Goal: Contribute content: Contribute content

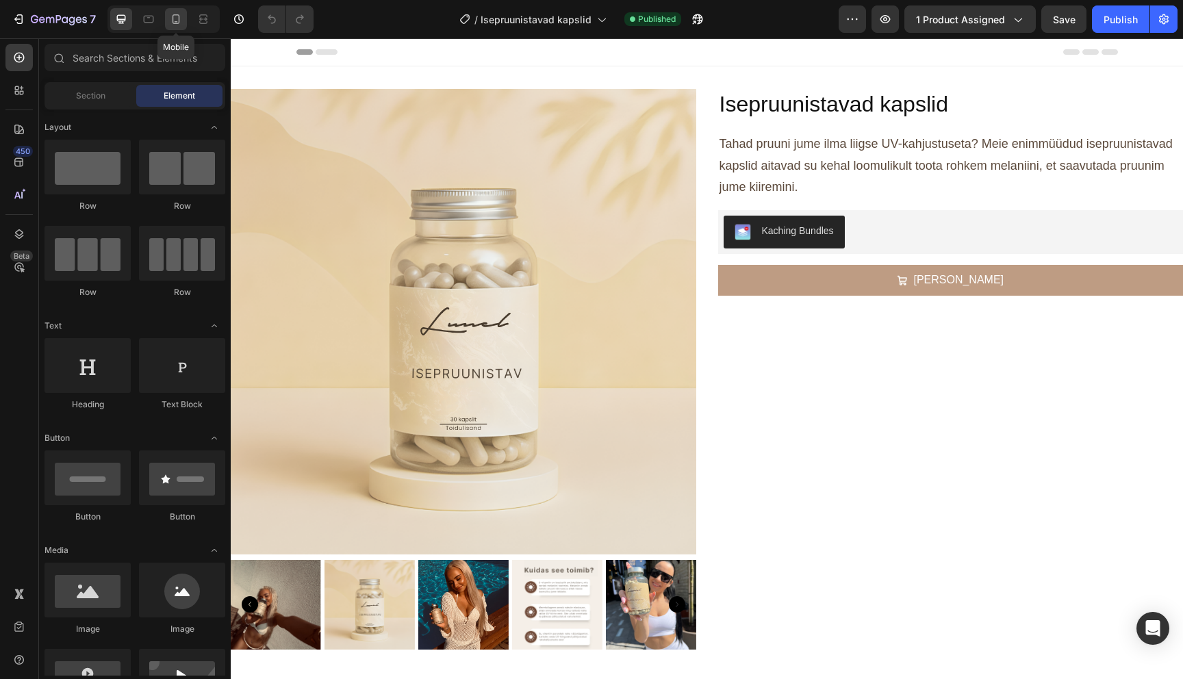
click at [177, 24] on icon at bounding box center [176, 19] width 14 height 14
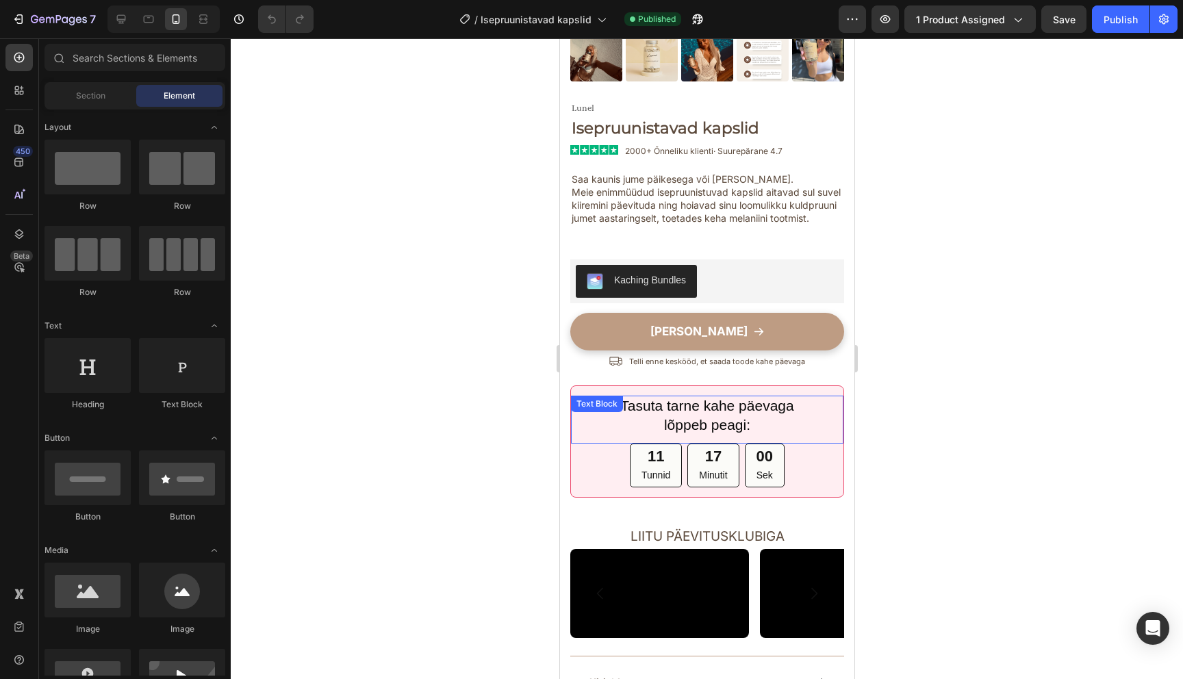
scroll to position [297, 0]
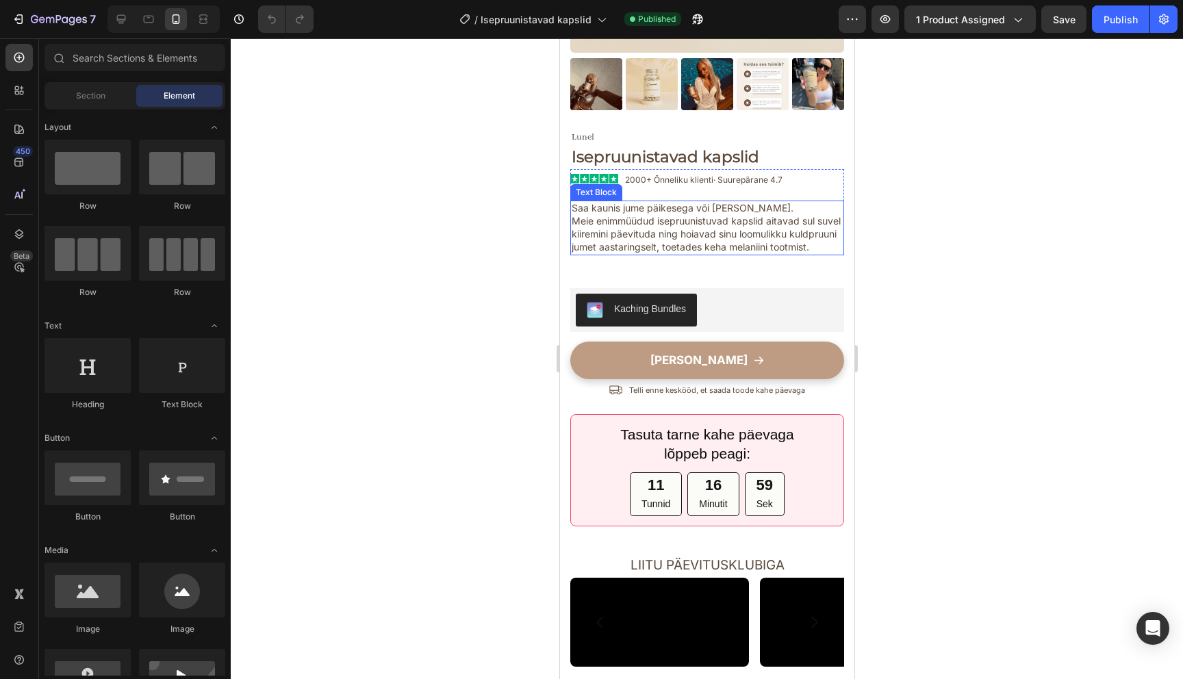
click at [646, 236] on span "Meie enimmüüdud isepruunistuvad kapslid aitavad sul suvel kiiremini päevituda n…" at bounding box center [705, 234] width 269 height 38
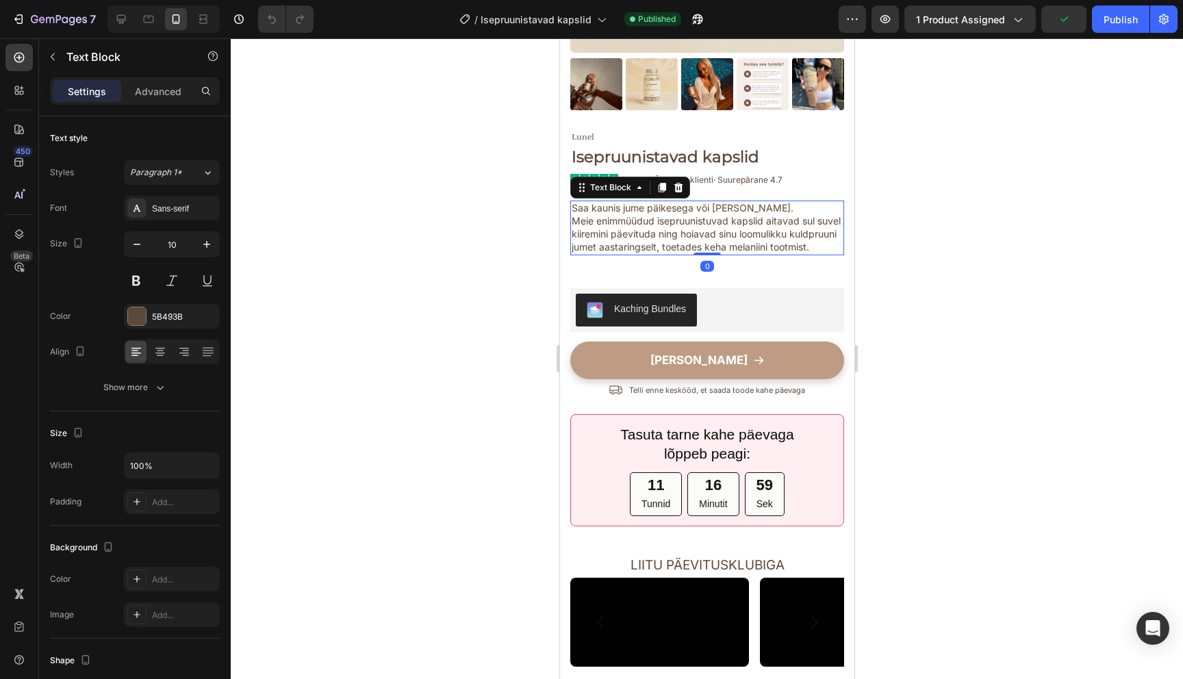
click at [646, 236] on span "Meie enimmüüdud isepruunistuvad kapslid aitavad sul suvel kiiremini päevituda n…" at bounding box center [705, 234] width 269 height 38
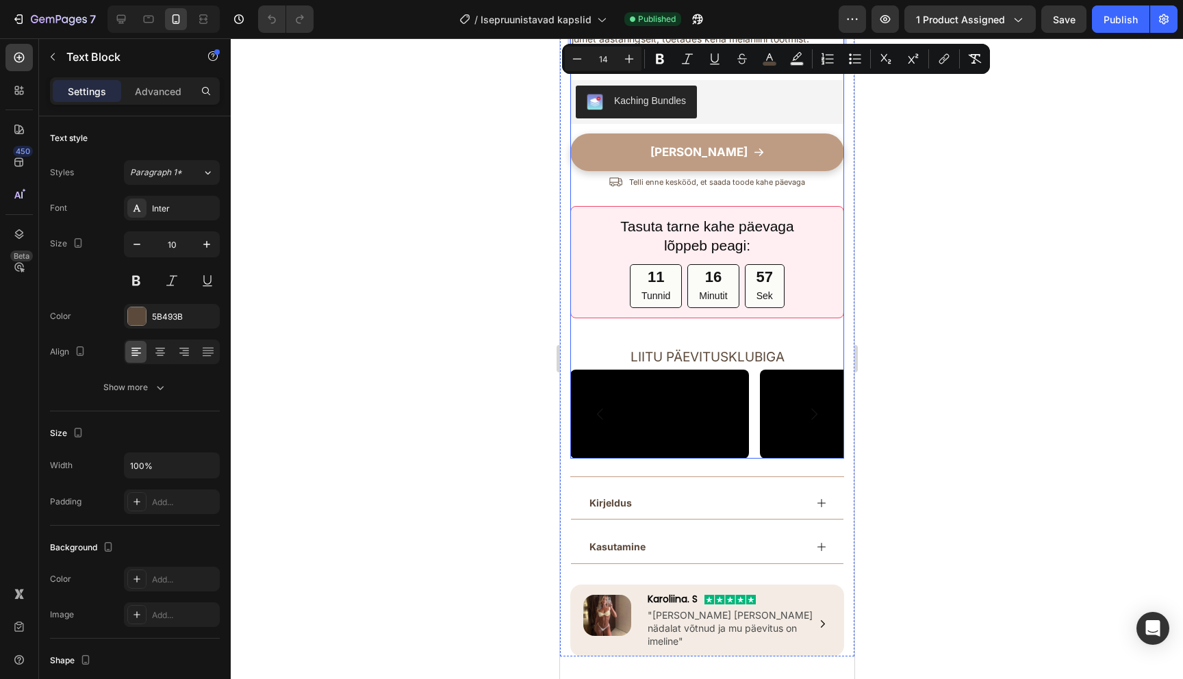
scroll to position [516, 0]
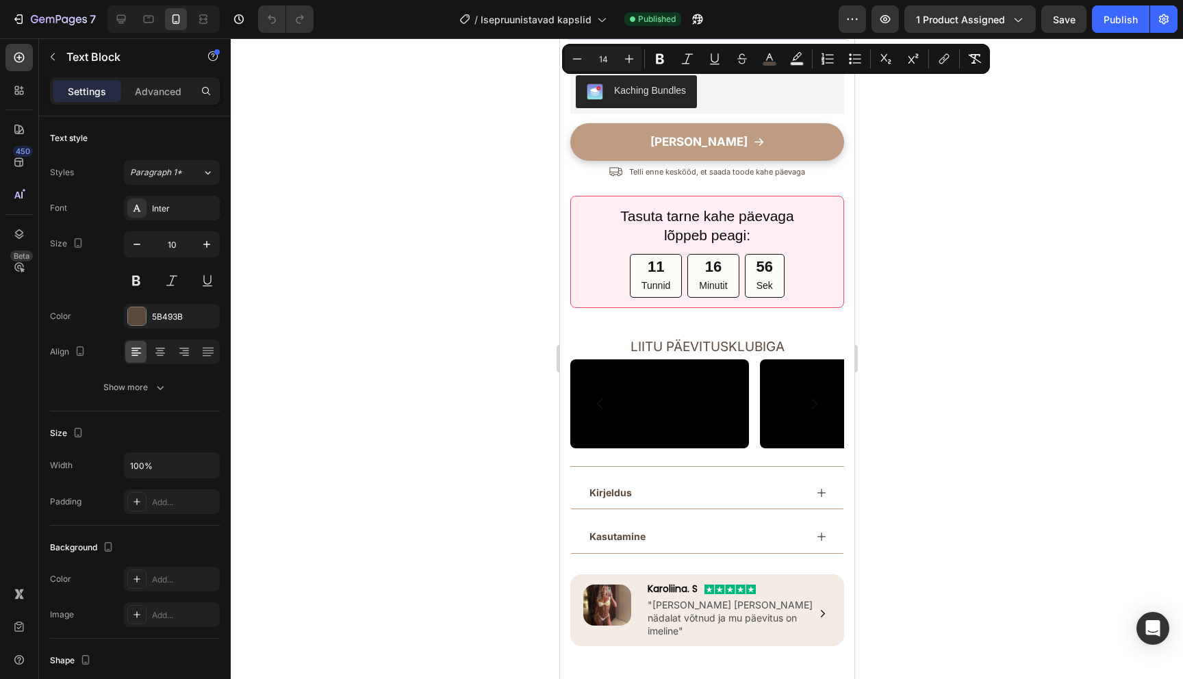
click at [974, 373] on div at bounding box center [707, 358] width 952 height 641
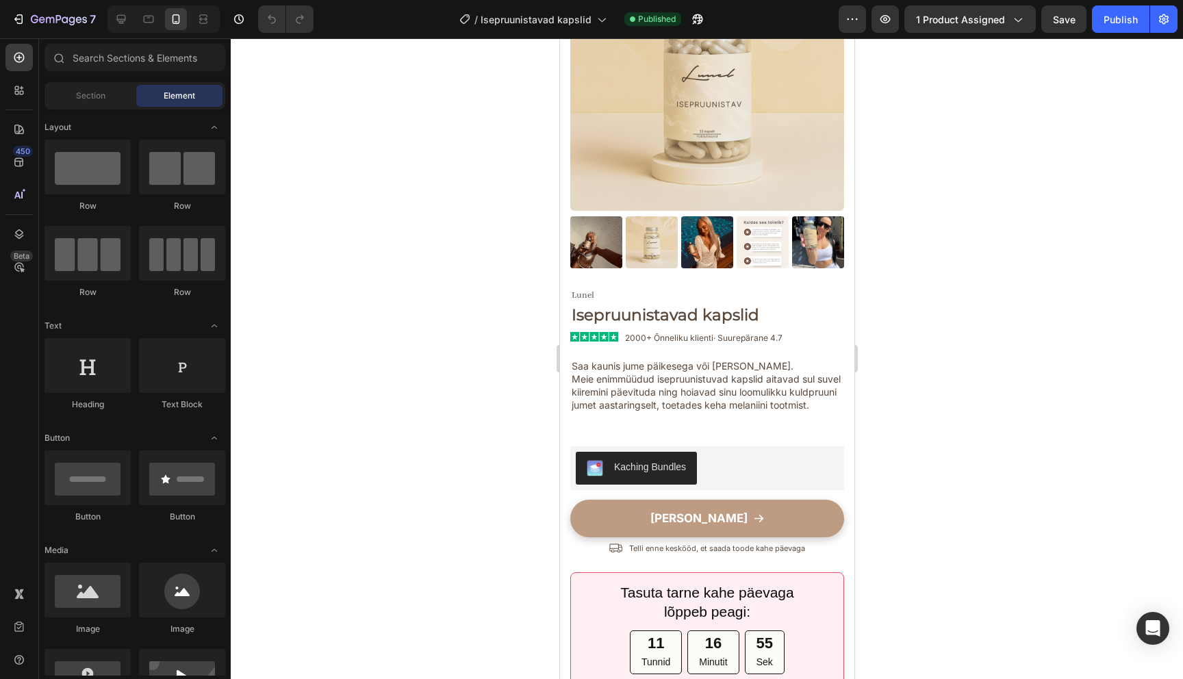
scroll to position [97, 0]
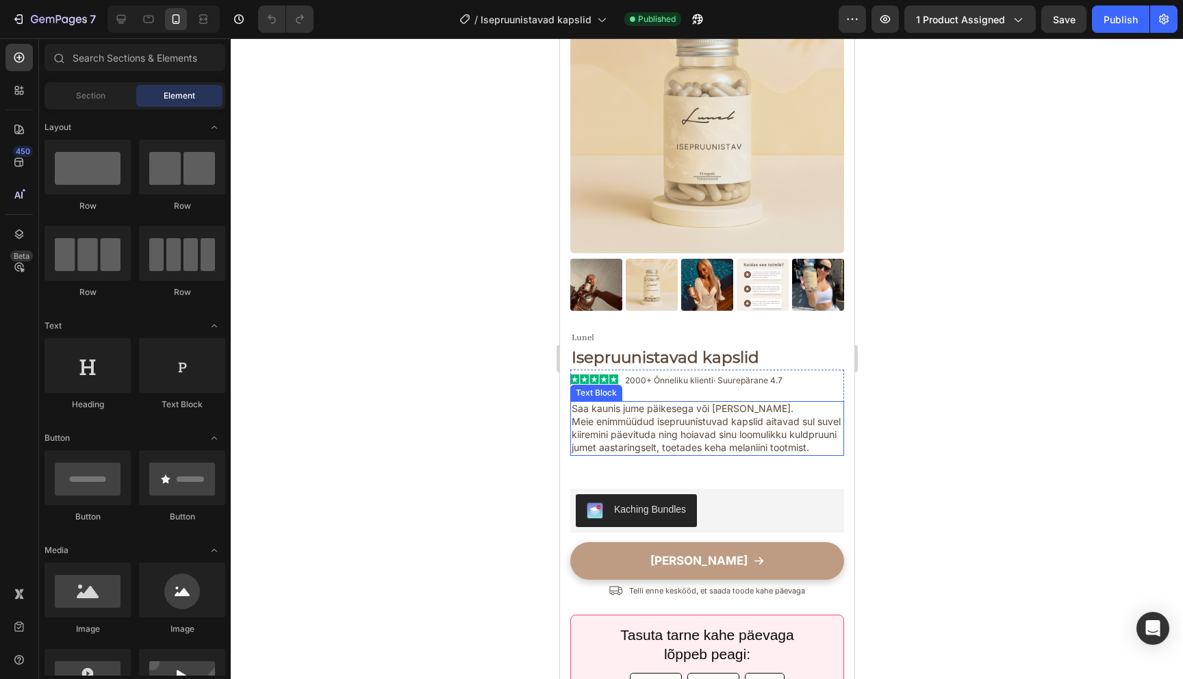
click at [657, 418] on span "Meie enimmüüdud isepruunistuvad kapslid aitavad sul suvel kiiremini päevituda n…" at bounding box center [705, 435] width 269 height 38
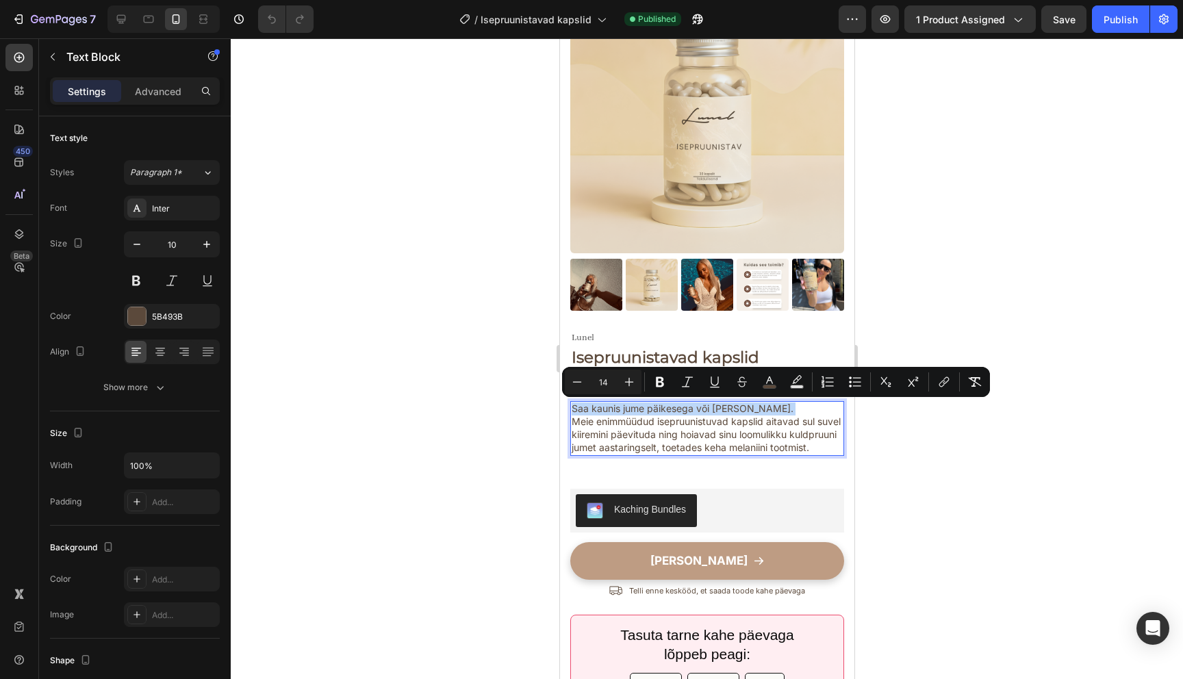
copy p "Saa kaunis jume päikesega või [PERSON_NAME]."
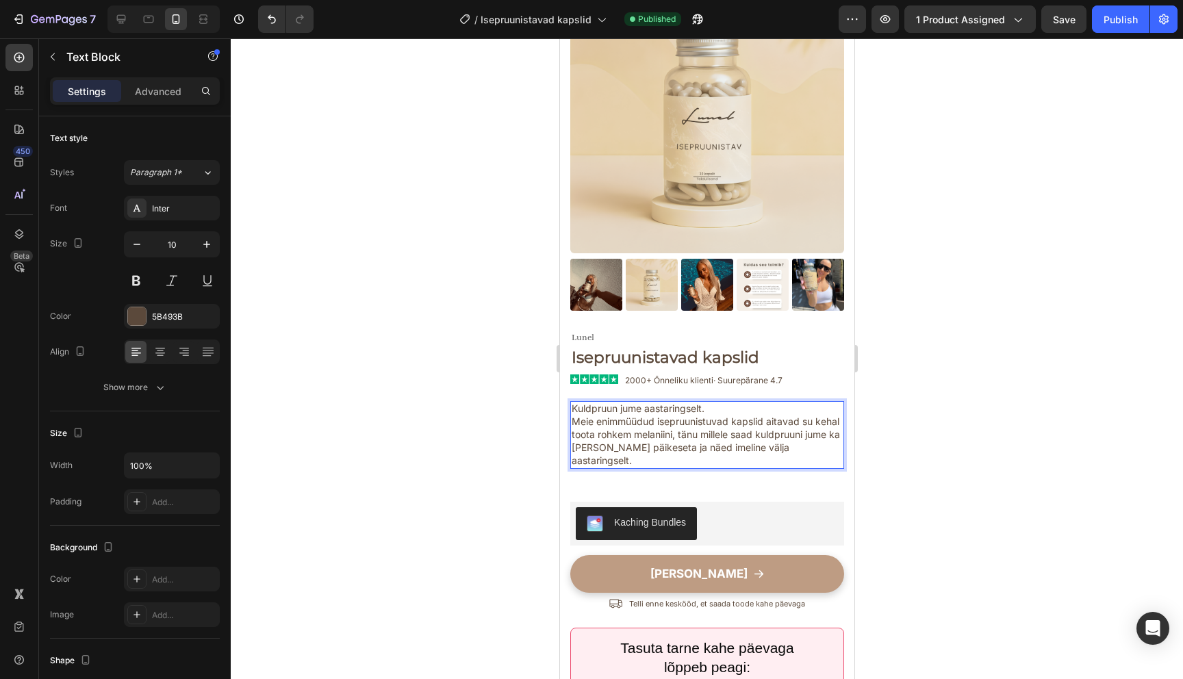
click at [960, 390] on div at bounding box center [707, 358] width 952 height 641
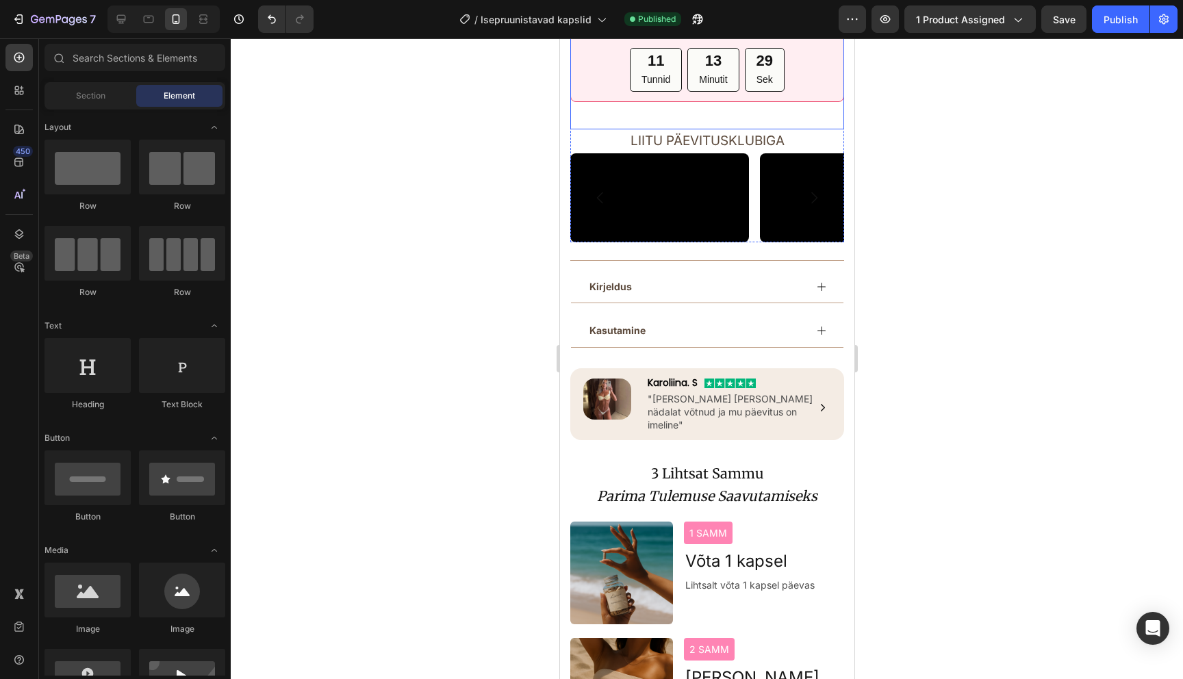
scroll to position [742, 0]
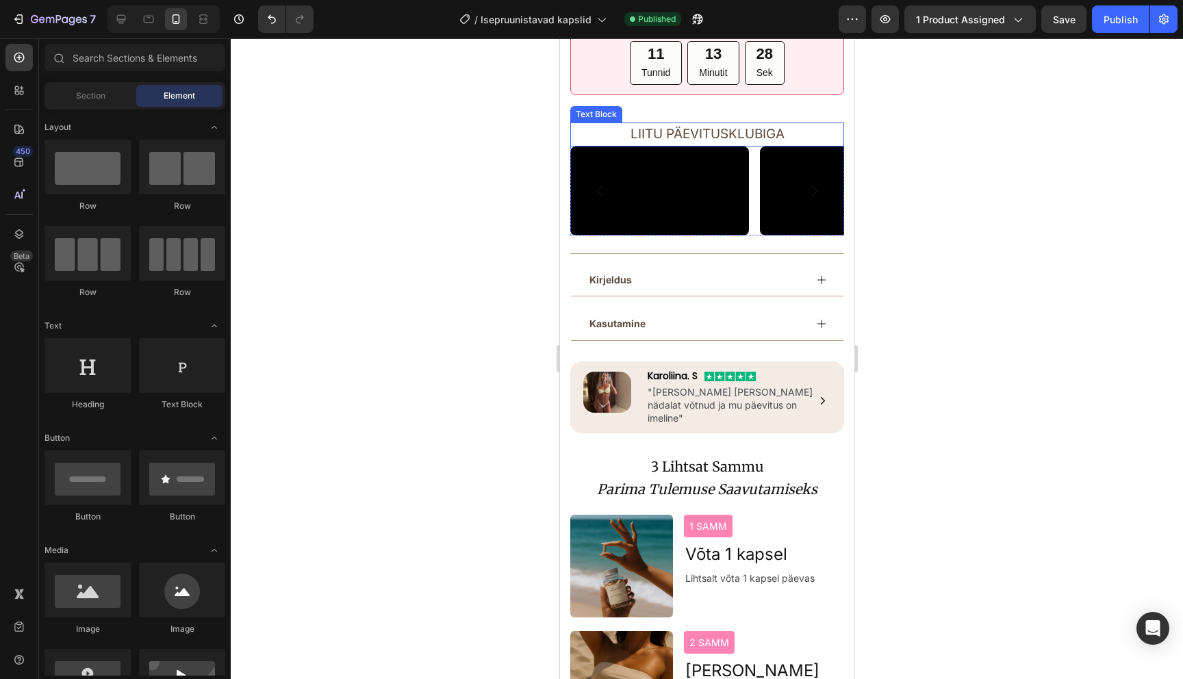
click at [714, 126] on span "LIITU PÄEVITUSKLUBIGA" at bounding box center [707, 134] width 154 height 16
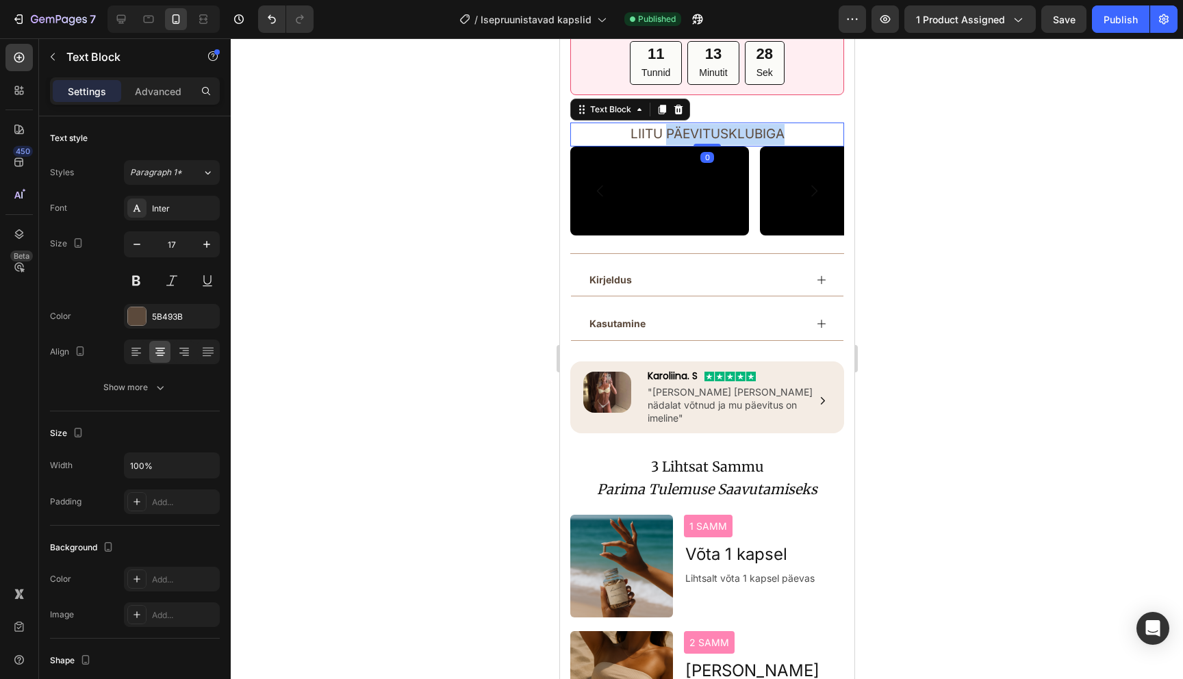
click at [714, 126] on span "LIITU PÄEVITUSKLUBIGA" at bounding box center [707, 134] width 154 height 16
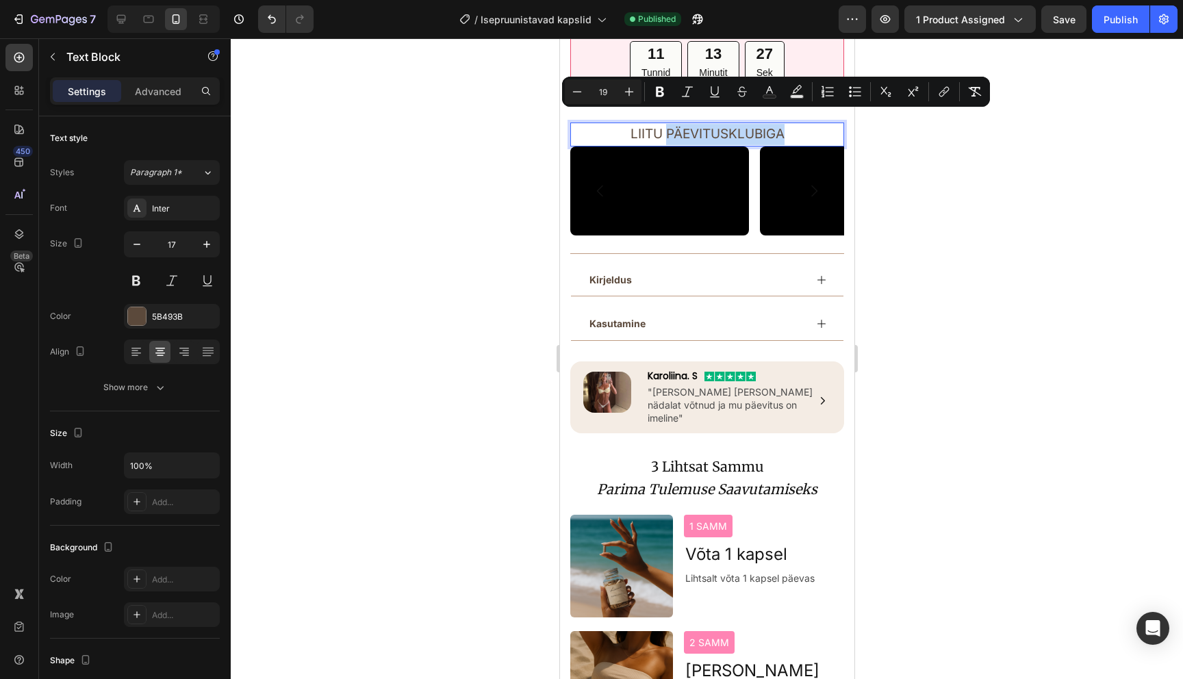
click at [668, 126] on span "LIITU PÄEVITUSKLUBIGA" at bounding box center [707, 134] width 154 height 16
drag, startPoint x: 668, startPoint y: 118, endPoint x: 789, endPoint y: 118, distance: 120.5
click at [789, 124] on p "LIITU PÄEVITUSKLUBIGA" at bounding box center [706, 134] width 271 height 21
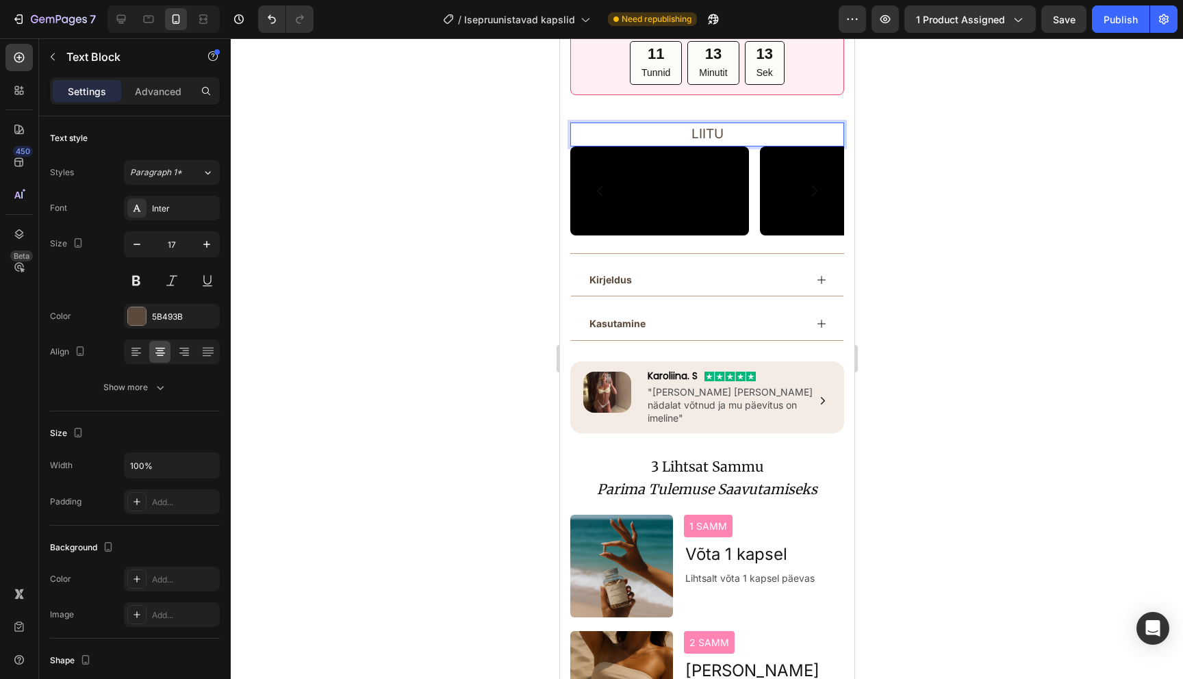
click at [739, 124] on p "LIITU" at bounding box center [706, 134] width 271 height 21
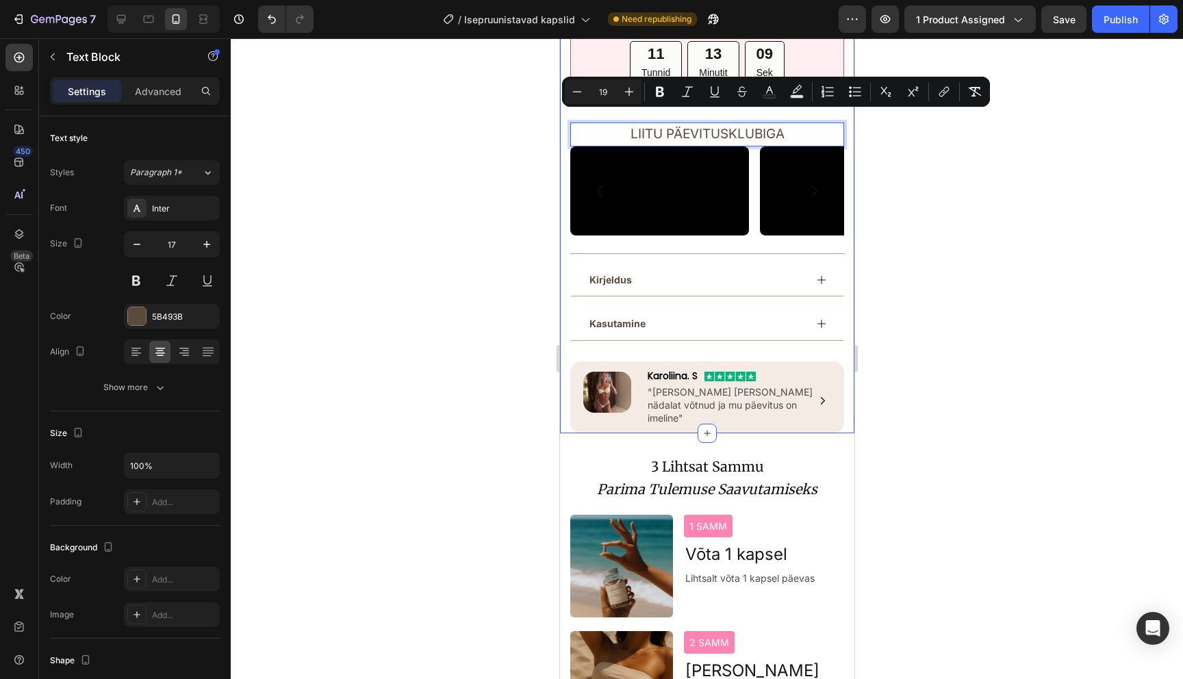
click at [898, 142] on div at bounding box center [707, 358] width 952 height 641
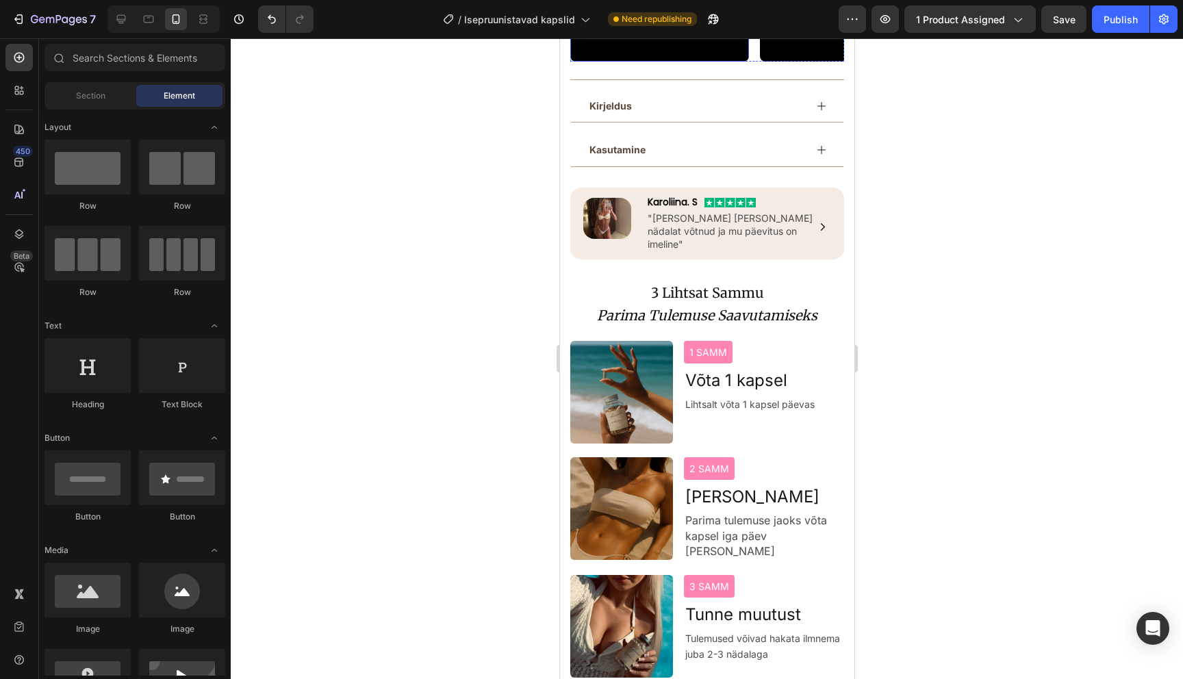
scroll to position [937, 0]
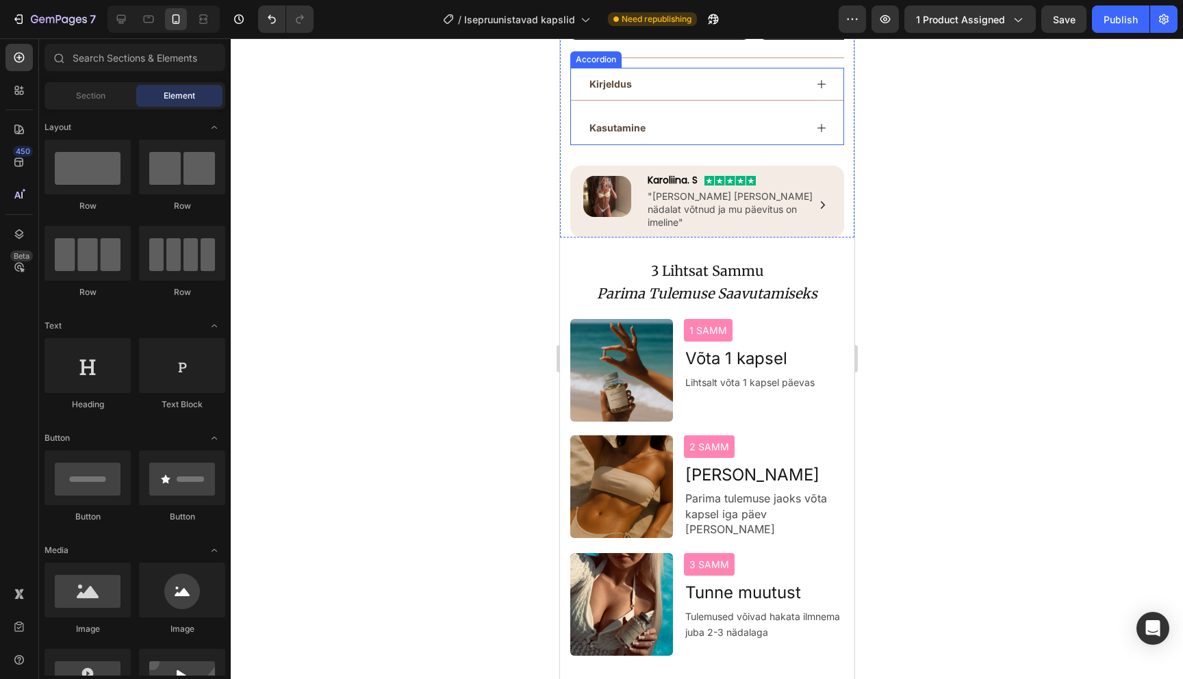
click at [723, 94] on div "Kirjeldus" at bounding box center [696, 83] width 218 height 21
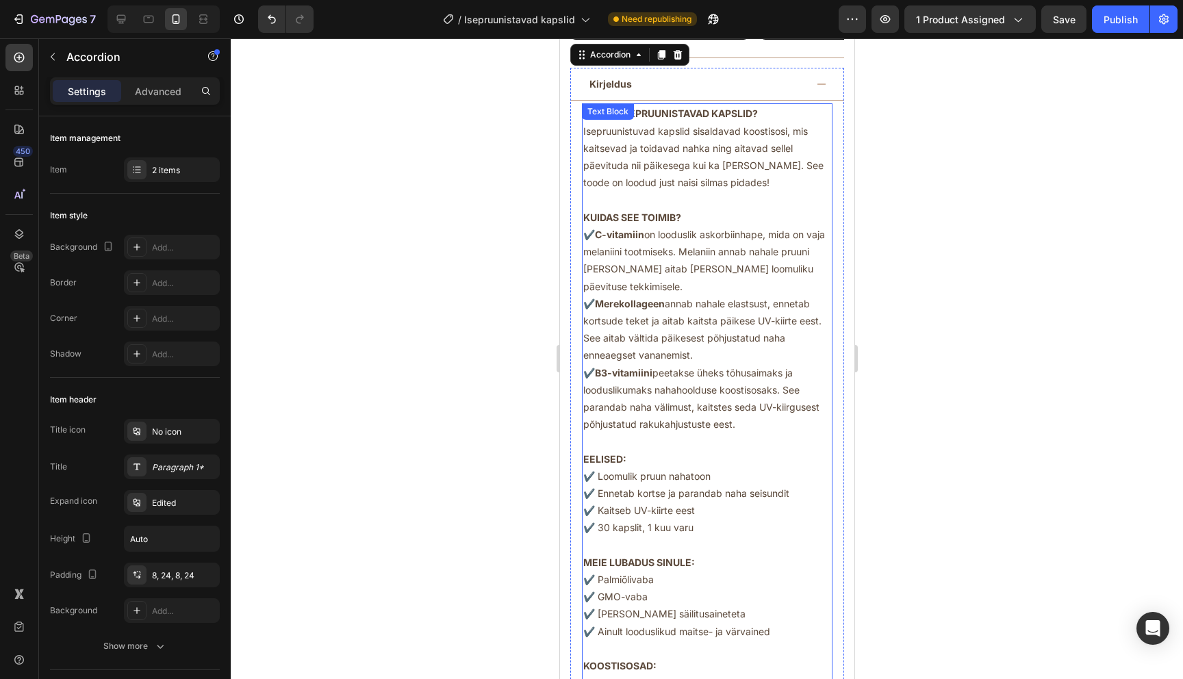
click at [715, 192] on p "Isepruunistuvad kapslid sisaldavad koostisosi, mis kaitsevad ja toidavad nahka …" at bounding box center [707, 157] width 248 height 69
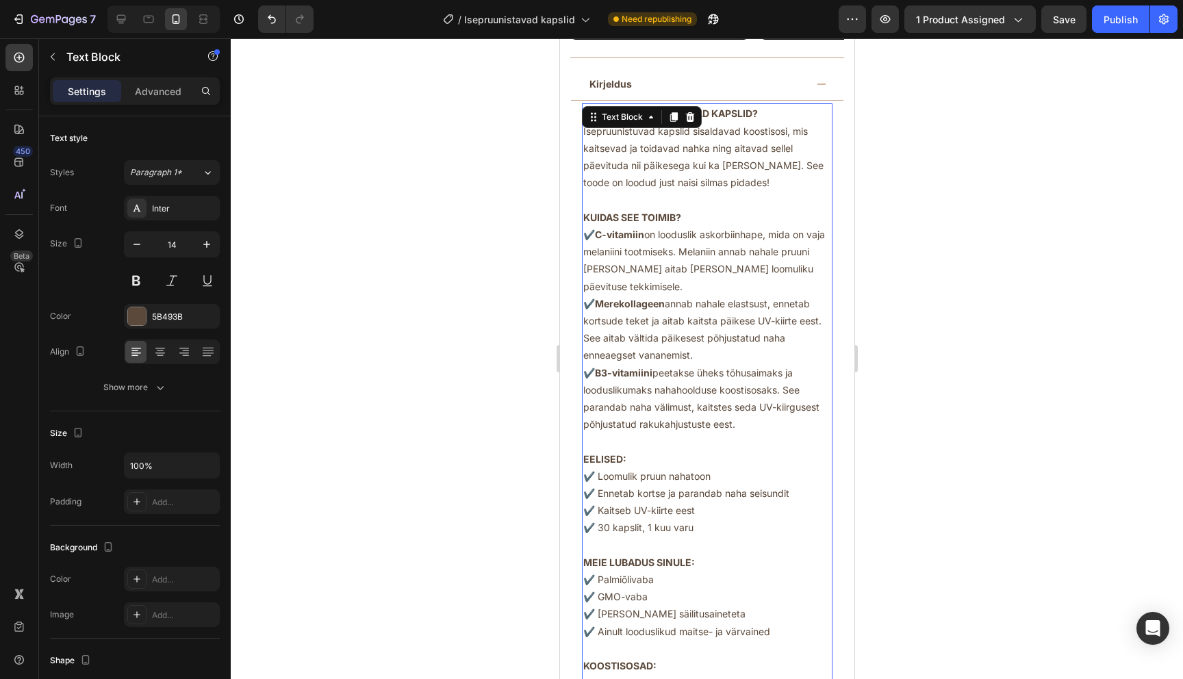
click at [726, 192] on p "Isepruunistuvad kapslid sisaldavad koostisosi, mis kaitsevad ja toidavad nahka …" at bounding box center [707, 157] width 248 height 69
click at [672, 192] on p "Isepruunistuvad kapslid sisaldavad koostisosi, mis kaitsevad ja toidavad nahka …" at bounding box center [707, 157] width 248 height 69
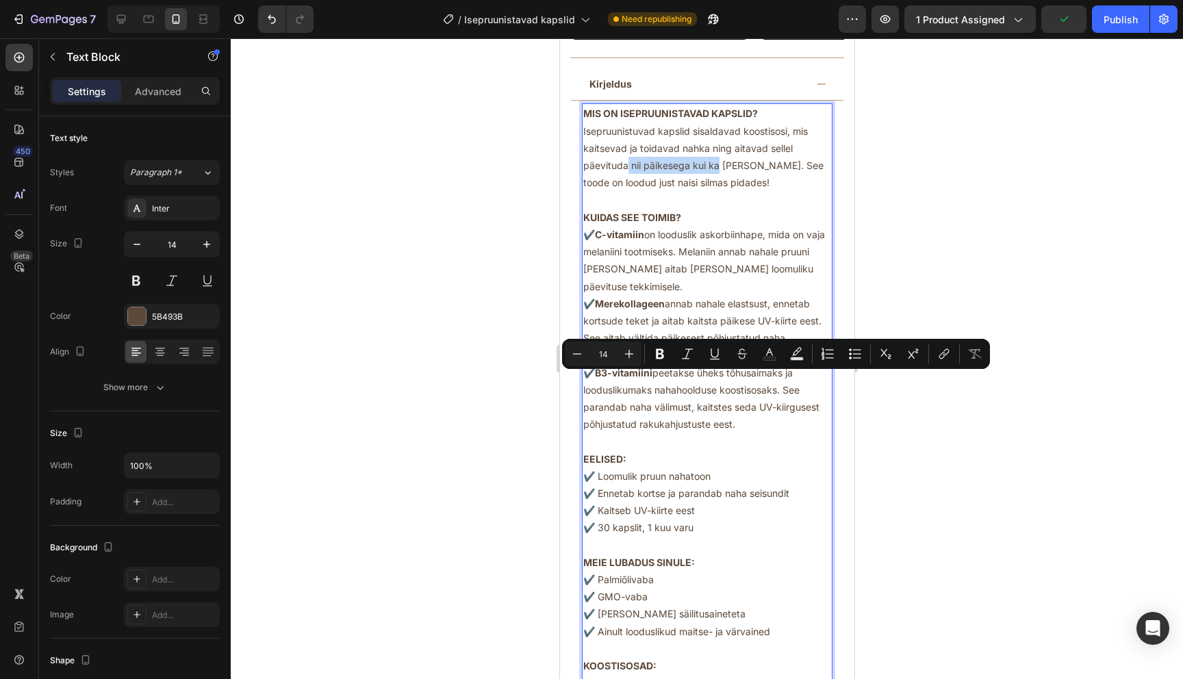
drag, startPoint x: 625, startPoint y: 381, endPoint x: 719, endPoint y: 385, distance: 93.9
click at [719, 192] on p "Isepruunistuvad kapslid sisaldavad koostisosi, mis kaitsevad ja toidavad nahka …" at bounding box center [707, 157] width 248 height 69
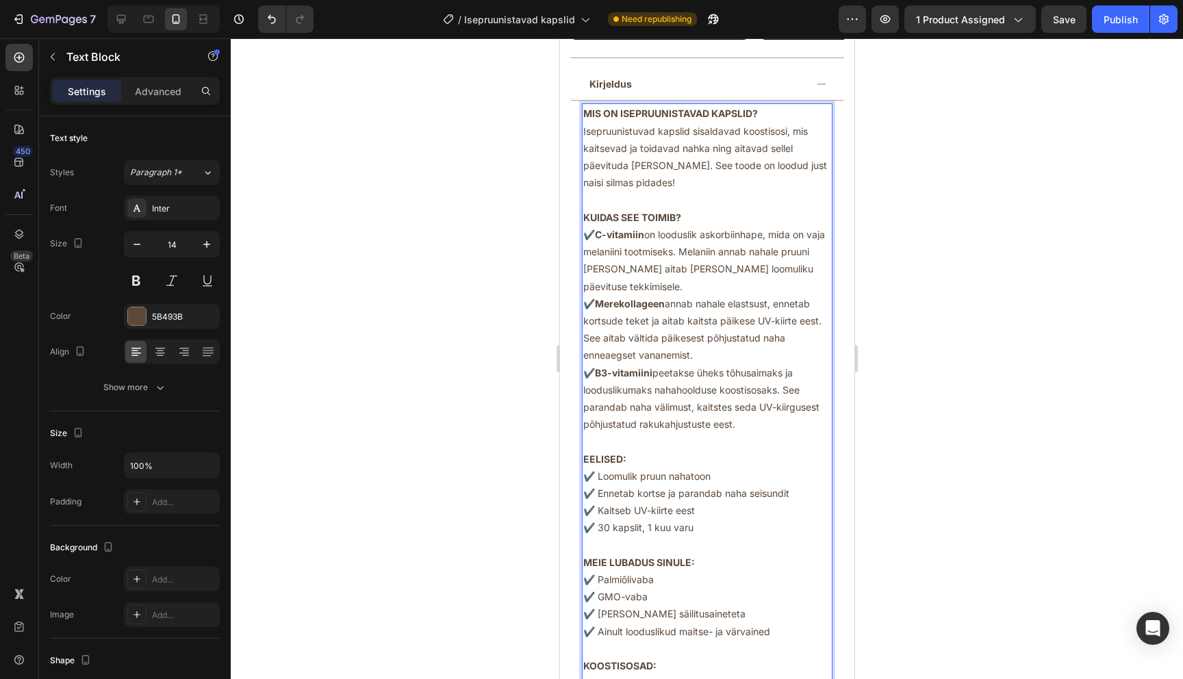
click at [647, 192] on p "Isepruunistuvad kapslid sisaldavad koostisosi, mis kaitsevad ja toidavad nahka …" at bounding box center [707, 157] width 248 height 69
click at [667, 192] on p "Isepruunistuvad kapslid sisaldavad koostisosi, mis kaitsevad ja toidavad nahka …" at bounding box center [707, 157] width 248 height 69
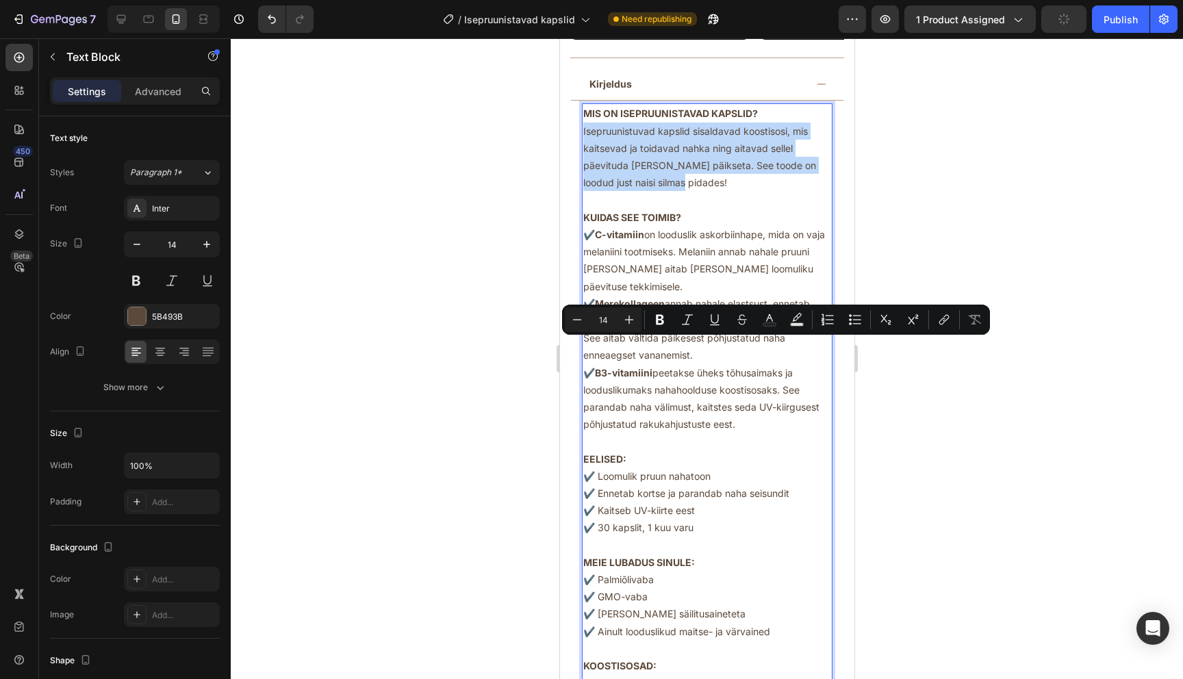
drag, startPoint x: 684, startPoint y: 401, endPoint x: 583, endPoint y: 344, distance: 115.6
click at [583, 192] on p "Isepruunistuvad kapslid sisaldavad koostisosi, mis kaitsevad ja toidavad nahka …" at bounding box center [707, 157] width 248 height 69
copy p "Isepruunistuvad kapslid sisaldavad koostisosi, mis kaitsevad ja toidavad nahka …"
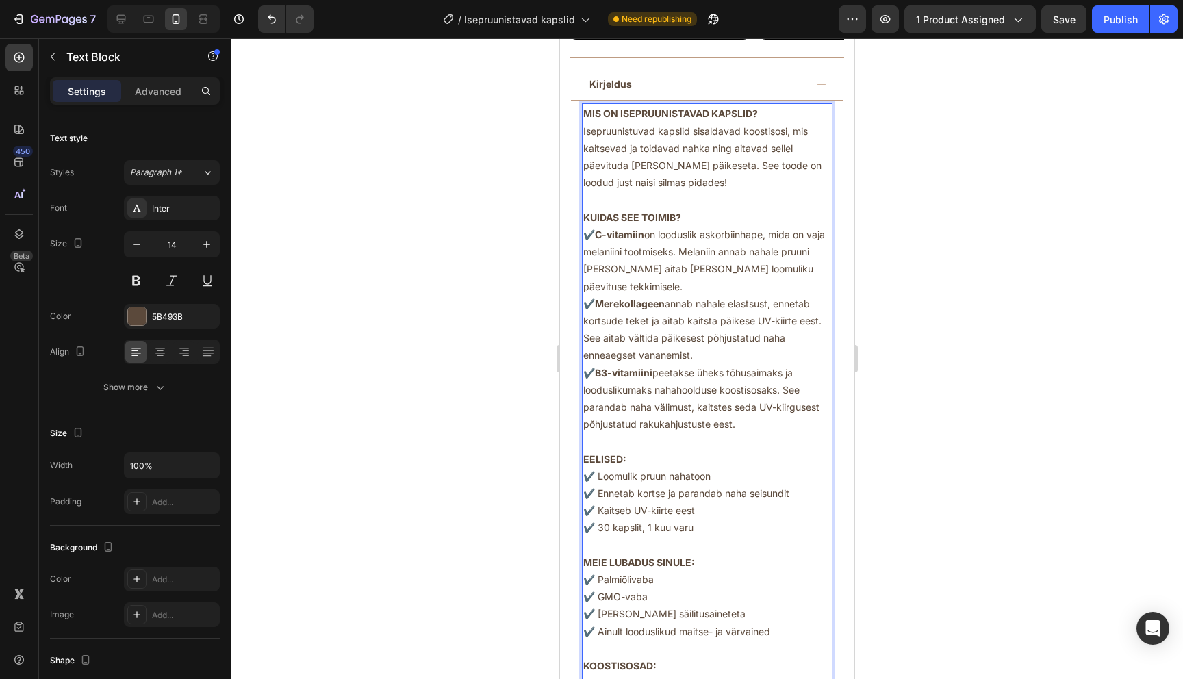
click at [699, 192] on p "Isepruunistuvad kapslid sisaldavad koostisosi, mis kaitsevad ja toidavad nahka …" at bounding box center [707, 157] width 248 height 69
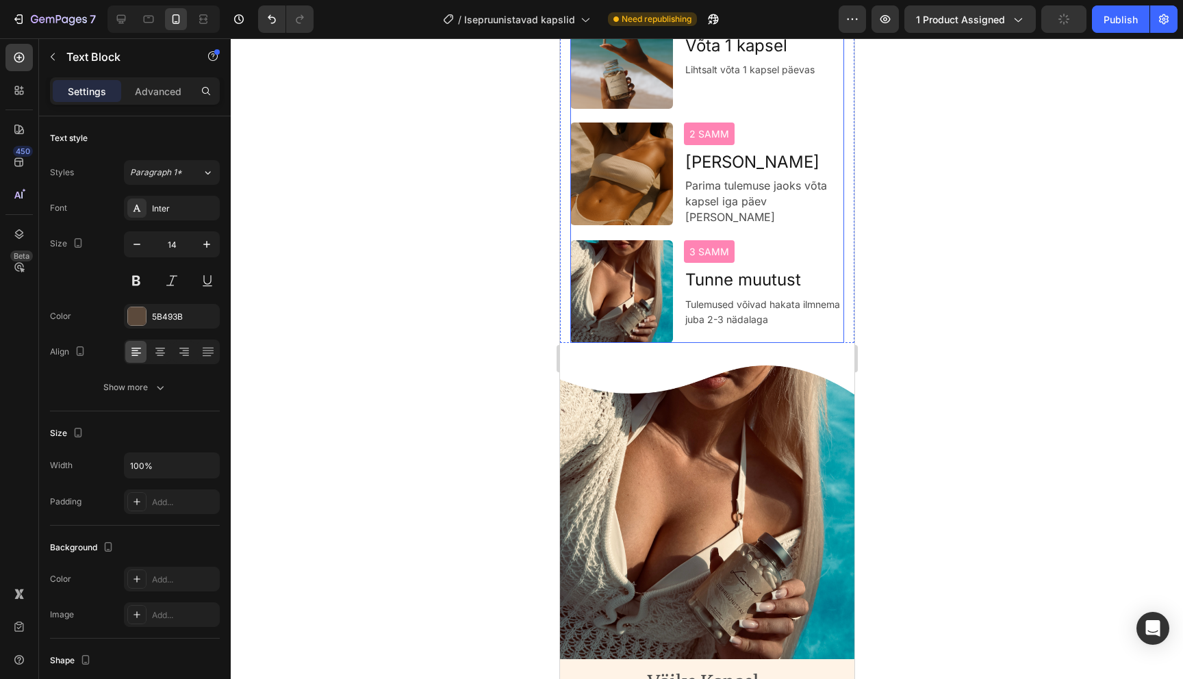
scroll to position [2041, 0]
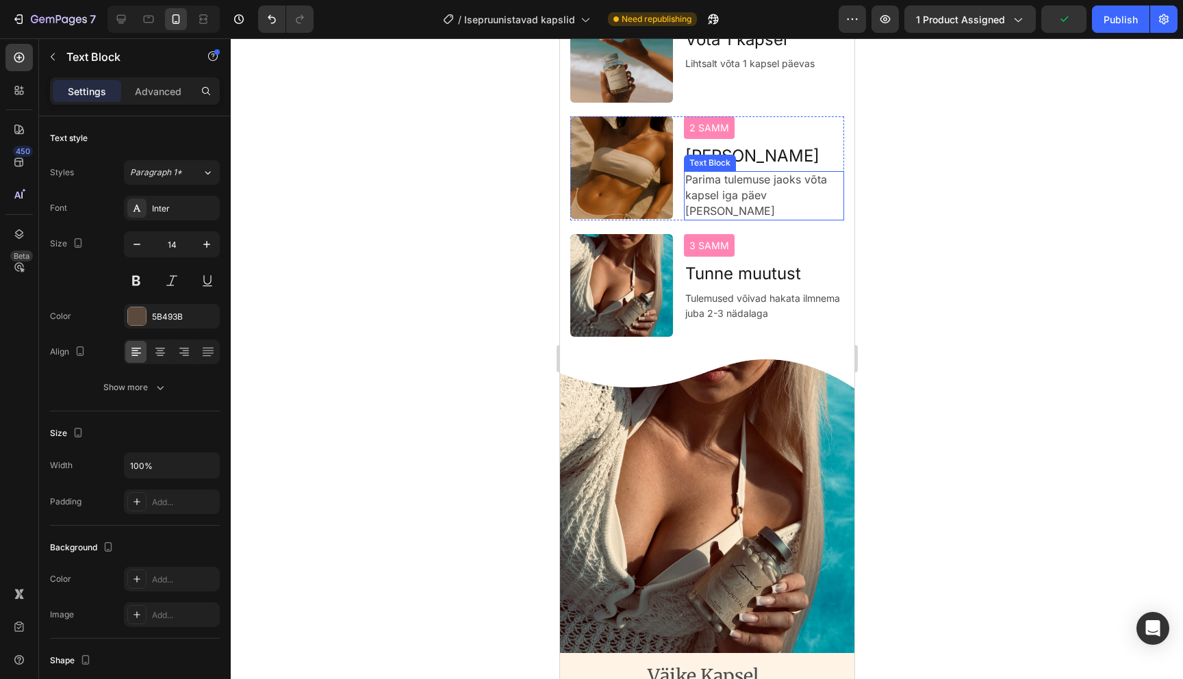
click at [754, 219] on p "Parima tulemuse jaoks võta kapsel iga päev [PERSON_NAME]" at bounding box center [763, 196] width 157 height 47
click at [644, 219] on img at bounding box center [621, 167] width 103 height 103
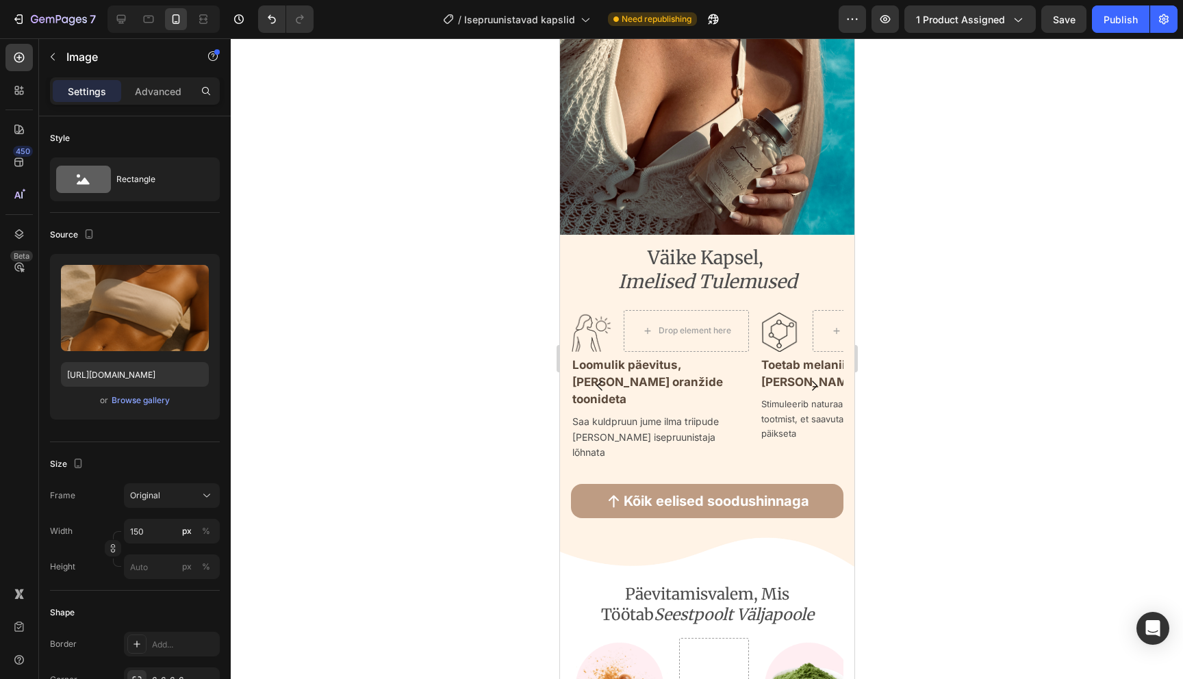
scroll to position [2655, 0]
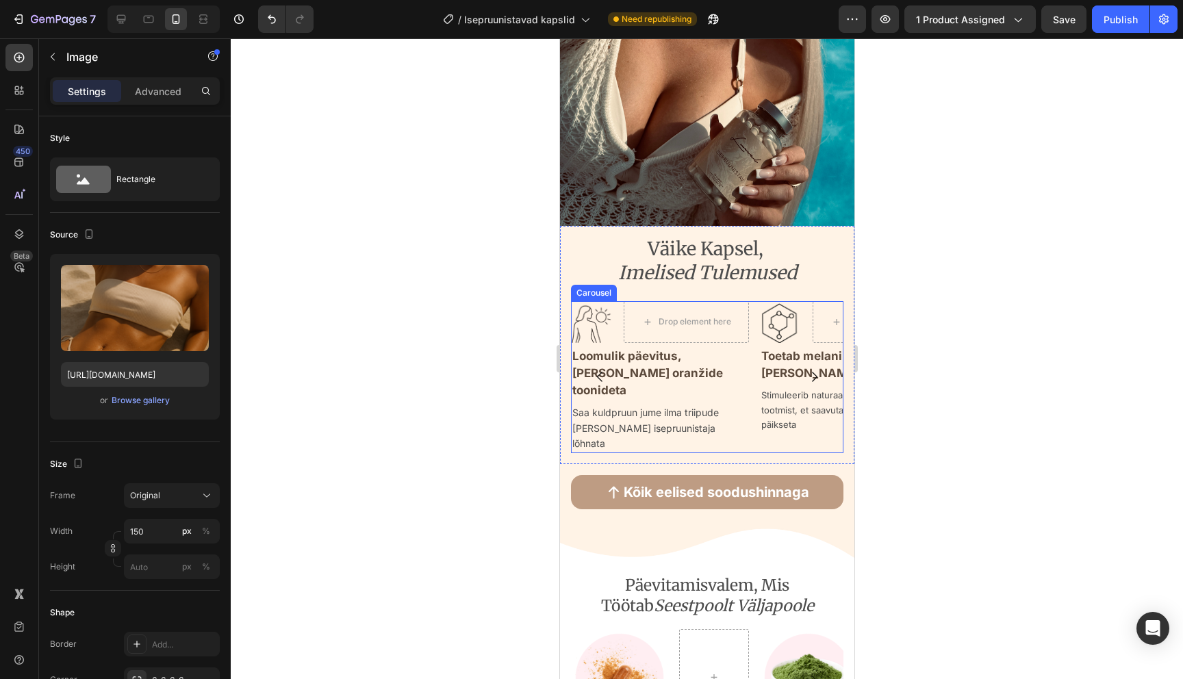
click at [818, 370] on icon "Carousel Next Arrow" at bounding box center [814, 377] width 14 height 14
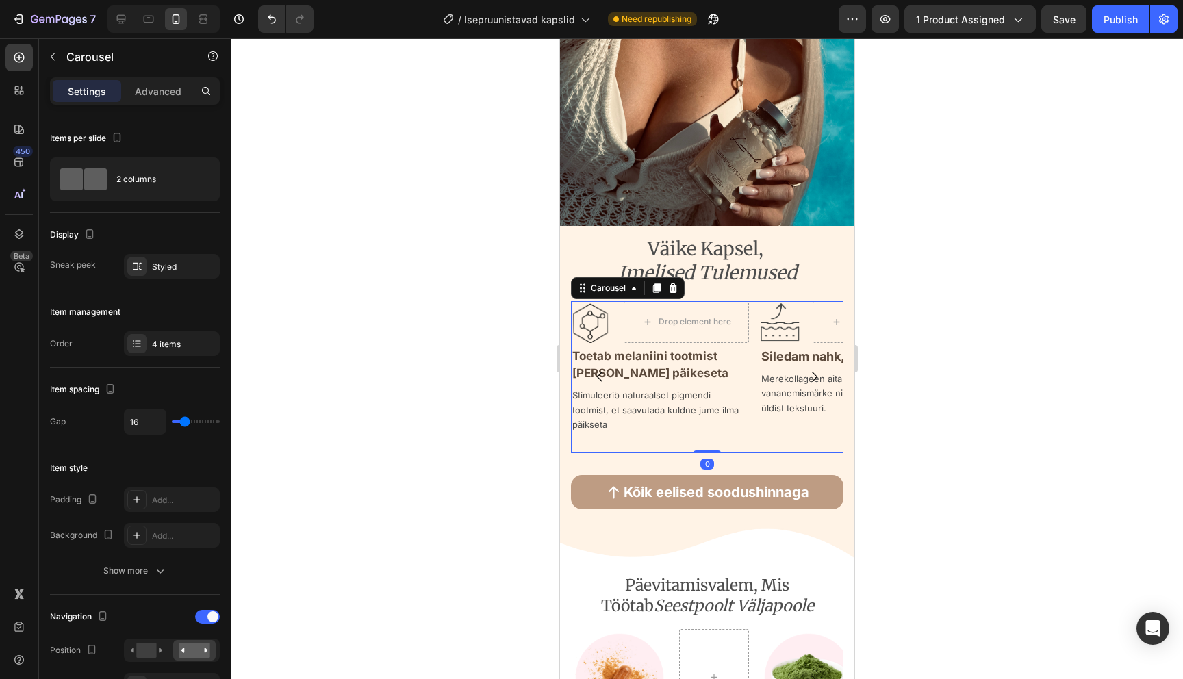
click at [818, 370] on icon "Carousel Next Arrow" at bounding box center [814, 377] width 14 height 14
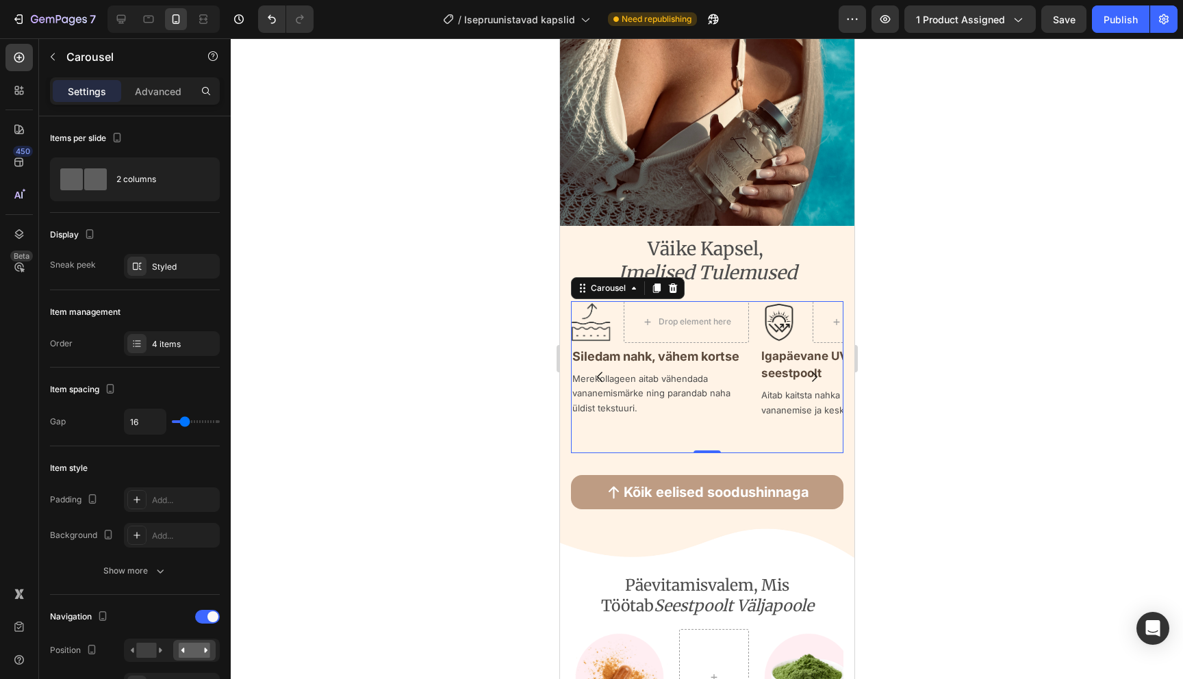
click at [818, 370] on icon "Carousel Next Arrow" at bounding box center [814, 377] width 14 height 14
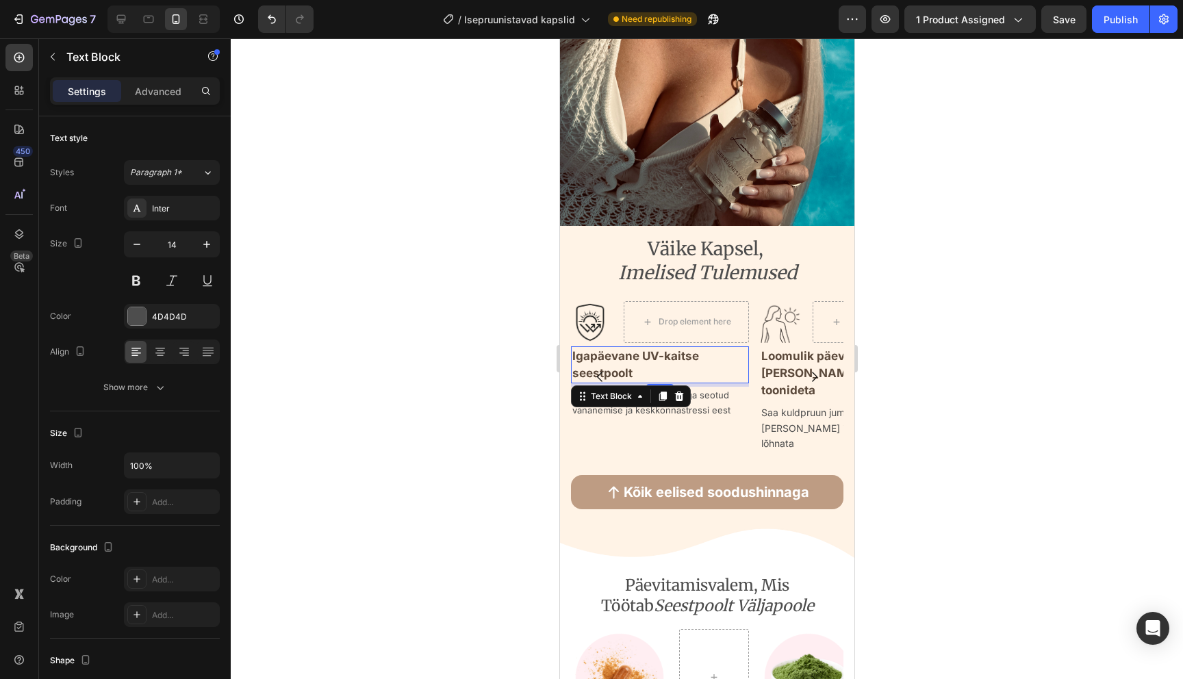
click at [645, 357] on strong "Igapäevane UV-kaitse seestpoolt" at bounding box center [635, 364] width 127 height 31
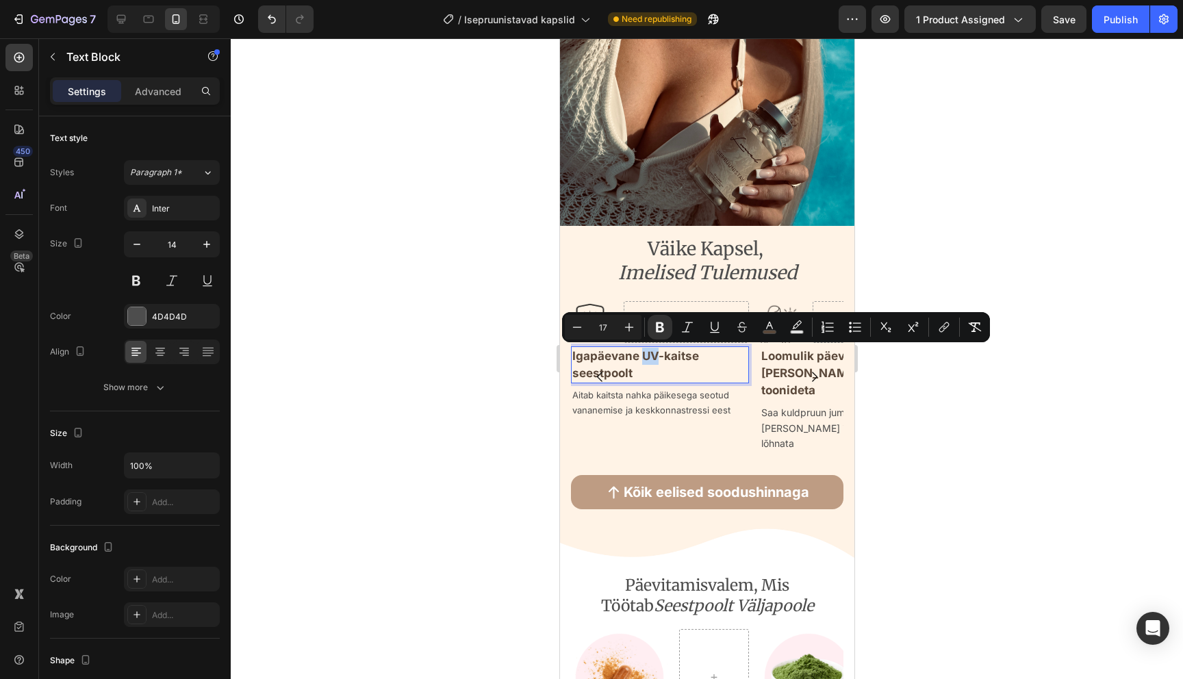
click at [658, 357] on strong "Igapäevane UV-kaitse seestpoolt" at bounding box center [635, 364] width 127 height 31
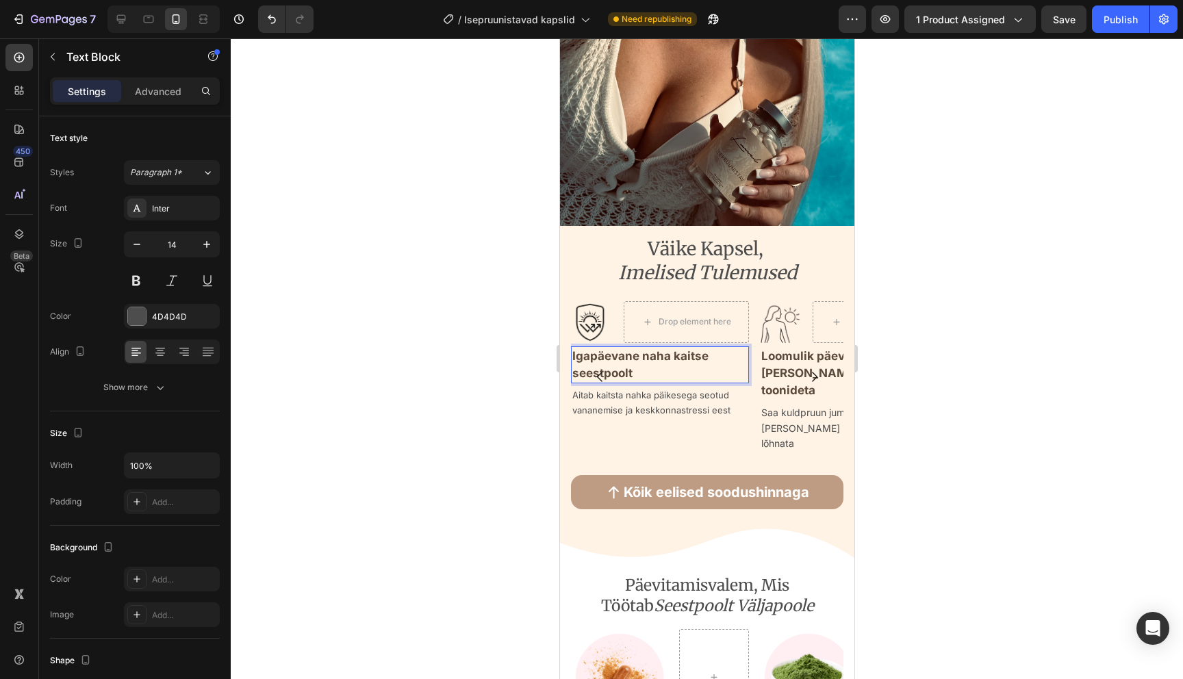
click at [635, 379] on p "Igapäevane naha kaitse seestpoolt" at bounding box center [659, 365] width 175 height 34
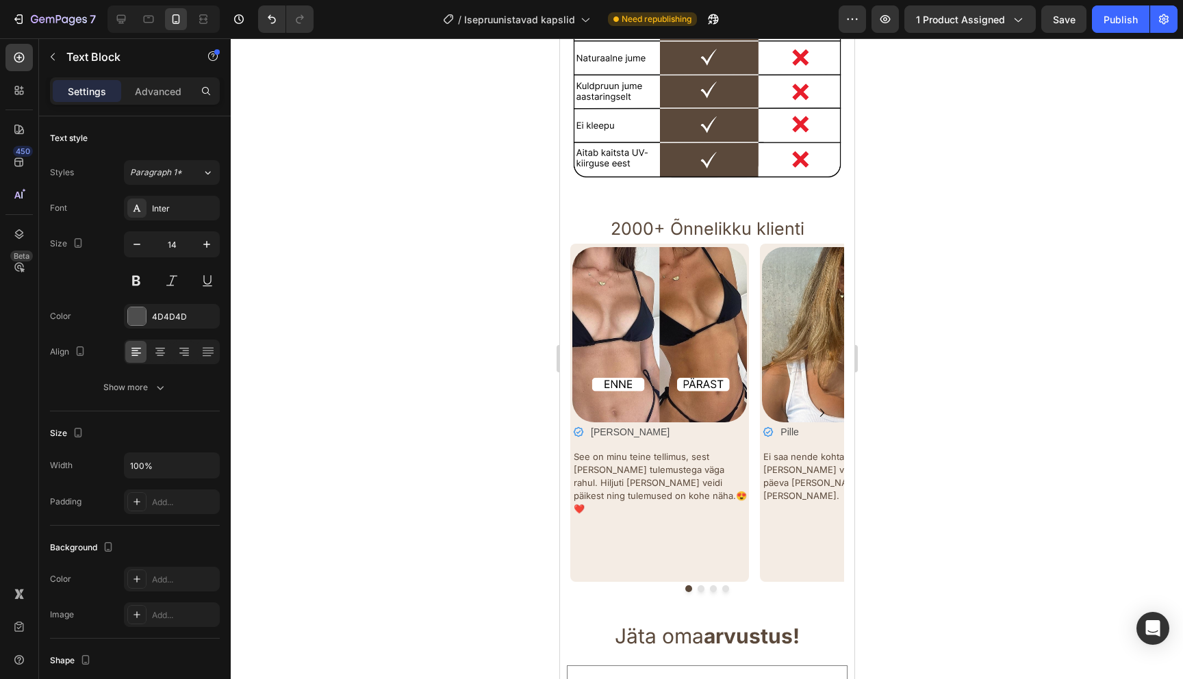
scroll to position [4488, 0]
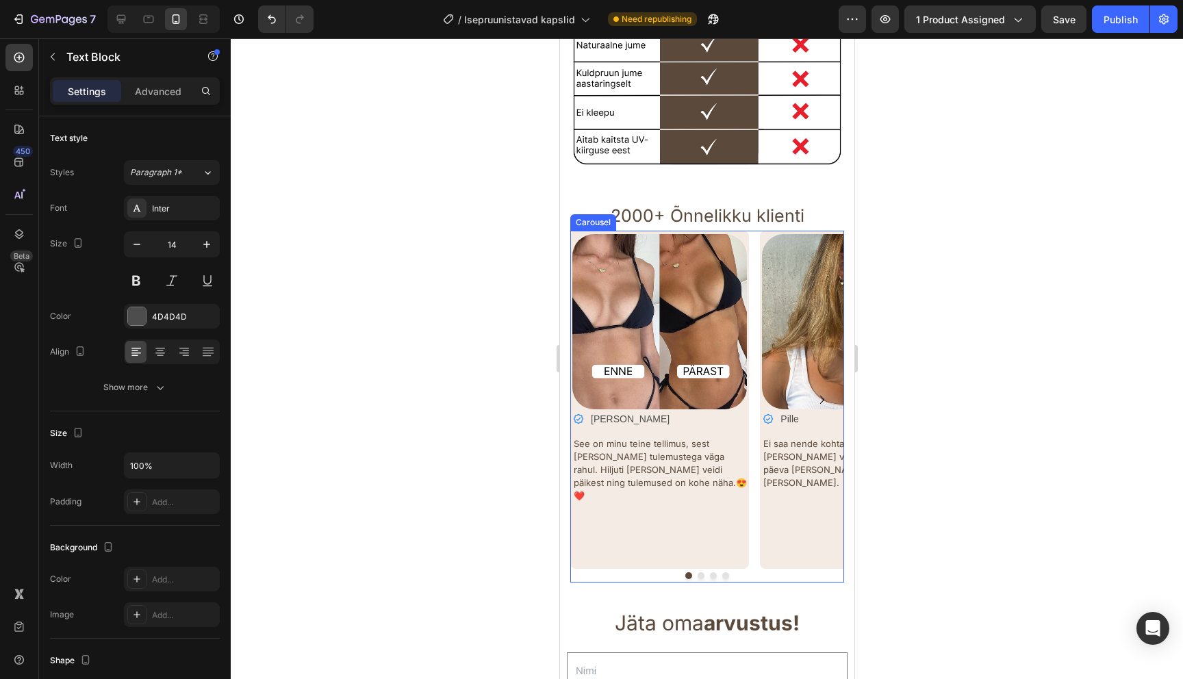
click at [821, 392] on icon "Carousel Next Arrow" at bounding box center [821, 400] width 16 height 16
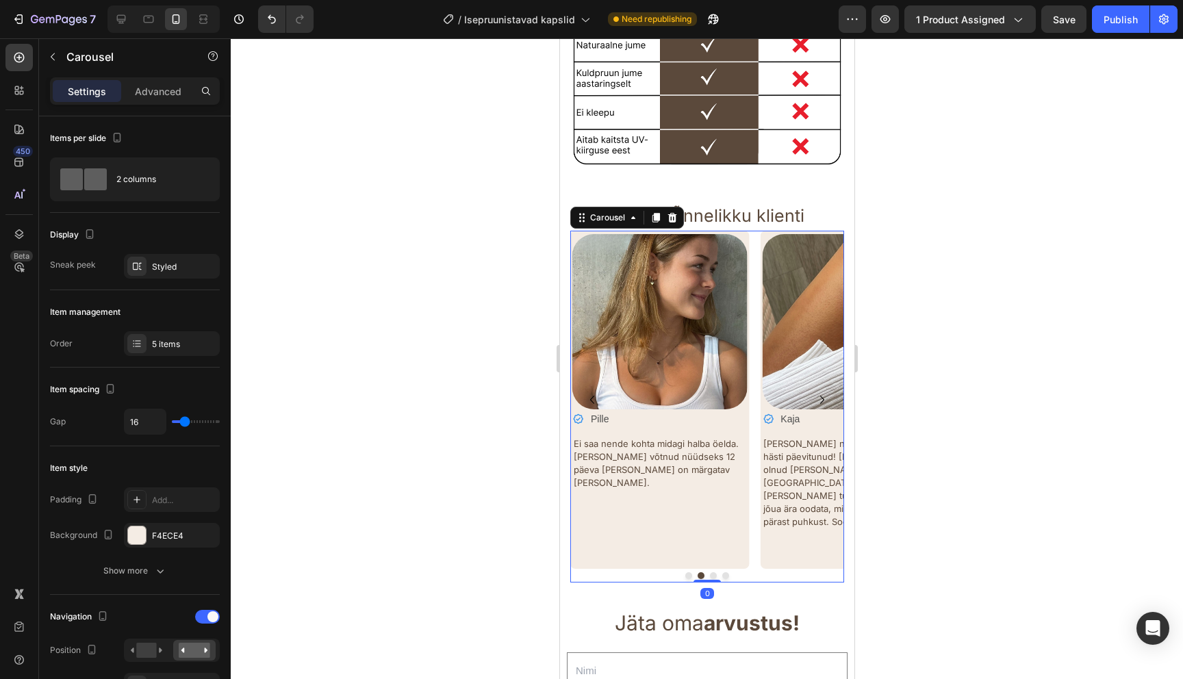
click at [821, 392] on icon "Carousel Next Arrow" at bounding box center [821, 400] width 16 height 16
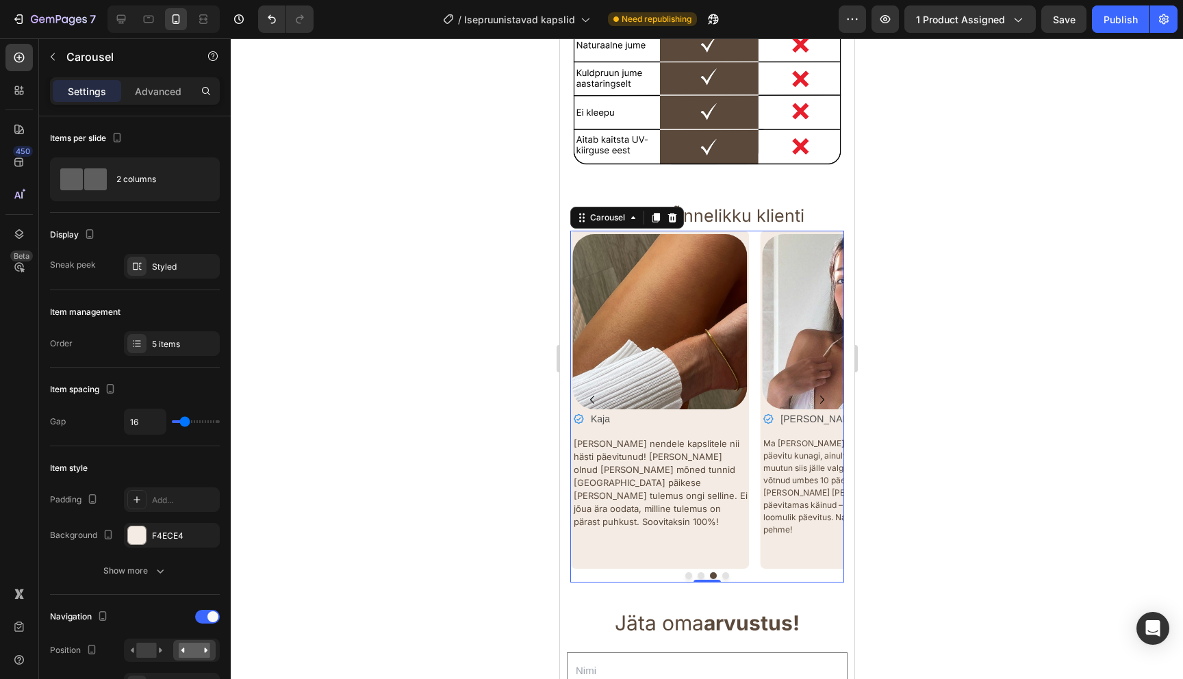
click at [821, 392] on icon "Carousel Next Arrow" at bounding box center [821, 400] width 16 height 16
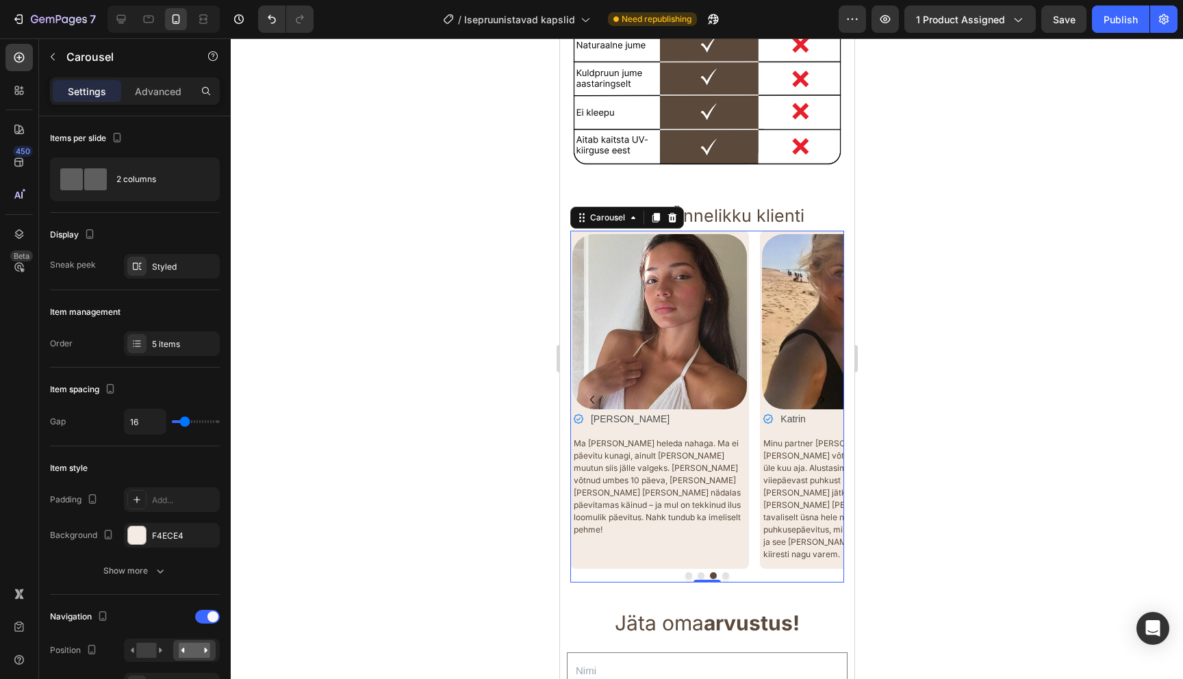
click at [821, 392] on icon "Carousel Next Arrow" at bounding box center [821, 400] width 16 height 16
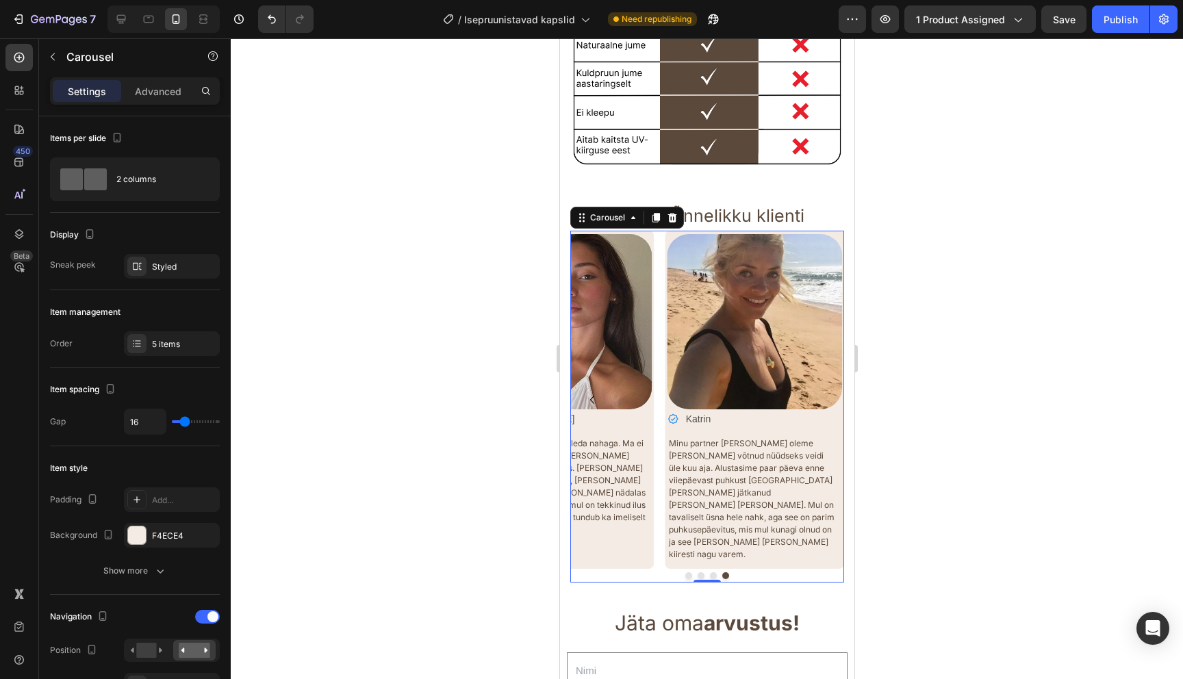
click at [590, 392] on icon "Carousel Back Arrow" at bounding box center [591, 400] width 16 height 16
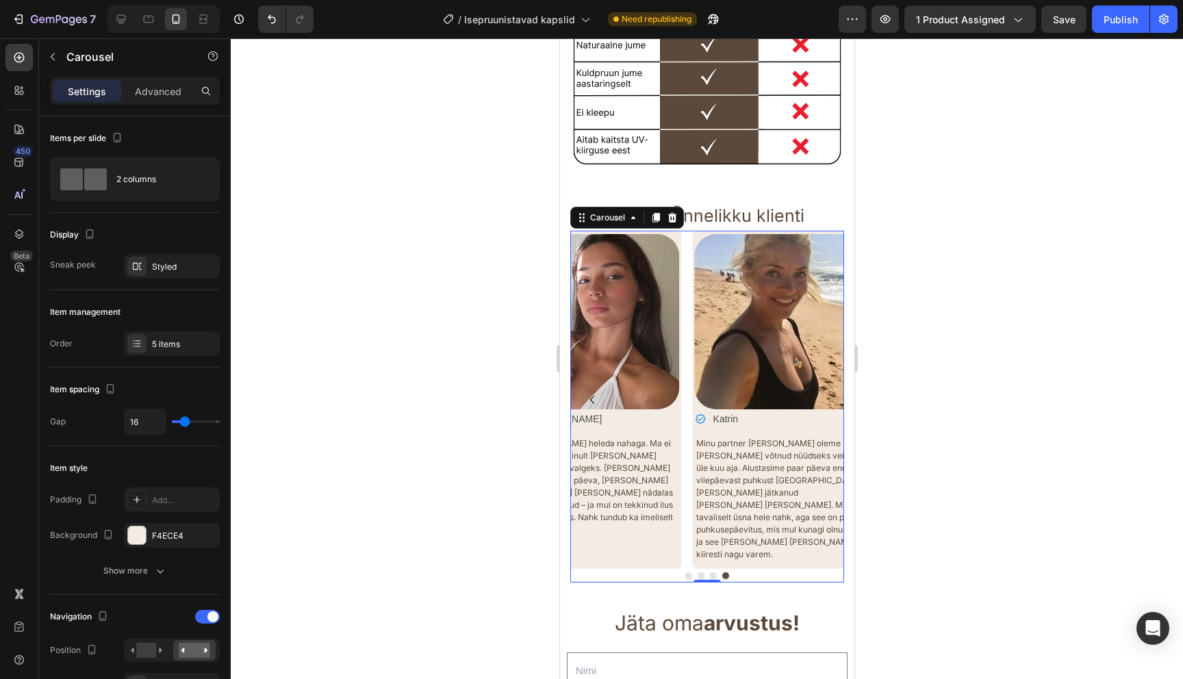
click at [590, 392] on icon "Carousel Back Arrow" at bounding box center [591, 400] width 16 height 16
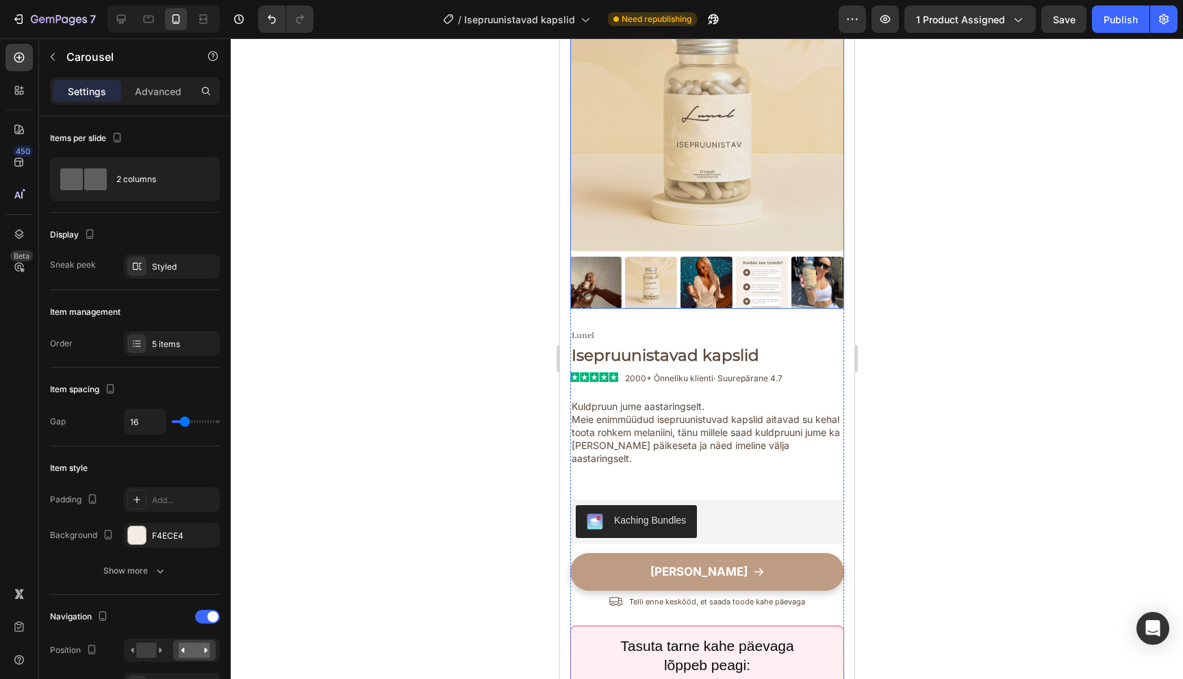
scroll to position [0, 0]
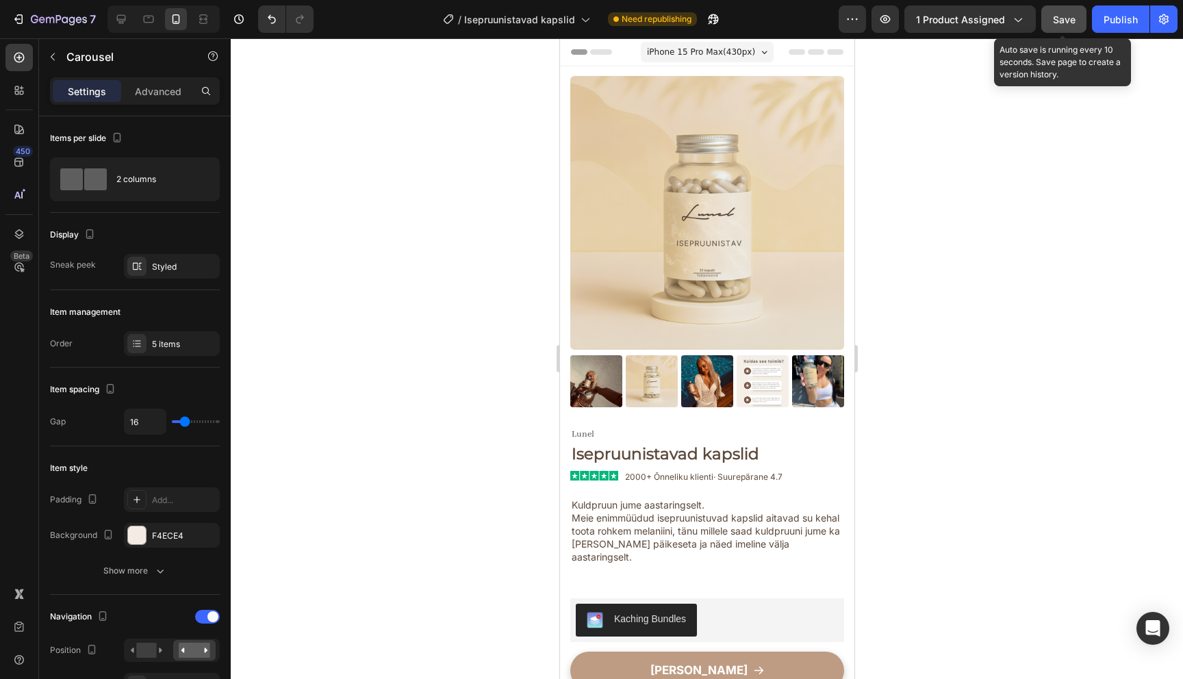
click at [1052, 19] on button "Save" at bounding box center [1063, 18] width 45 height 27
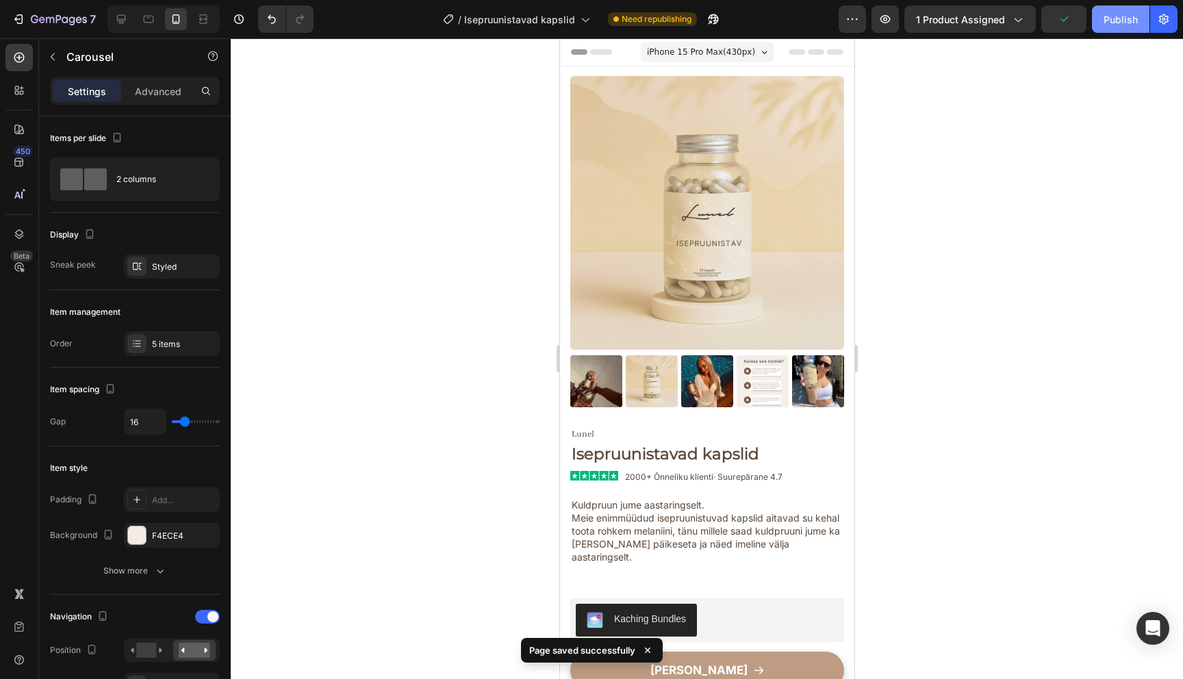
click at [1121, 23] on div "Publish" at bounding box center [1121, 19] width 34 height 14
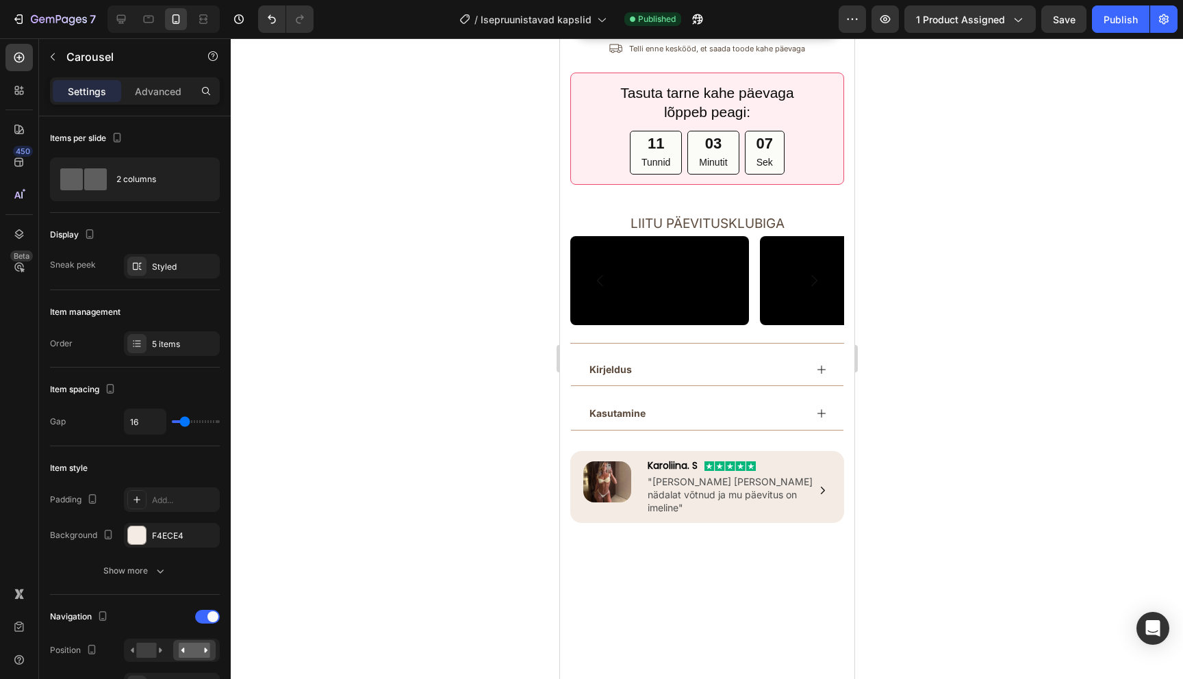
scroll to position [653, 0]
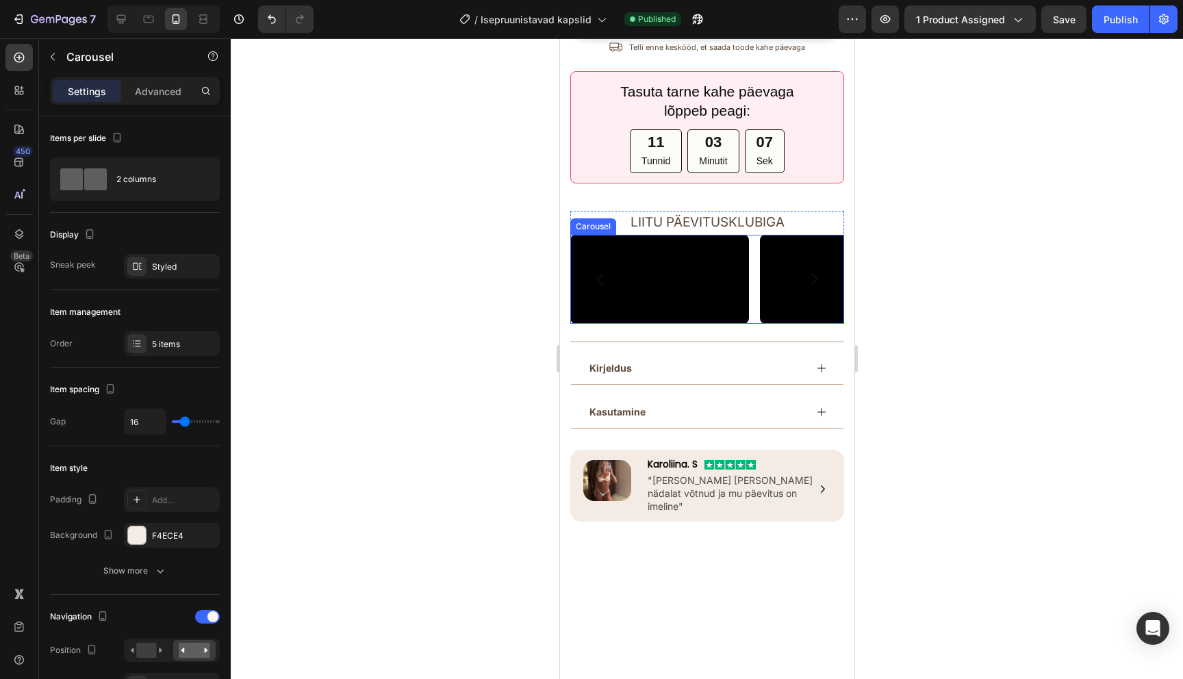
click at [814, 288] on icon "Carousel Next Arrow" at bounding box center [813, 279] width 16 height 16
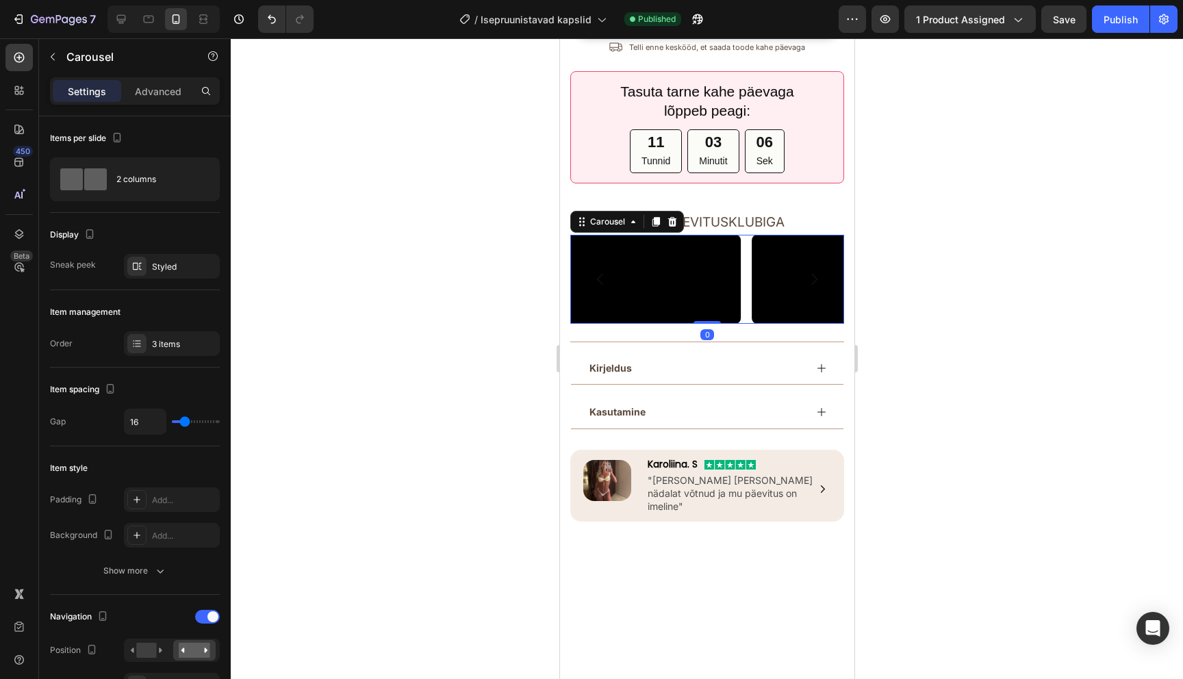
scroll to position [0, 0]
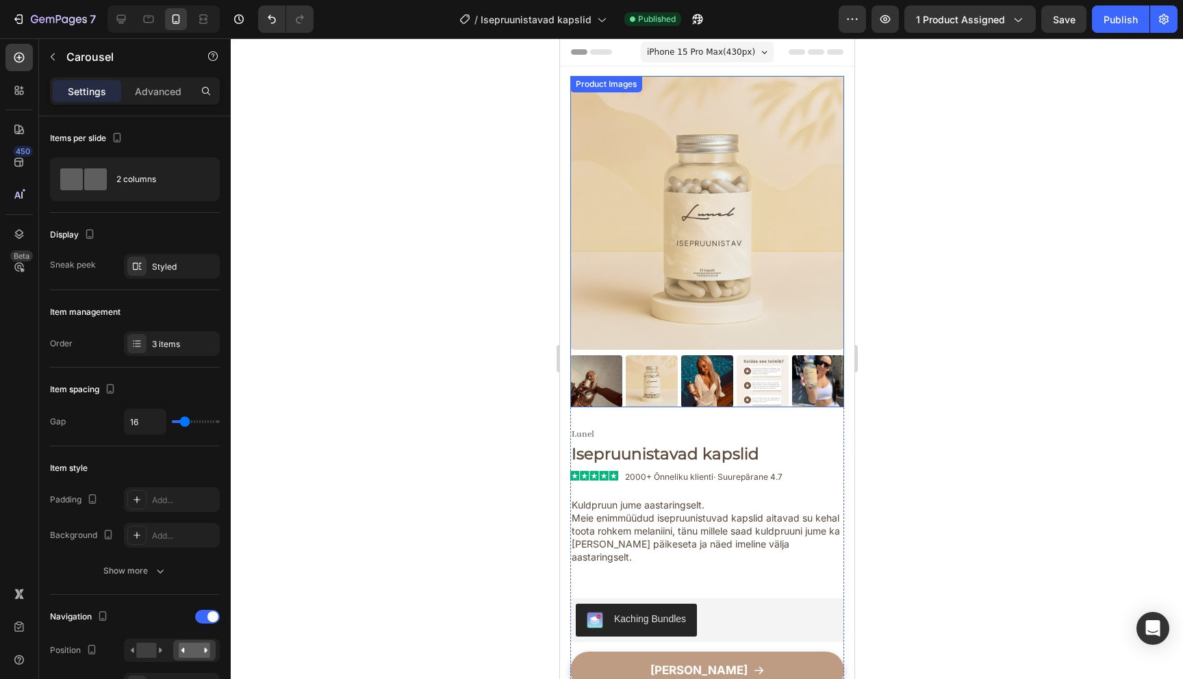
click at [632, 381] on img at bounding box center [651, 381] width 52 height 52
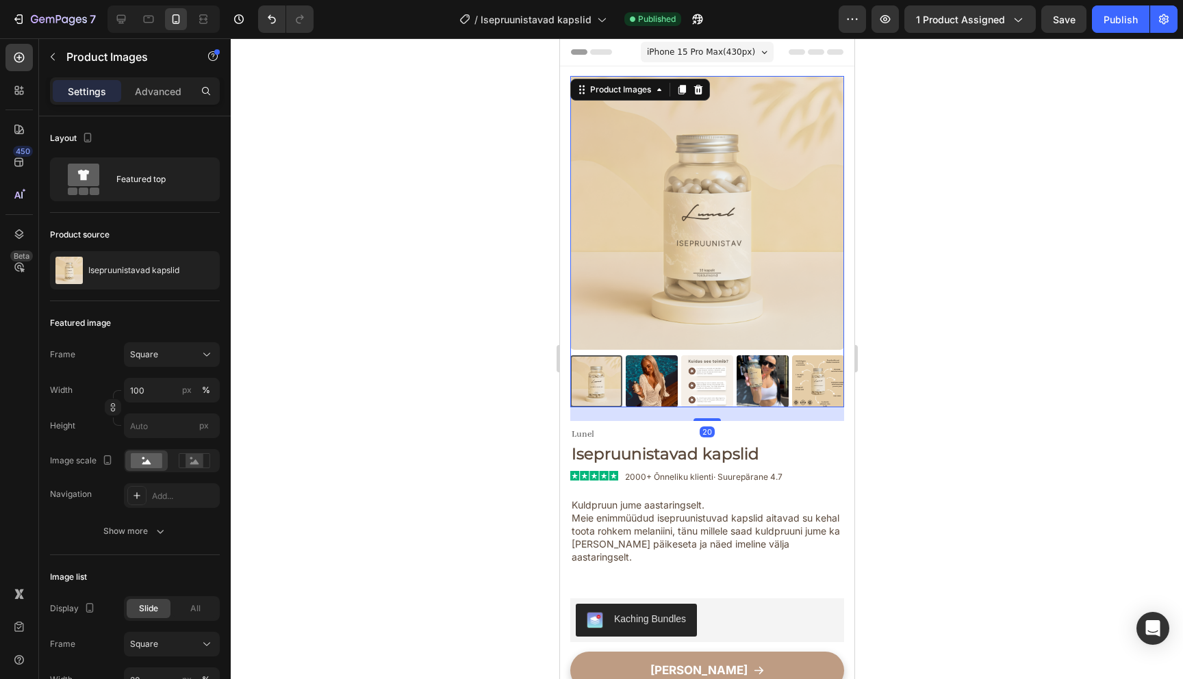
click at [656, 382] on img at bounding box center [651, 381] width 52 height 52
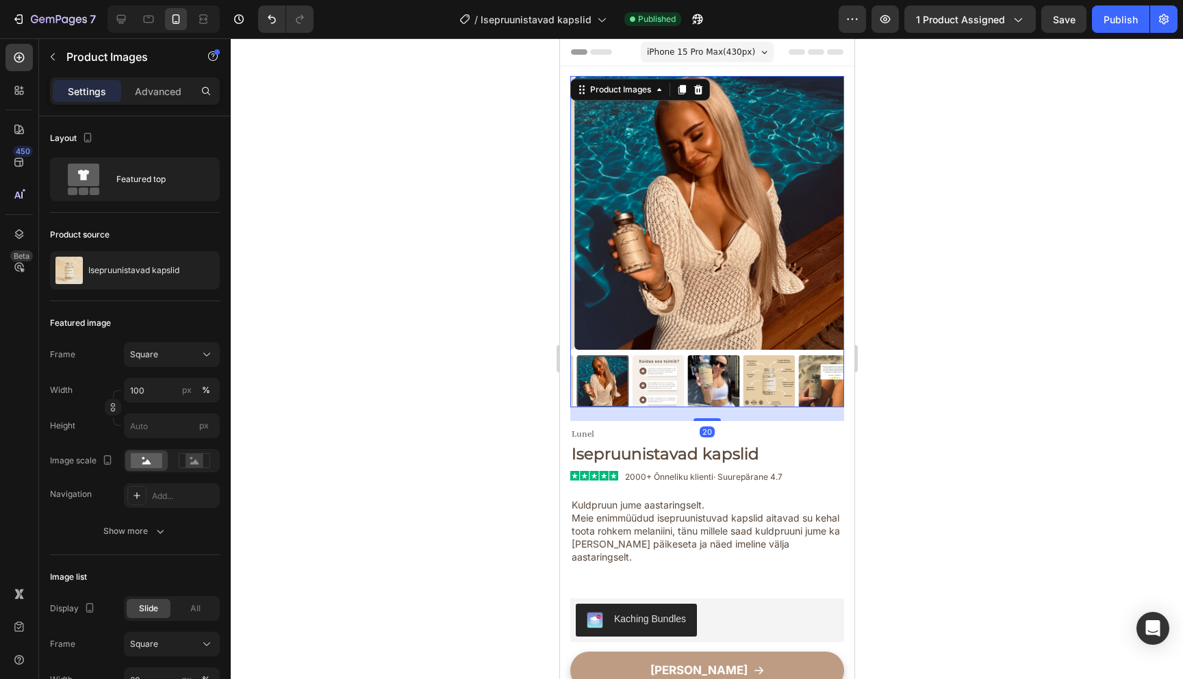
click at [656, 382] on img at bounding box center [657, 381] width 52 height 52
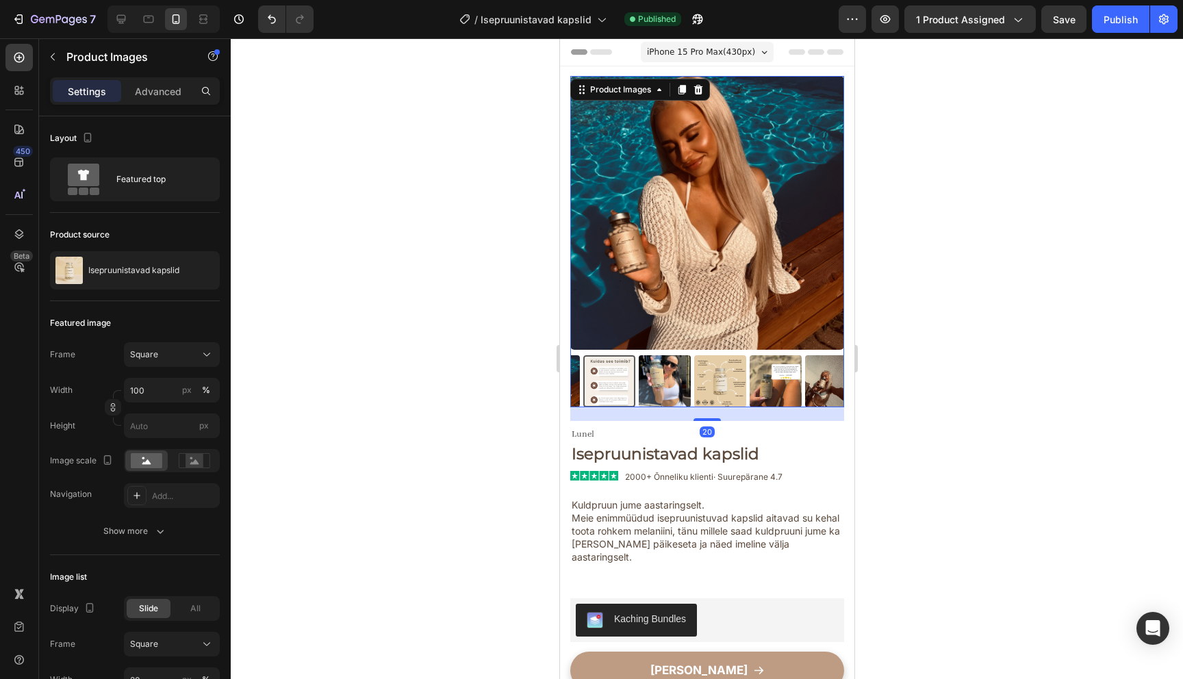
click at [656, 382] on img at bounding box center [664, 381] width 52 height 52
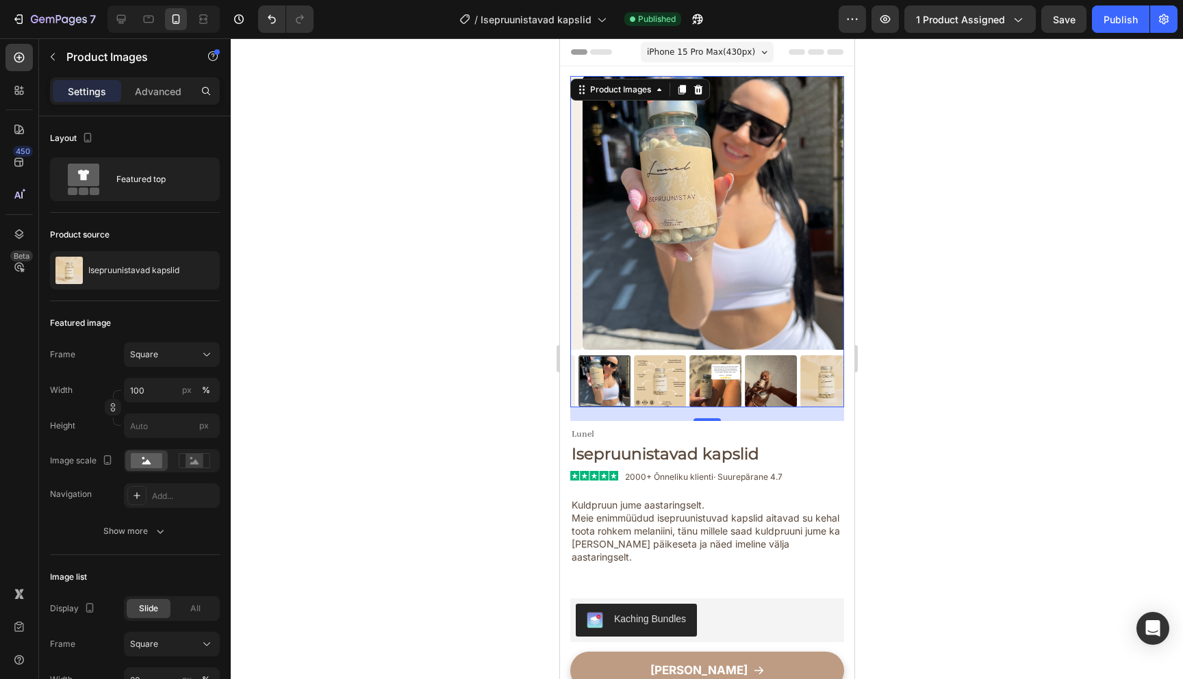
click at [664, 381] on img at bounding box center [659, 381] width 52 height 52
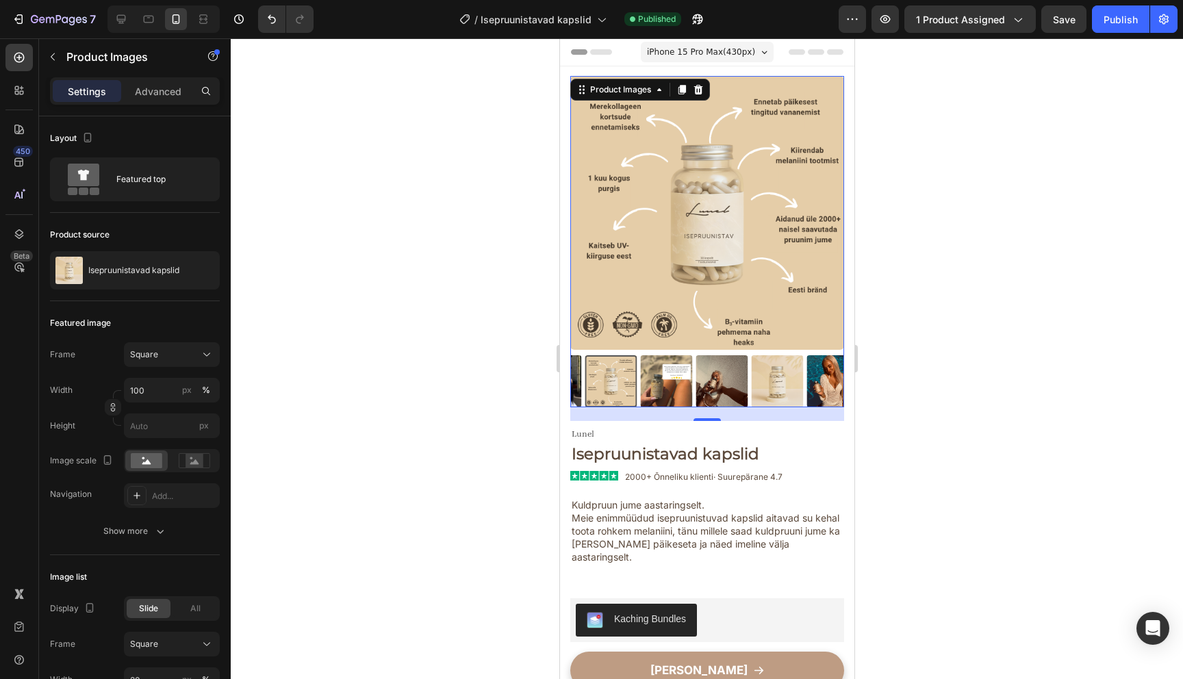
click at [668, 380] on img at bounding box center [666, 381] width 52 height 52
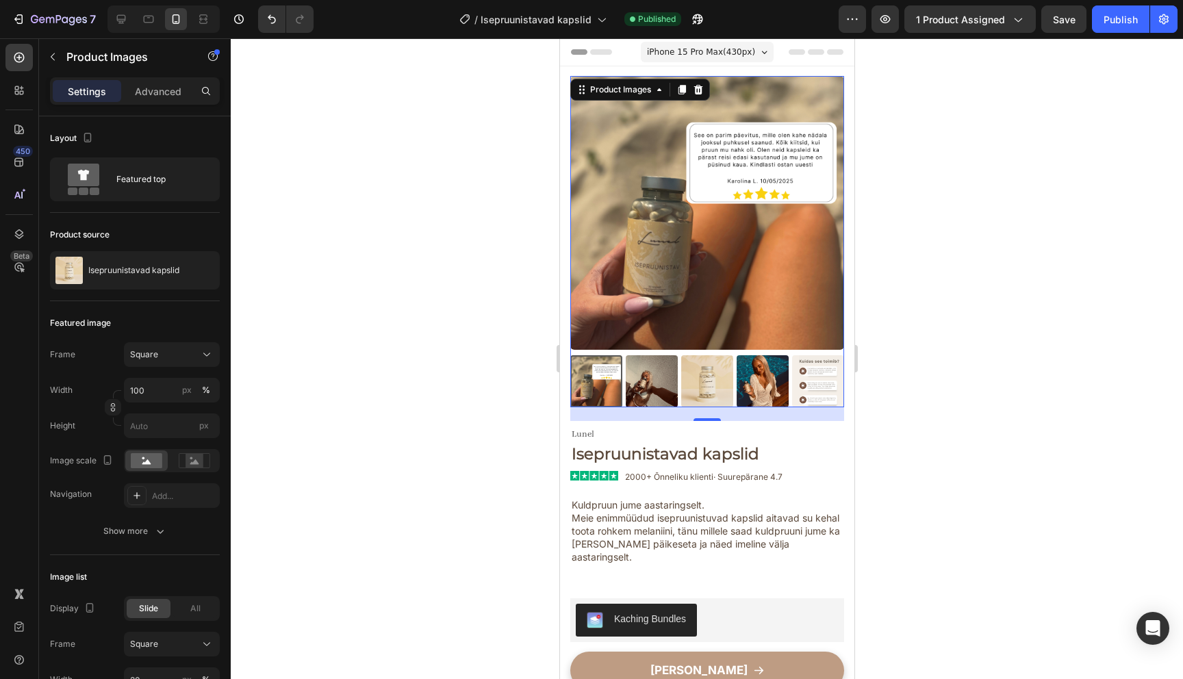
click at [668, 380] on img at bounding box center [651, 381] width 52 height 52
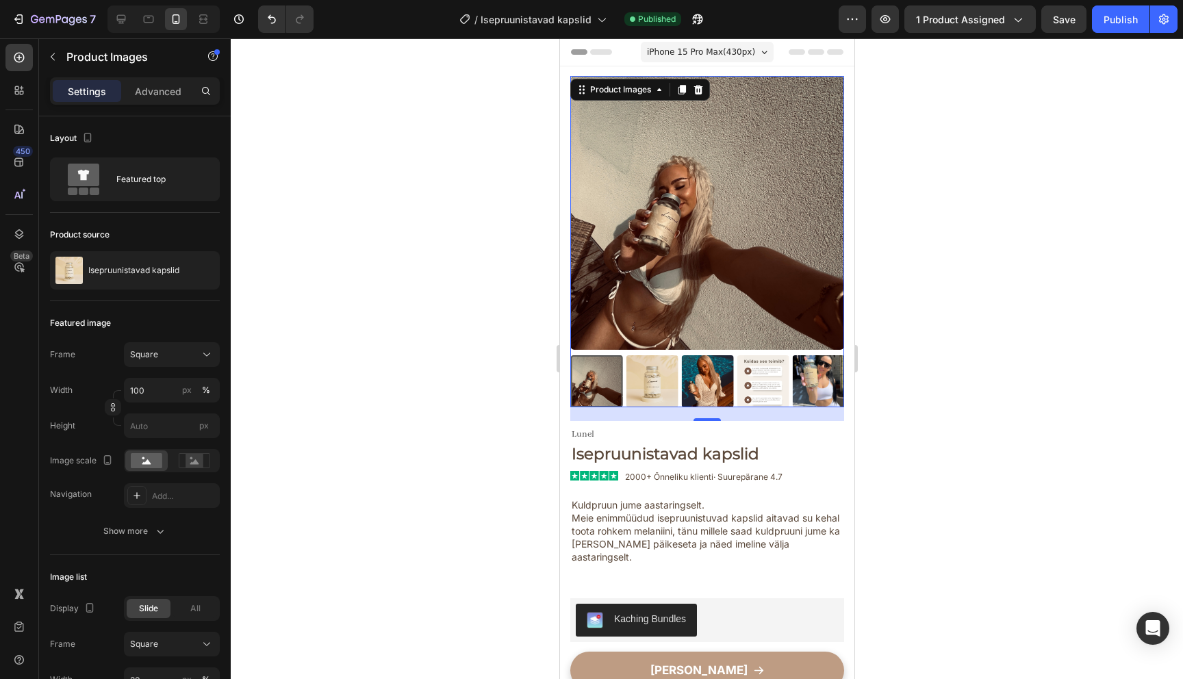
click at [668, 380] on img at bounding box center [652, 381] width 52 height 52
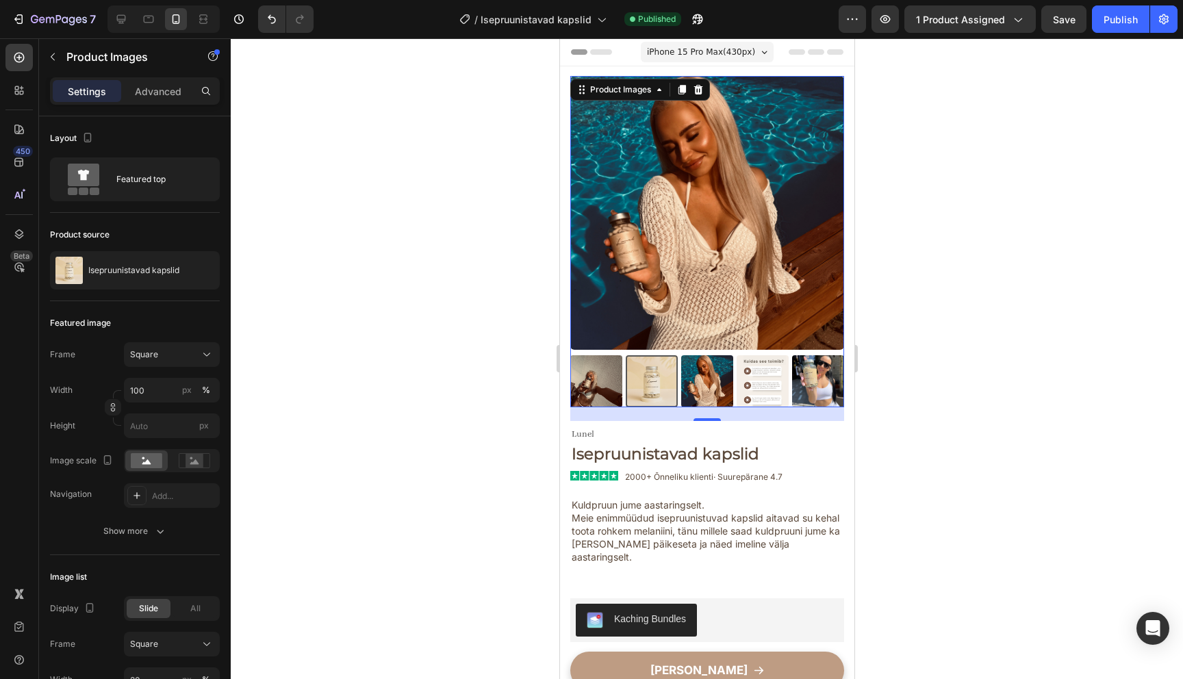
click at [681, 384] on img at bounding box center [707, 381] width 52 height 52
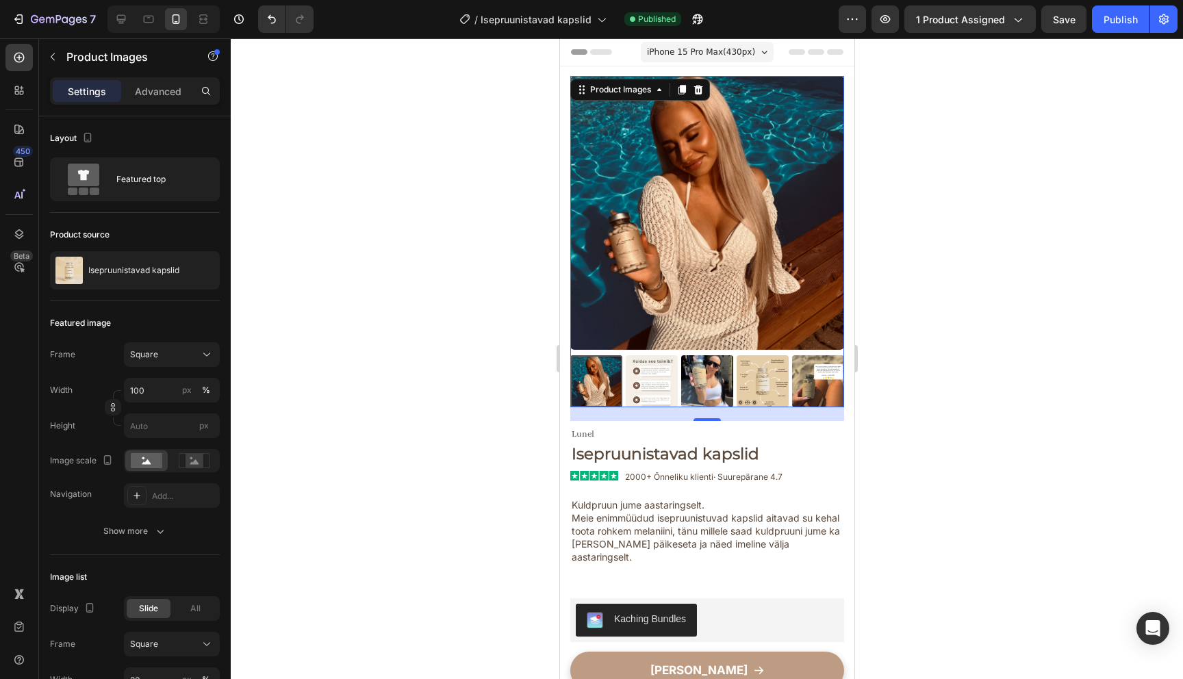
click at [646, 389] on img at bounding box center [651, 381] width 52 height 52
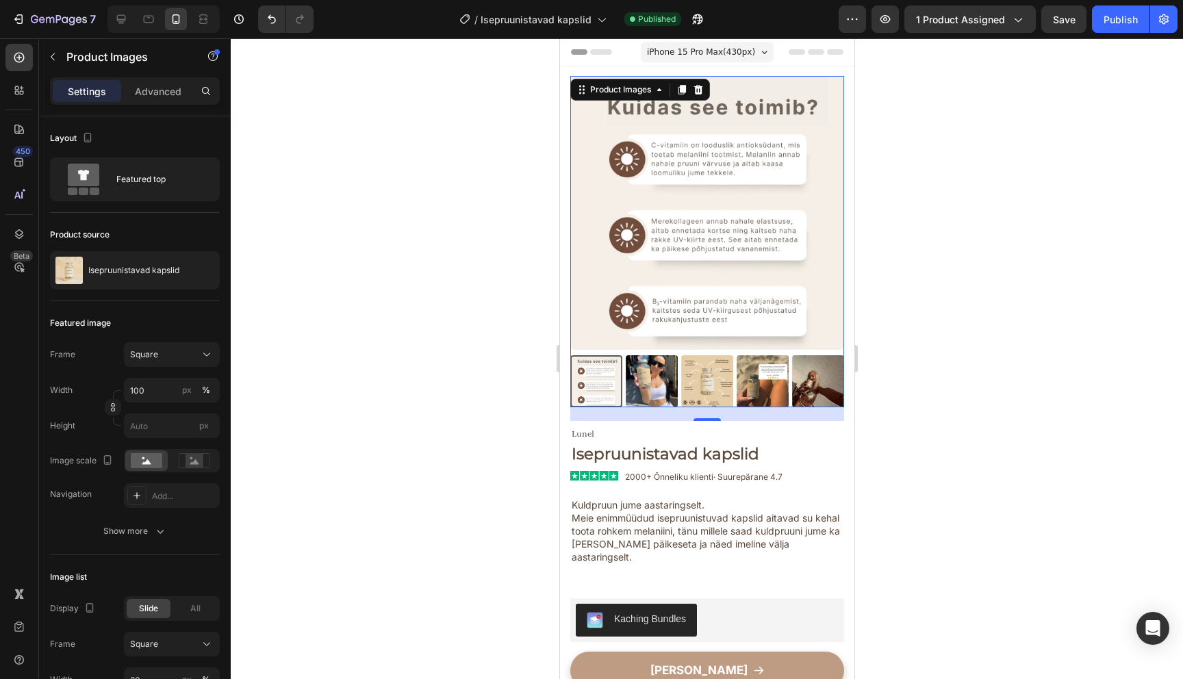
click at [646, 389] on div at bounding box center [707, 381] width 274 height 52
click at [685, 384] on img at bounding box center [707, 381] width 52 height 52
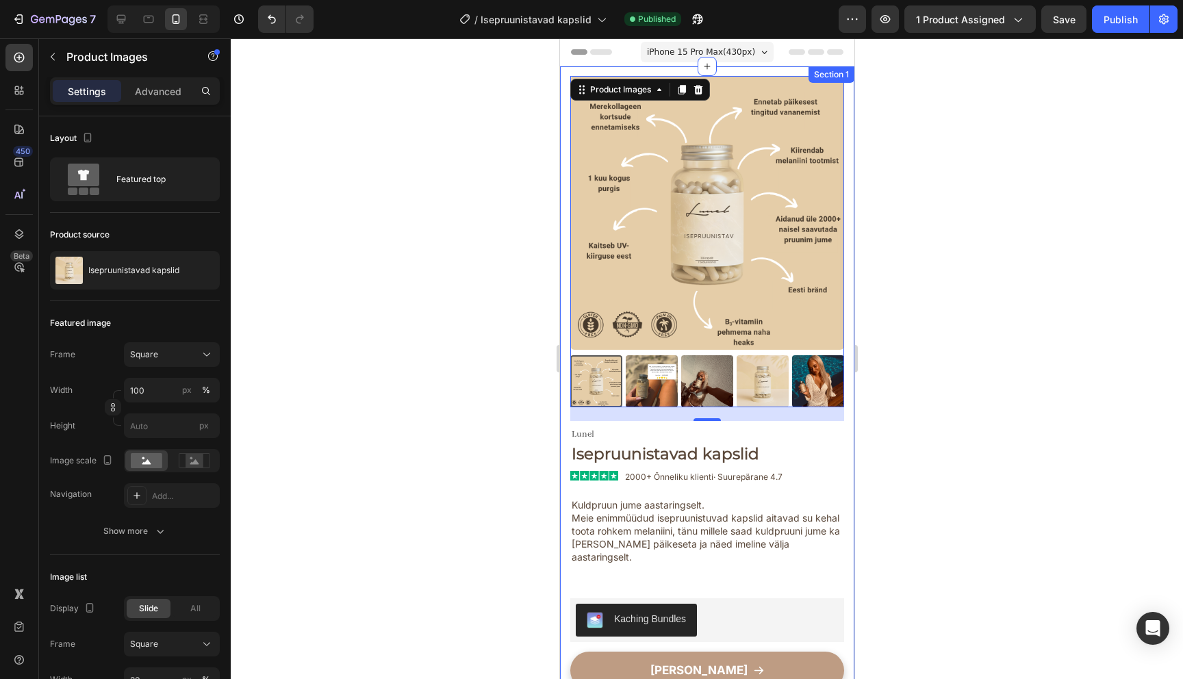
click at [456, 342] on div at bounding box center [707, 358] width 952 height 641
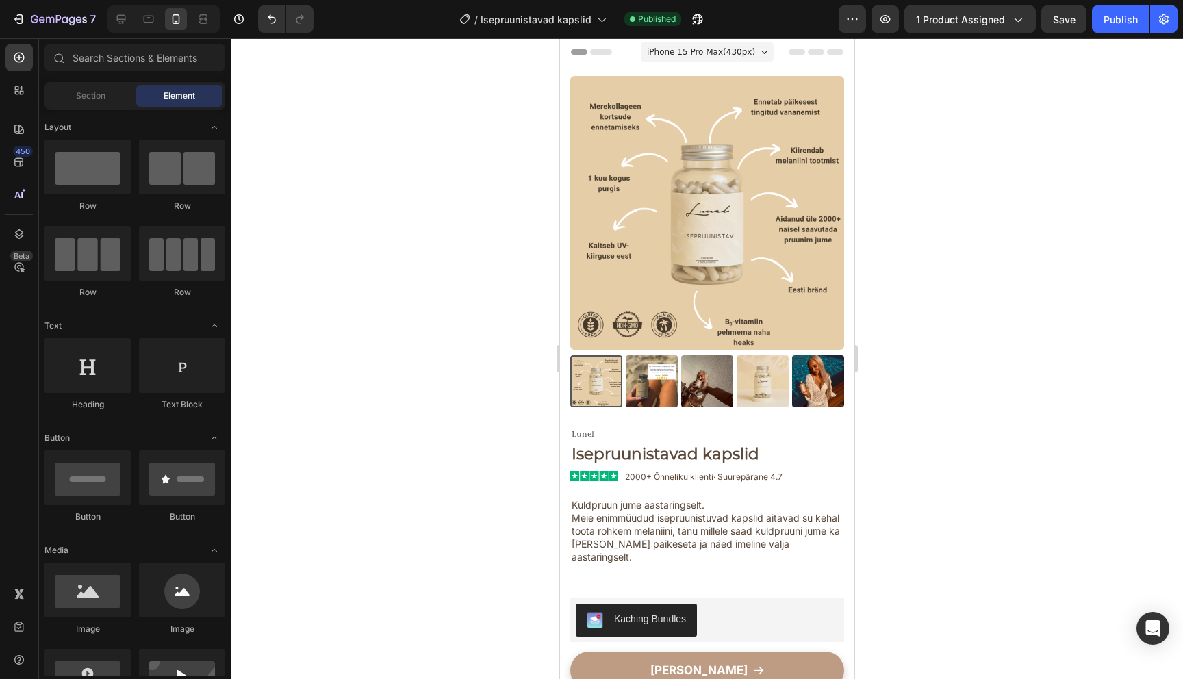
click at [901, 86] on div at bounding box center [707, 358] width 952 height 641
click at [648, 391] on img at bounding box center [651, 381] width 52 height 52
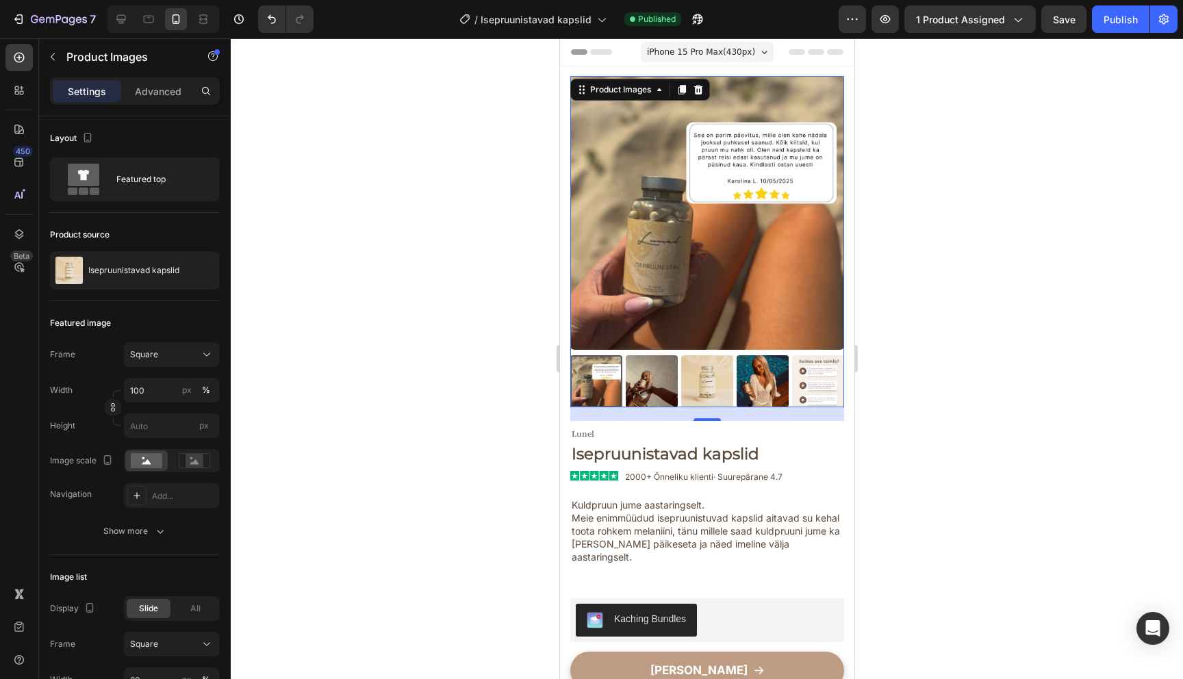
click at [733, 35] on div "7 Version history / Isepruunistavad kapslid Published Preview 1 product assigne…" at bounding box center [591, 19] width 1183 height 39
click at [728, 49] on span "iPhone 15 Pro Max ( 430 px)" at bounding box center [700, 52] width 108 height 14
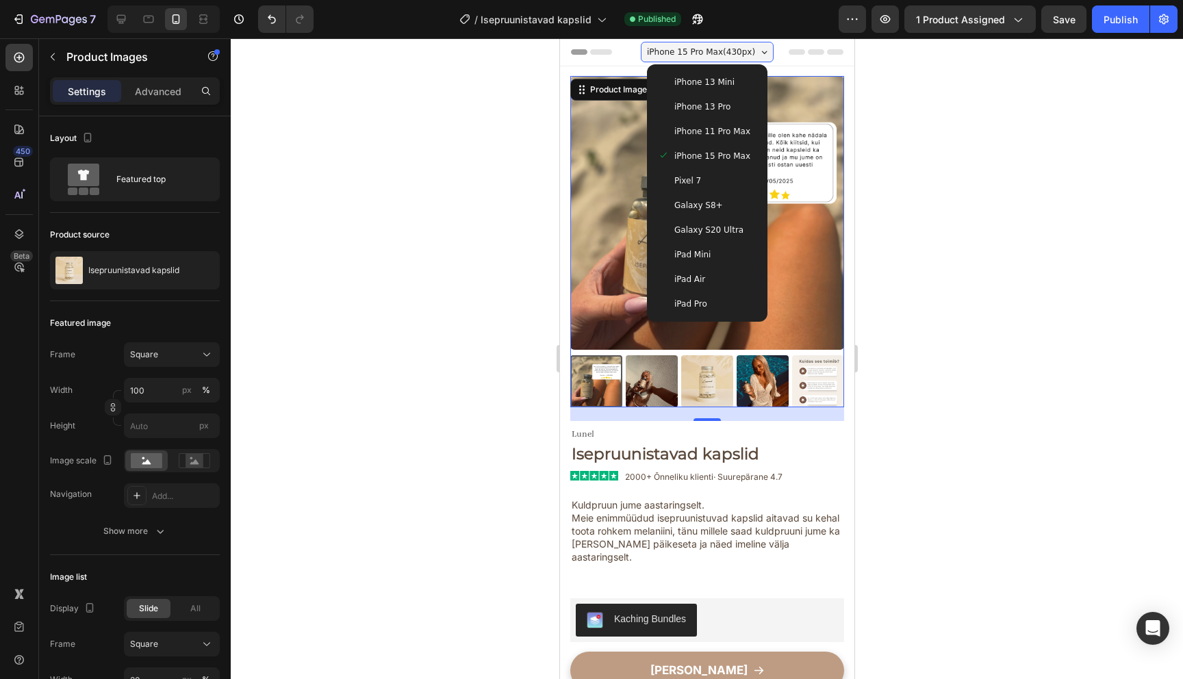
click at [714, 105] on span "iPhone 13 Pro" at bounding box center [702, 107] width 56 height 14
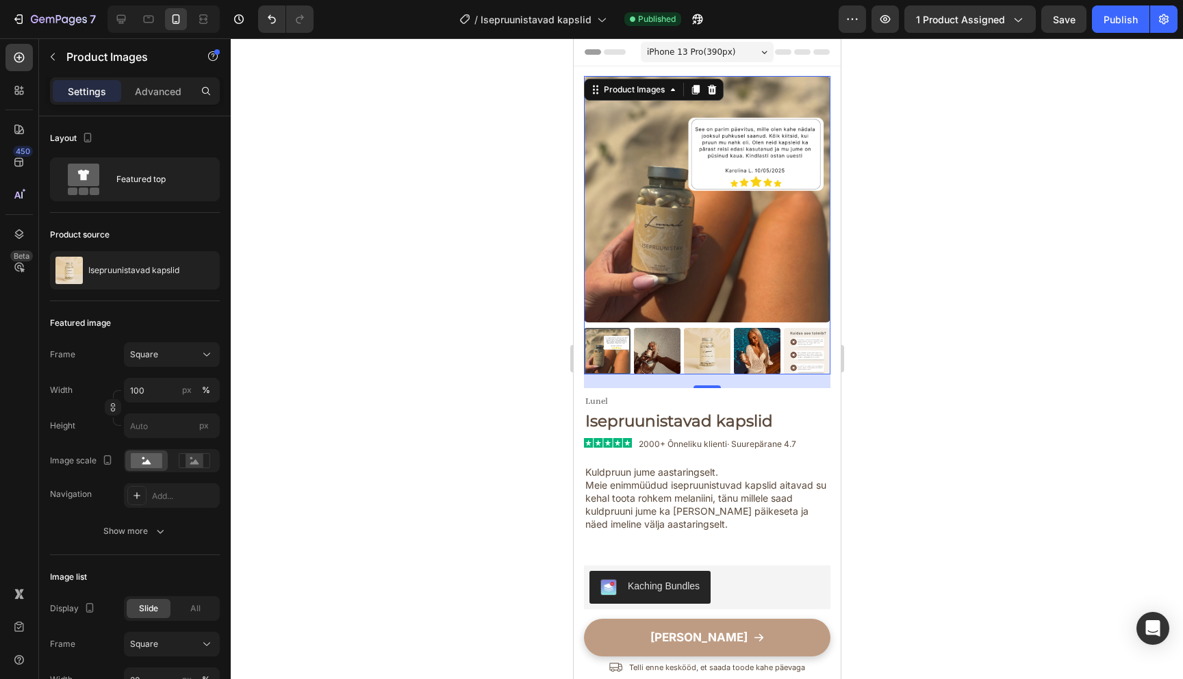
drag, startPoint x: 735, startPoint y: 37, endPoint x: 162, endPoint y: 6, distance: 574.6
click at [735, 37] on div "7 Version history / Isepruunistavad kapslid Published Preview 1 product assigne…" at bounding box center [591, 19] width 1183 height 39
click at [735, 45] on div "iPhone 13 Pro ( 390 px)" at bounding box center [706, 52] width 133 height 21
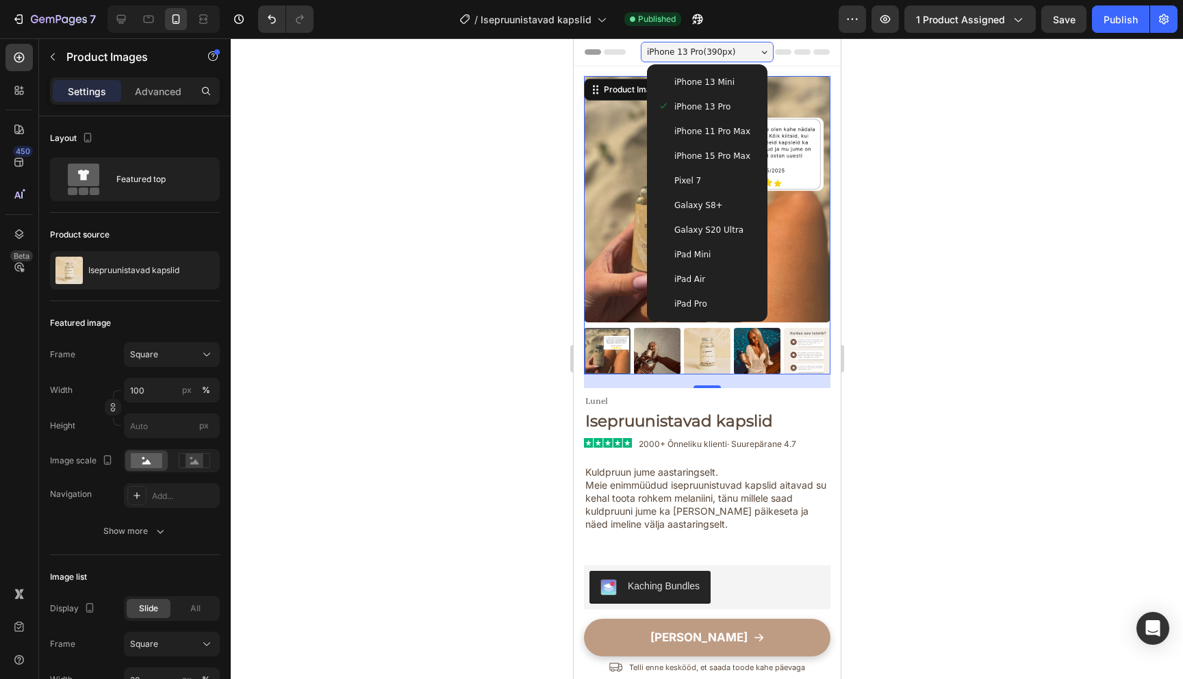
click at [714, 157] on span "iPhone 15 Pro Max" at bounding box center [712, 156] width 76 height 14
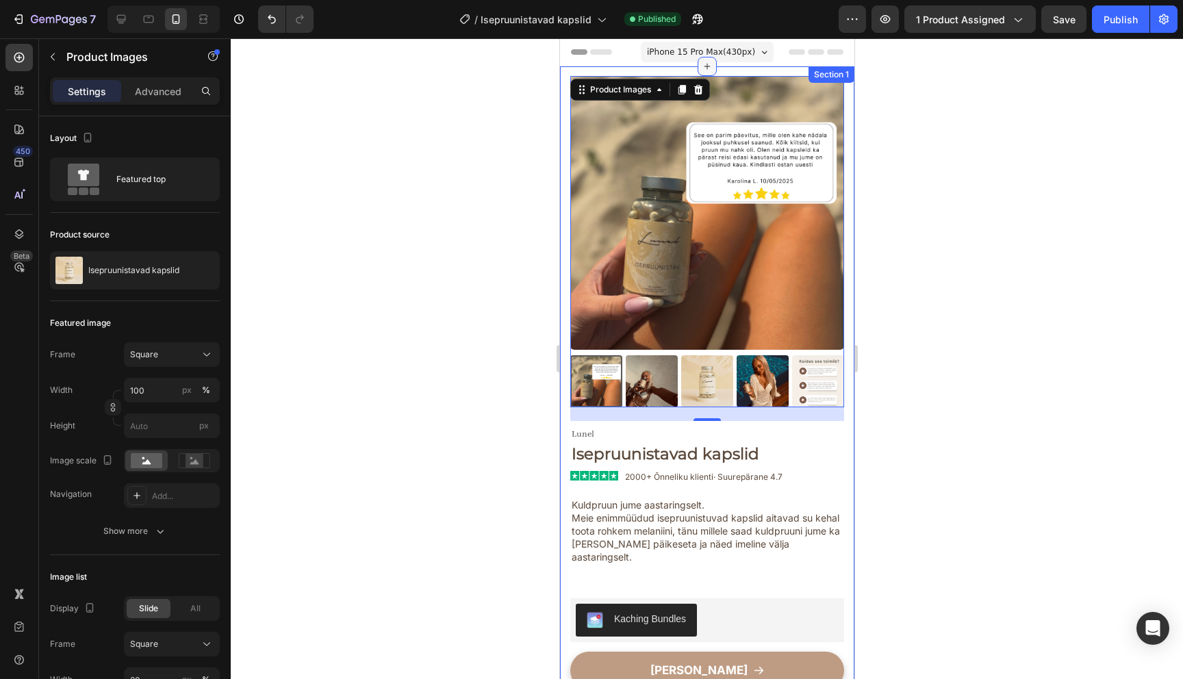
click at [710, 59] on div at bounding box center [706, 66] width 19 height 19
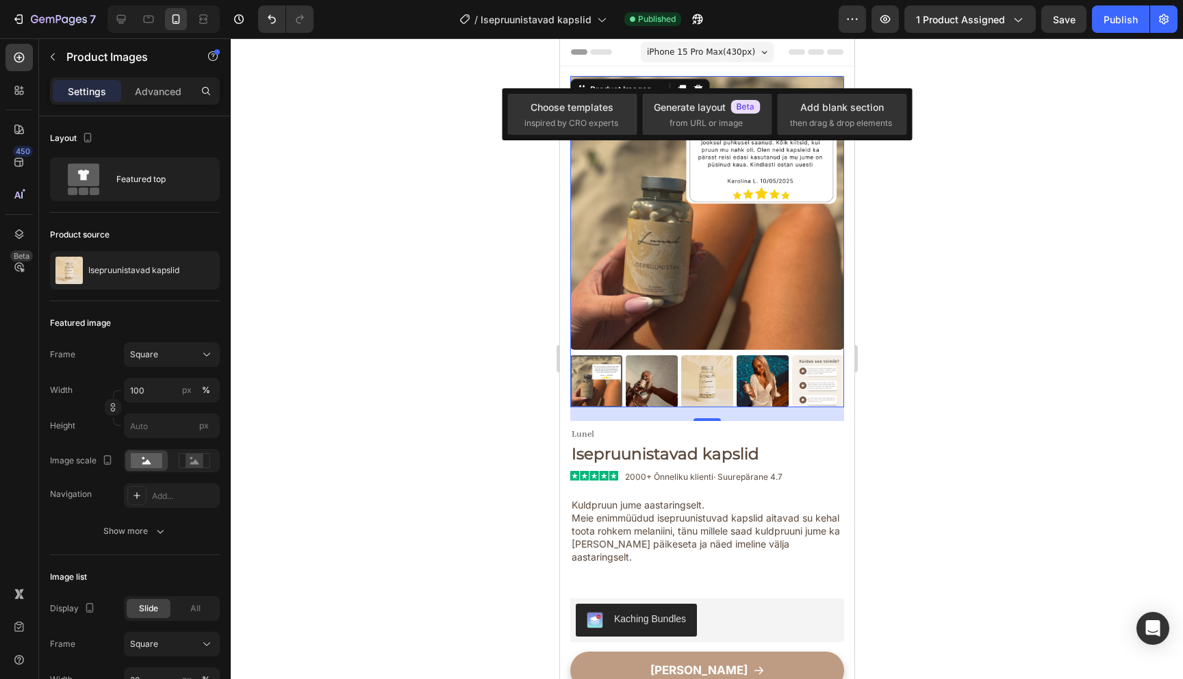
click at [942, 66] on div at bounding box center [707, 358] width 952 height 641
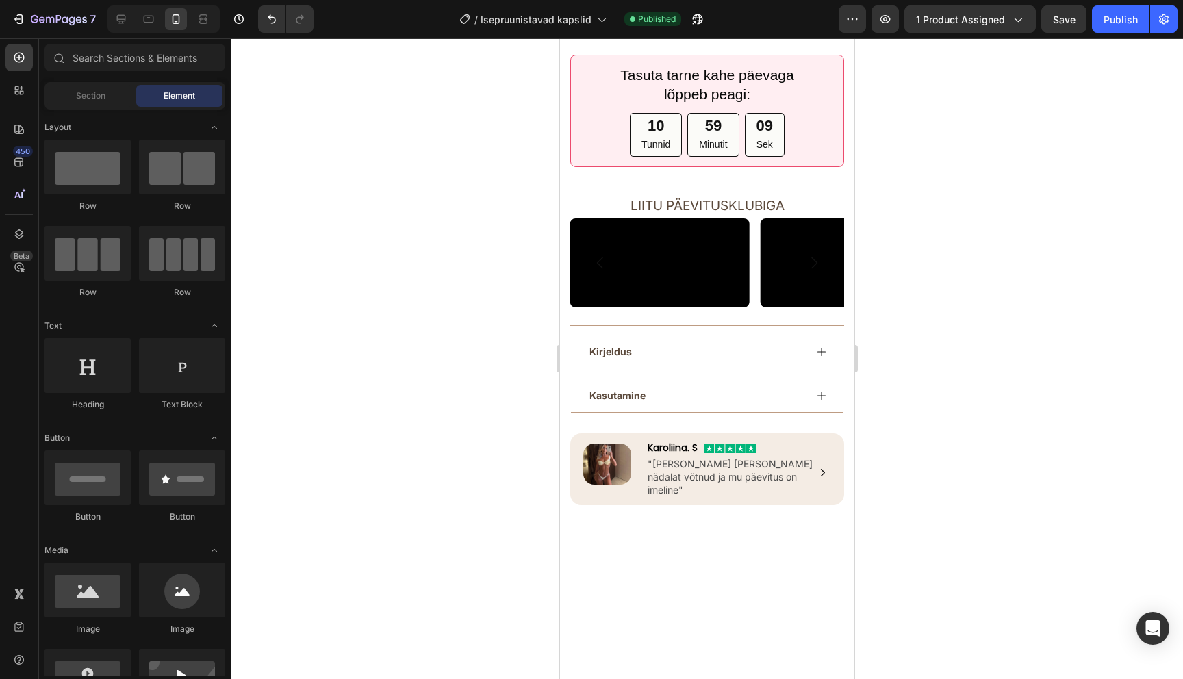
scroll to position [542, 0]
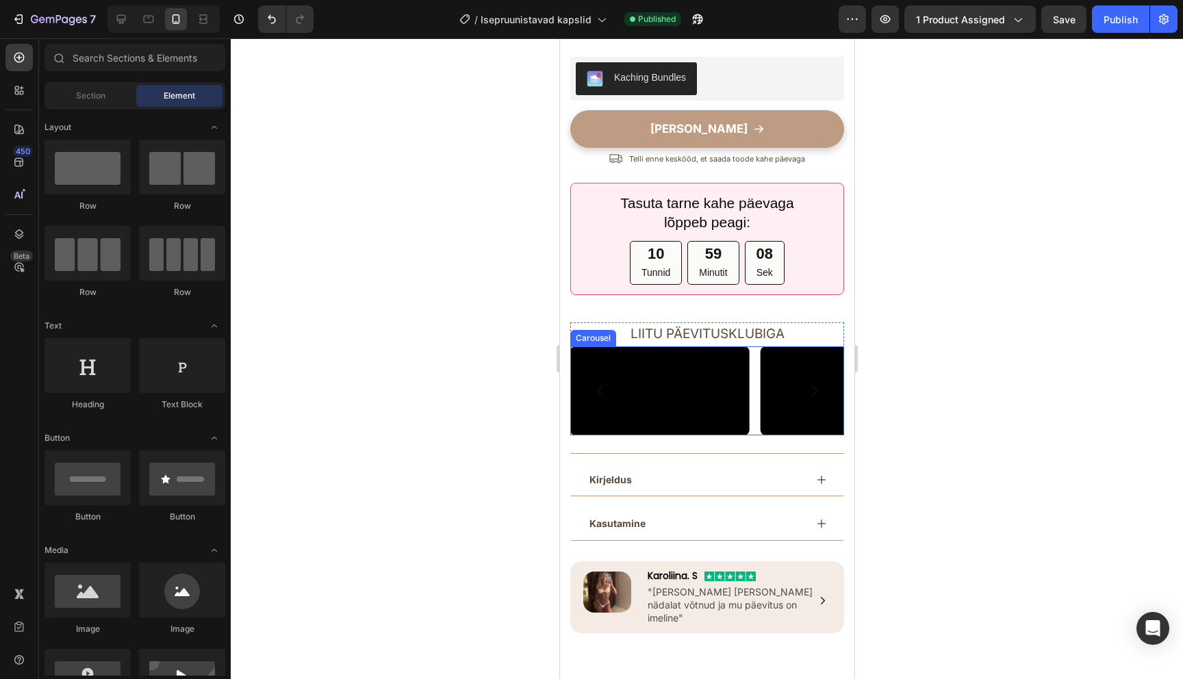
click at [815, 397] on icon "Carousel Next Arrow" at bounding box center [814, 392] width 6 height 12
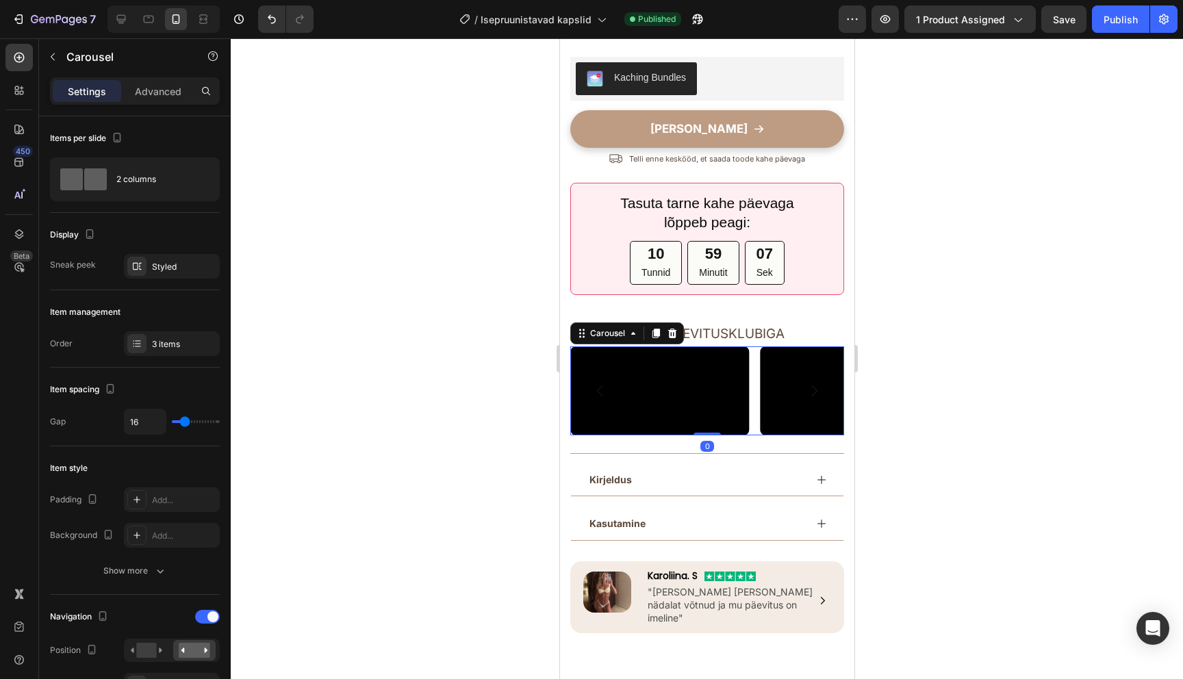
click at [815, 397] on icon "Carousel Next Arrow" at bounding box center [814, 392] width 6 height 12
click at [600, 399] on icon "Carousel Back Arrow" at bounding box center [600, 391] width 16 height 16
click at [811, 399] on icon "Carousel Next Arrow" at bounding box center [813, 391] width 16 height 16
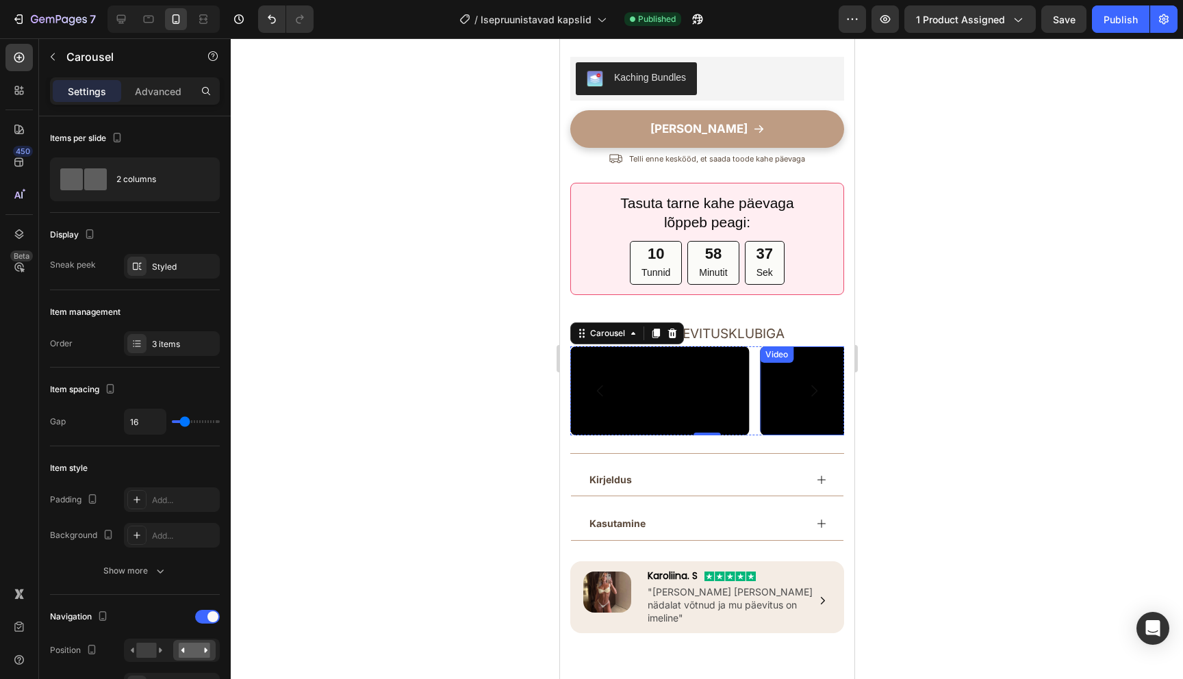
click at [956, 332] on div at bounding box center [707, 358] width 952 height 641
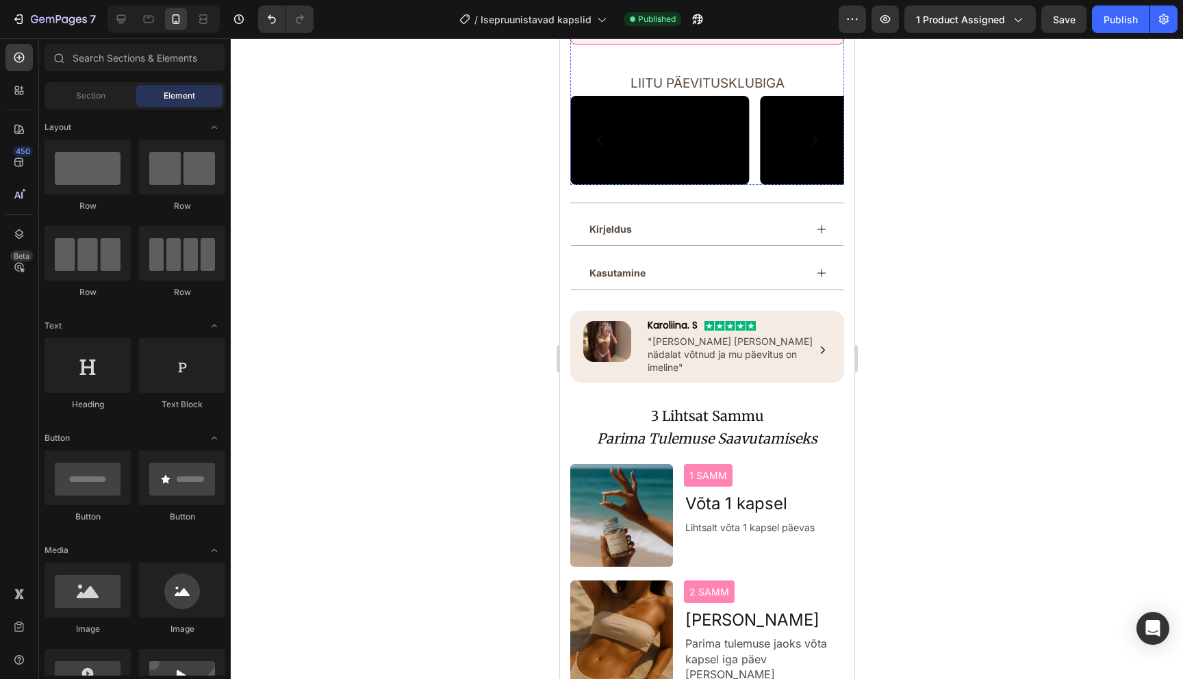
scroll to position [768, 0]
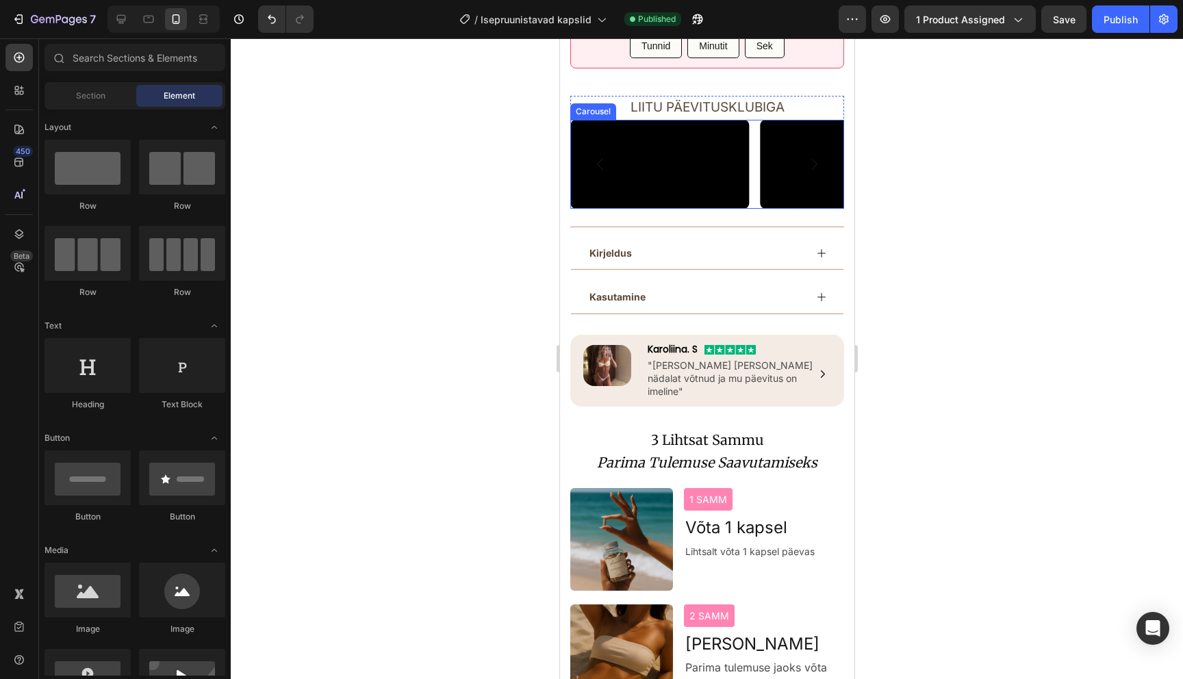
click at [817, 173] on icon "Carousel Next Arrow" at bounding box center [813, 164] width 16 height 16
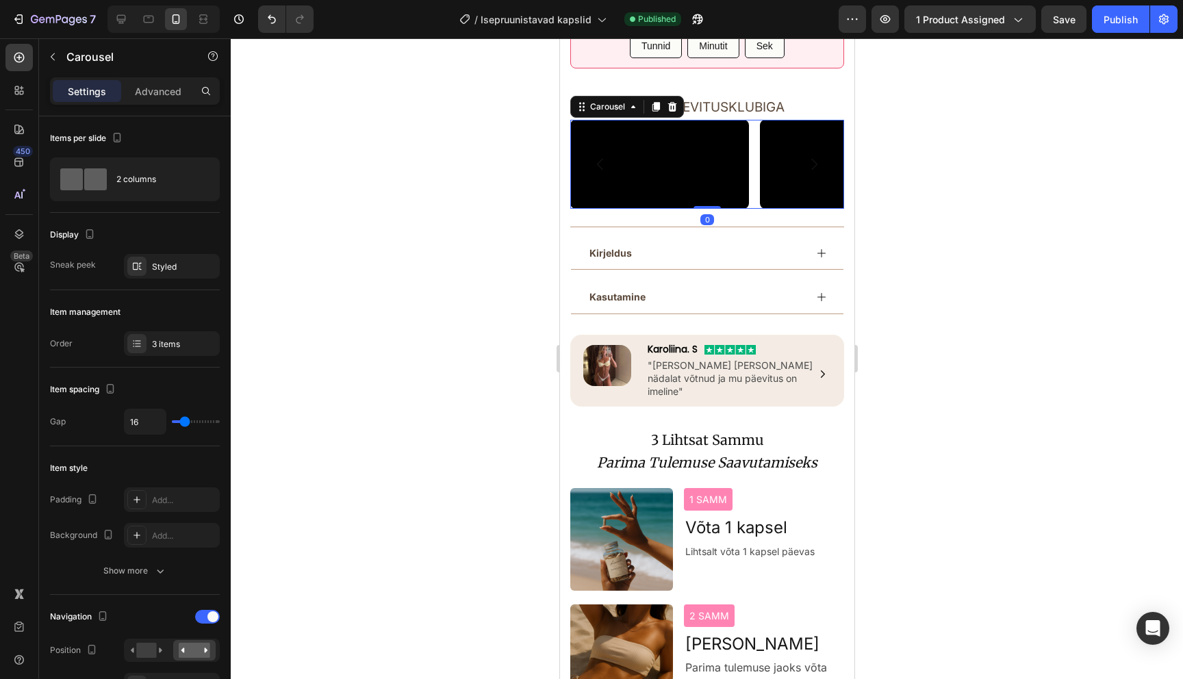
click at [817, 173] on icon "Carousel Next Arrow" at bounding box center [813, 164] width 16 height 16
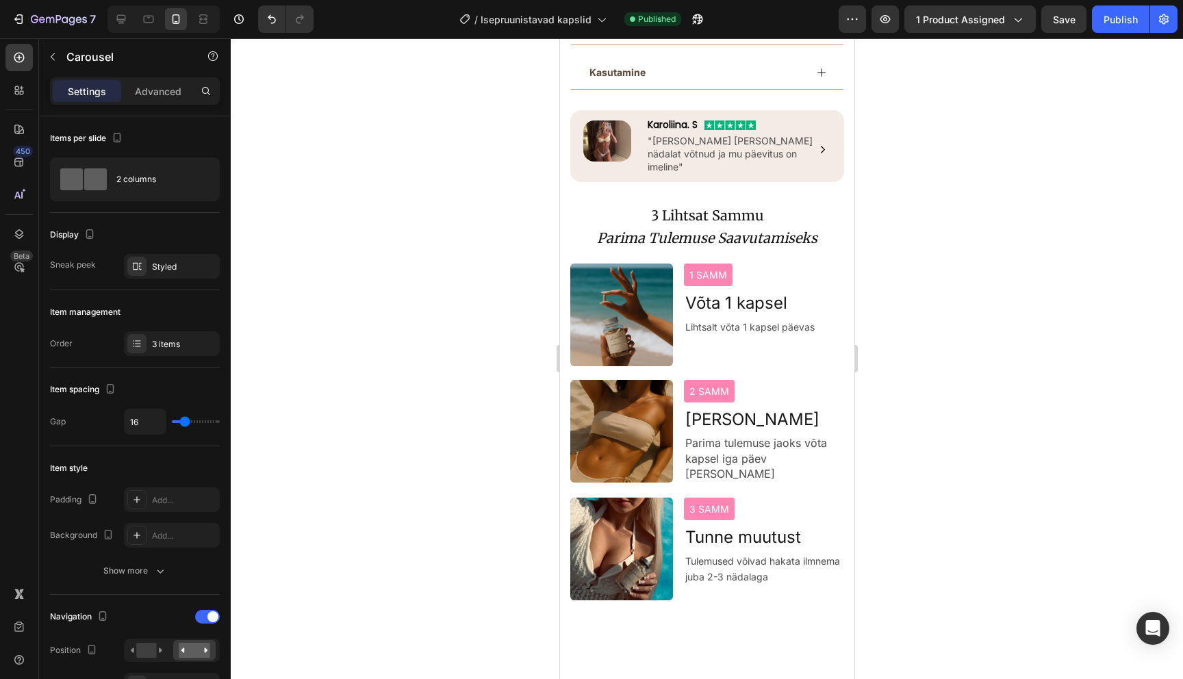
scroll to position [1109, 0]
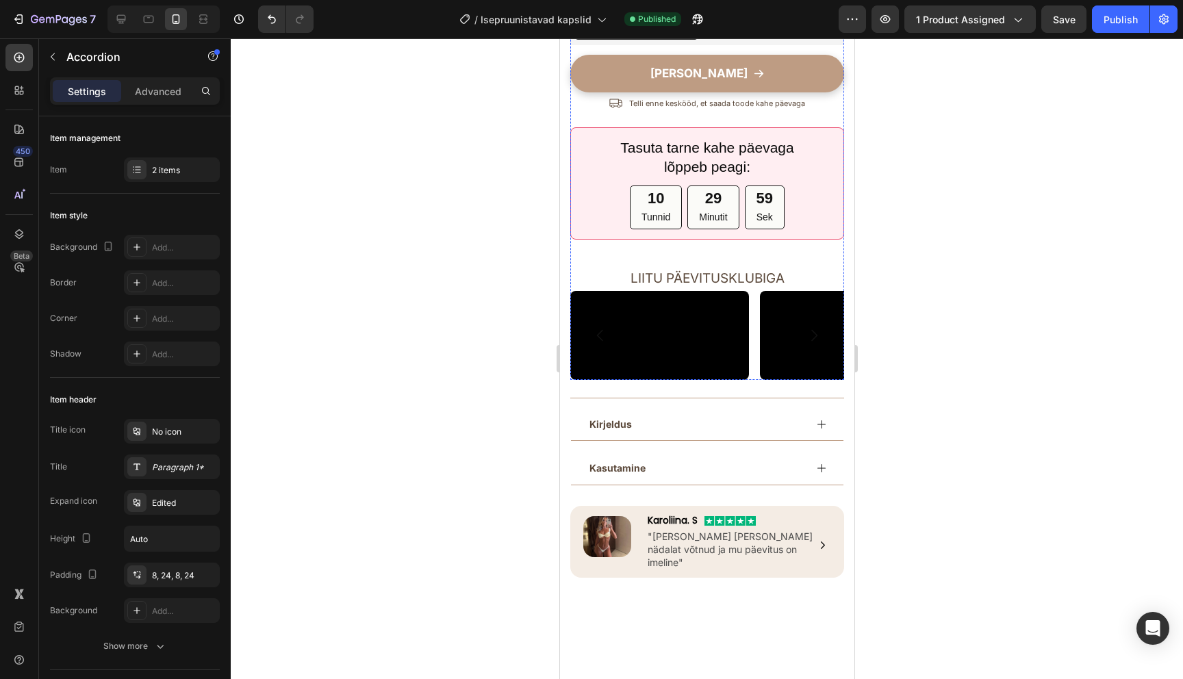
scroll to position [655, 0]
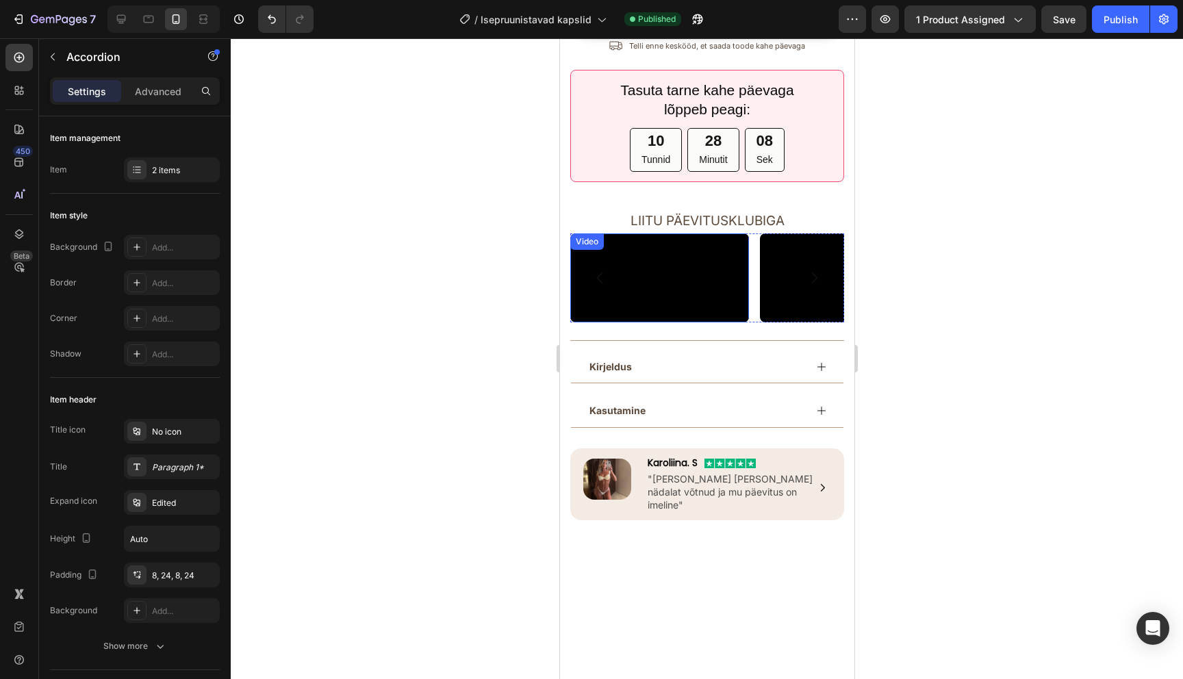
click at [650, 323] on video at bounding box center [659, 278] width 179 height 90
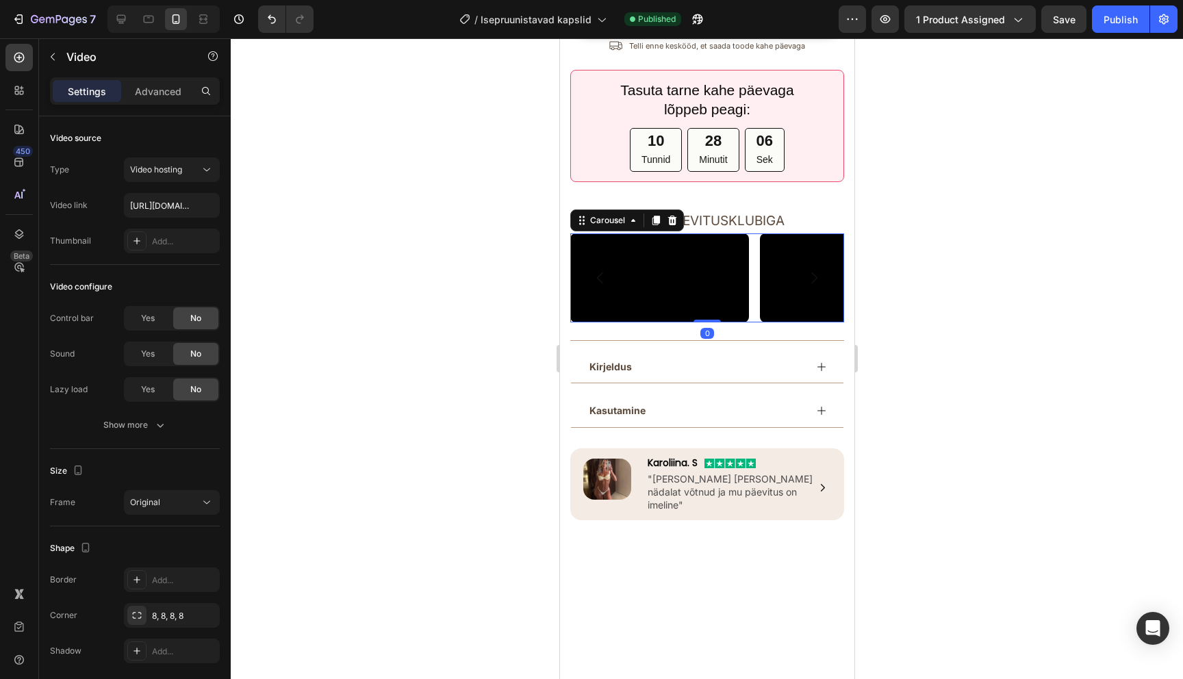
click at [601, 286] on icon "Carousel Back Arrow" at bounding box center [600, 278] width 16 height 16
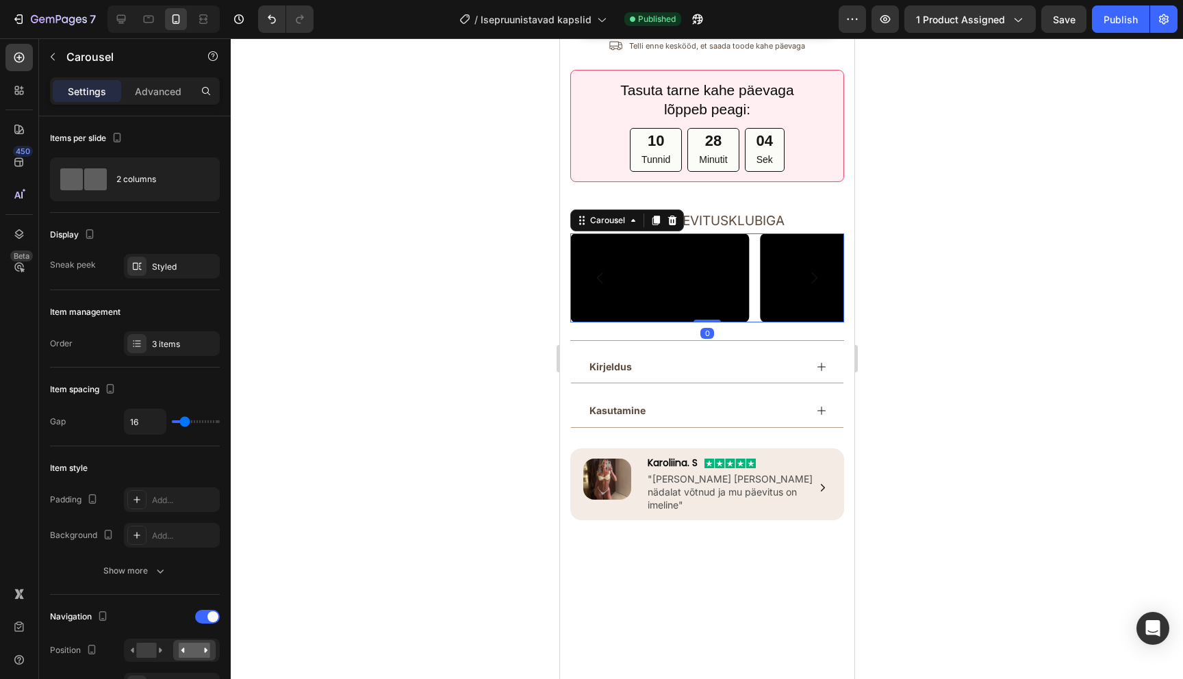
click at [816, 286] on icon "Carousel Next Arrow" at bounding box center [813, 278] width 16 height 16
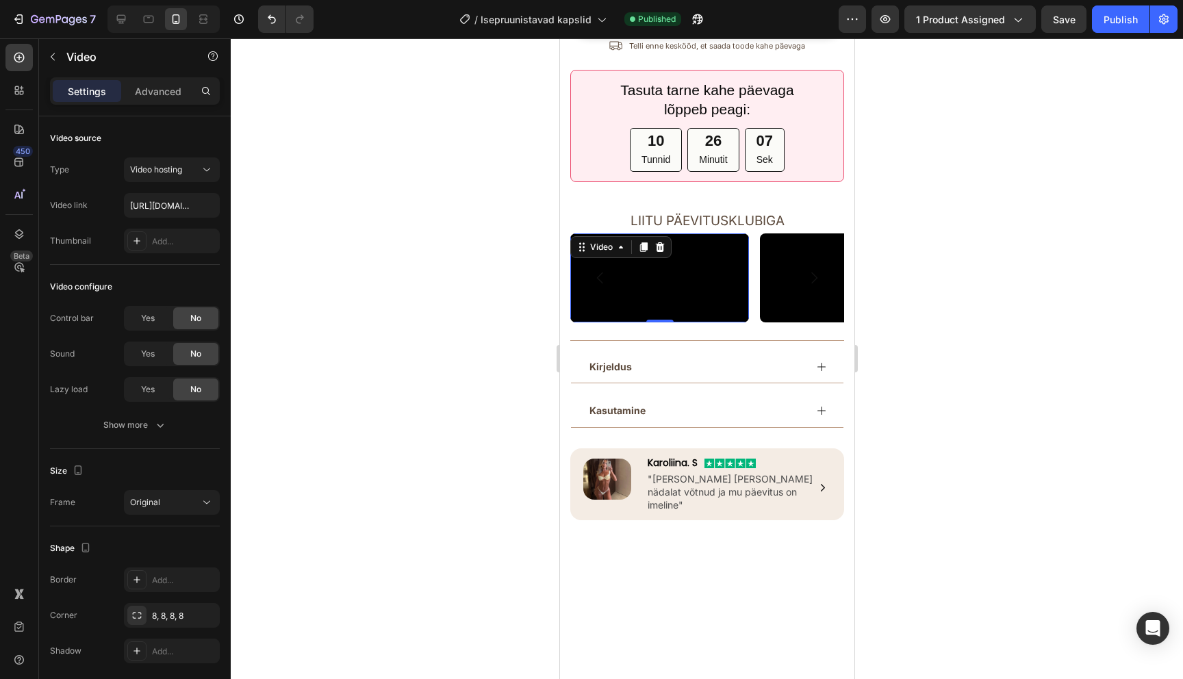
click at [646, 323] on video at bounding box center [659, 278] width 179 height 90
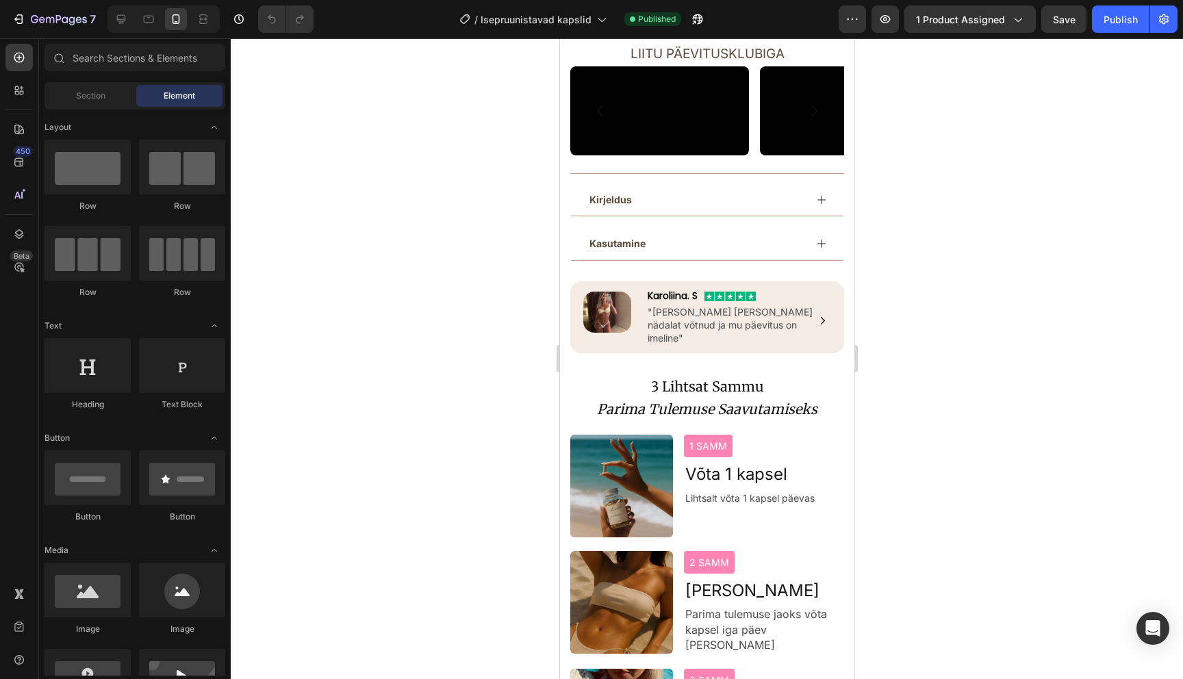
scroll to position [817, 0]
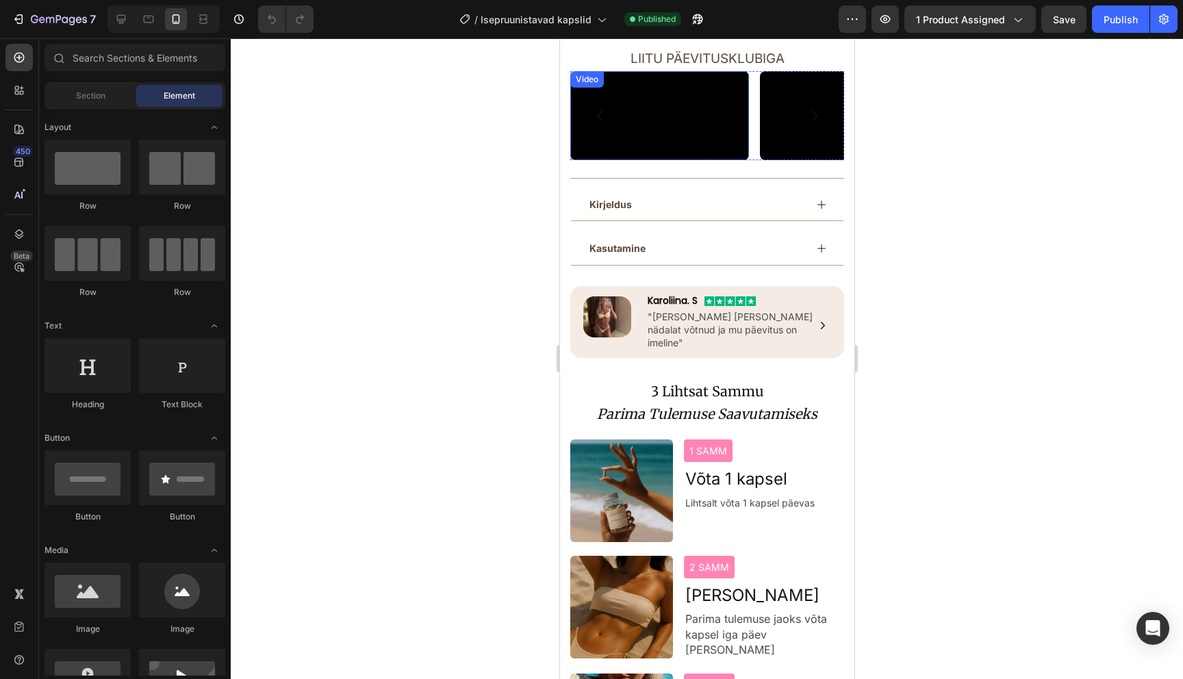
click at [696, 161] on video at bounding box center [659, 116] width 179 height 90
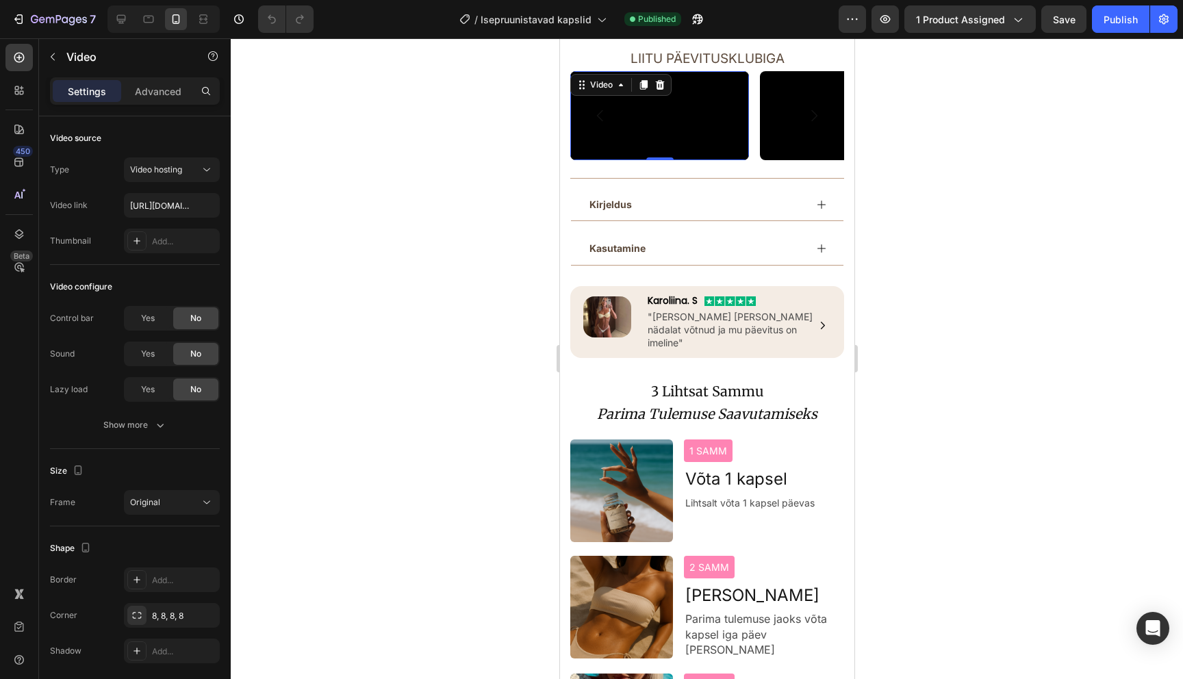
click at [664, 161] on video at bounding box center [659, 116] width 179 height 90
paste input "https://cdn.shopify.com/videos/c/o/v/3abba969aab245e3af9940e1fbd5c1c1.mov"
type input "https://cdn.shopify.com/videos/c/o/v/3abba969aab245e3af9940e1fbd5c1c1.mov"
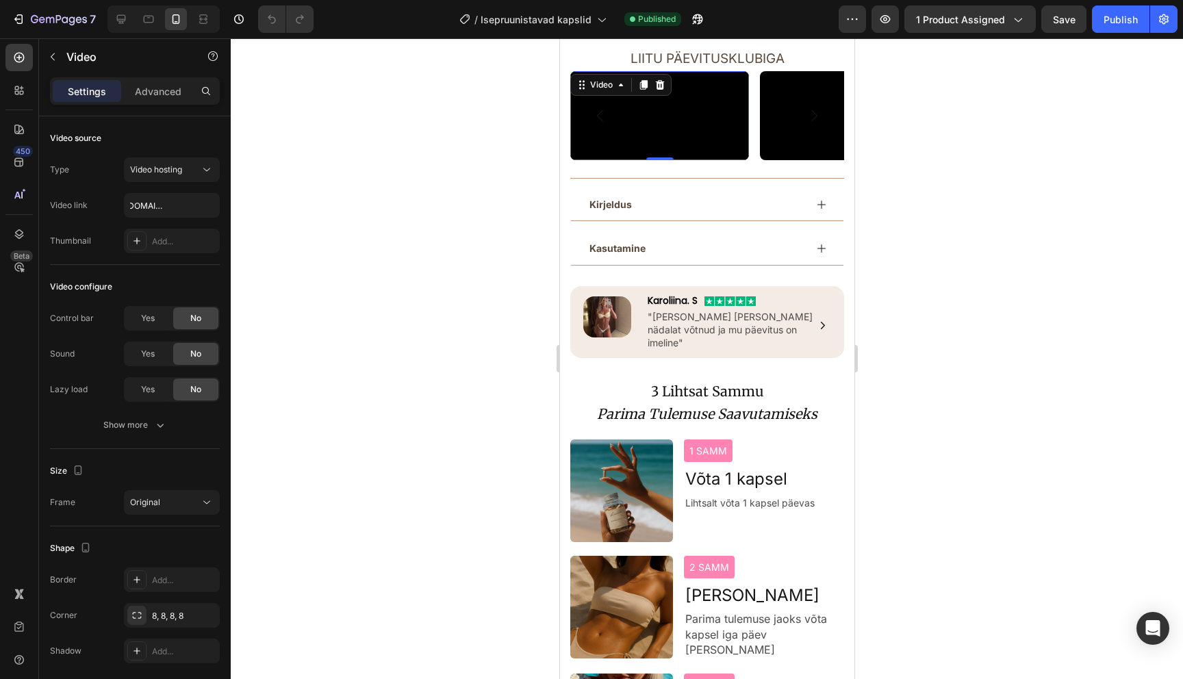
click at [393, 233] on div at bounding box center [707, 358] width 952 height 641
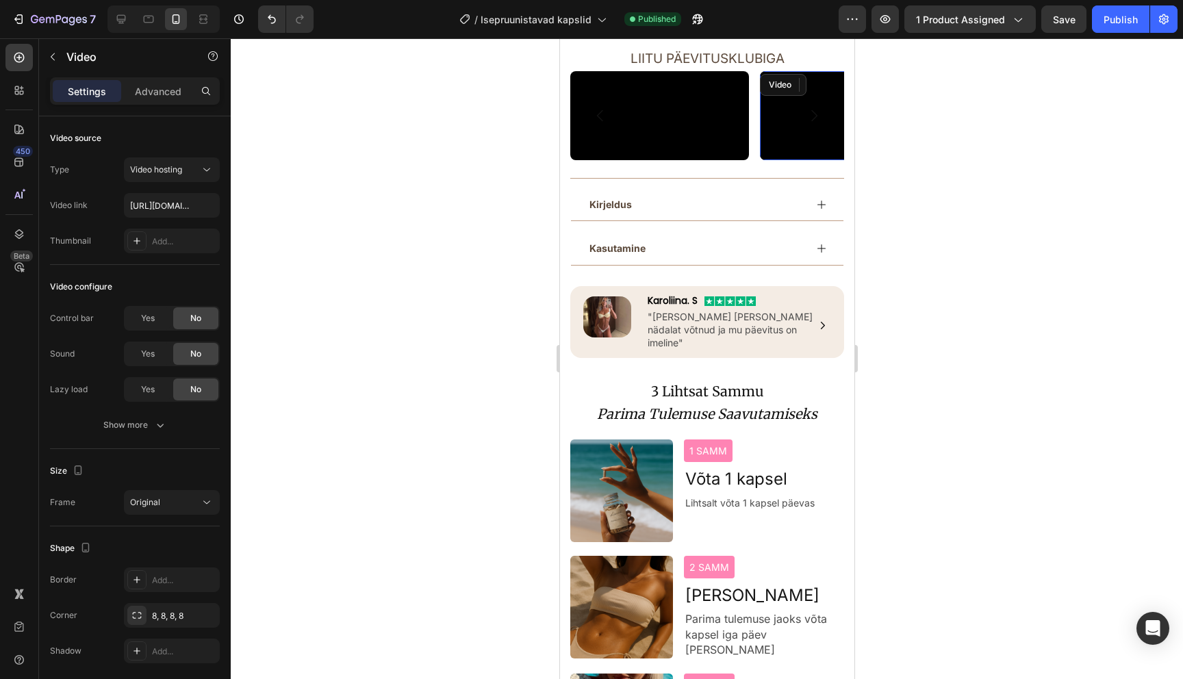
click at [779, 161] on video at bounding box center [848, 116] width 179 height 90
click at [819, 124] on icon "Carousel Next Arrow" at bounding box center [813, 116] width 16 height 16
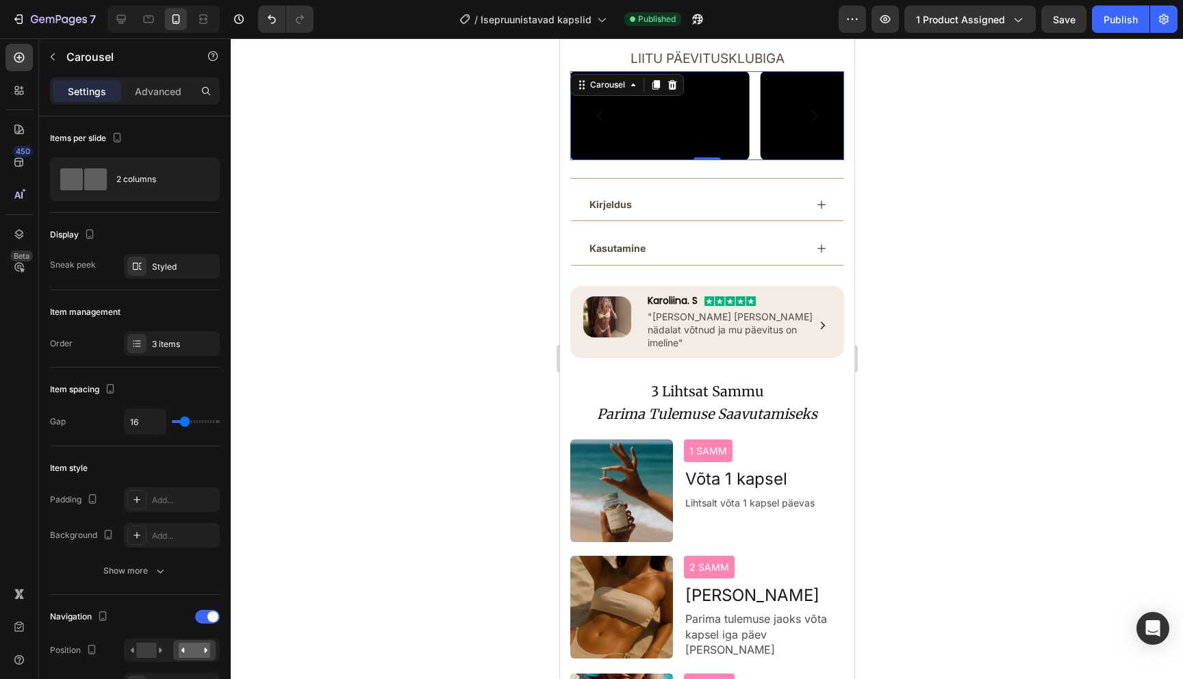
click at [818, 124] on icon "Carousel Next Arrow" at bounding box center [813, 116] width 16 height 16
click at [633, 161] on video at bounding box center [659, 116] width 179 height 90
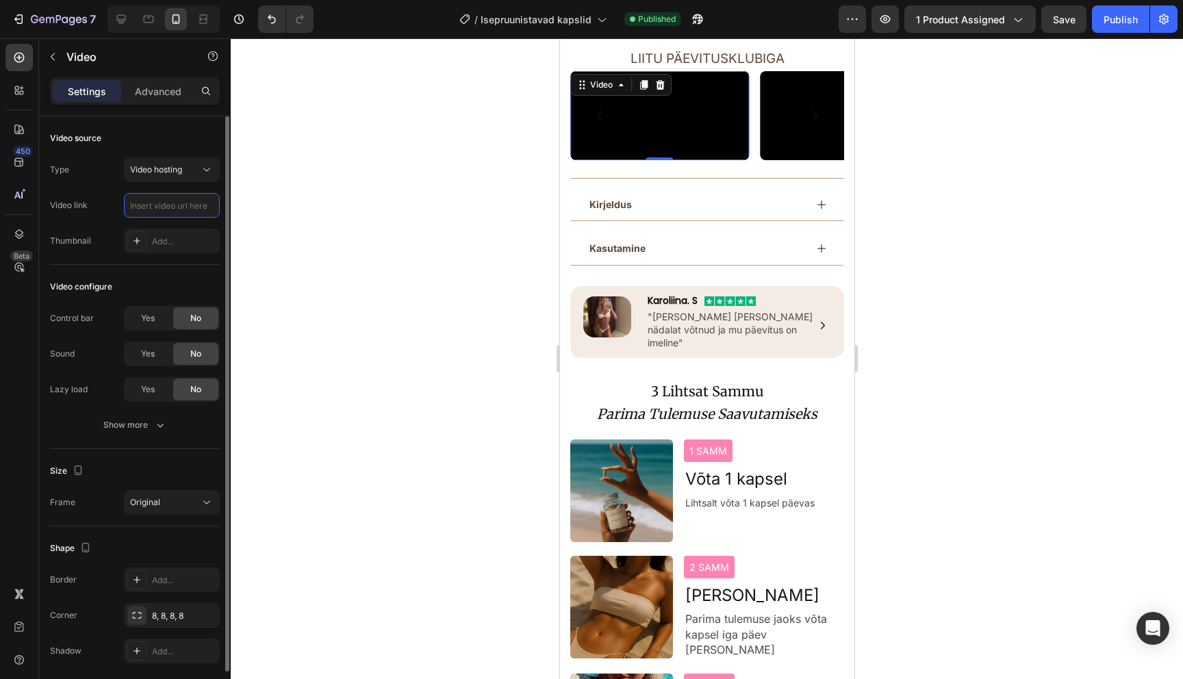
scroll to position [0, 0]
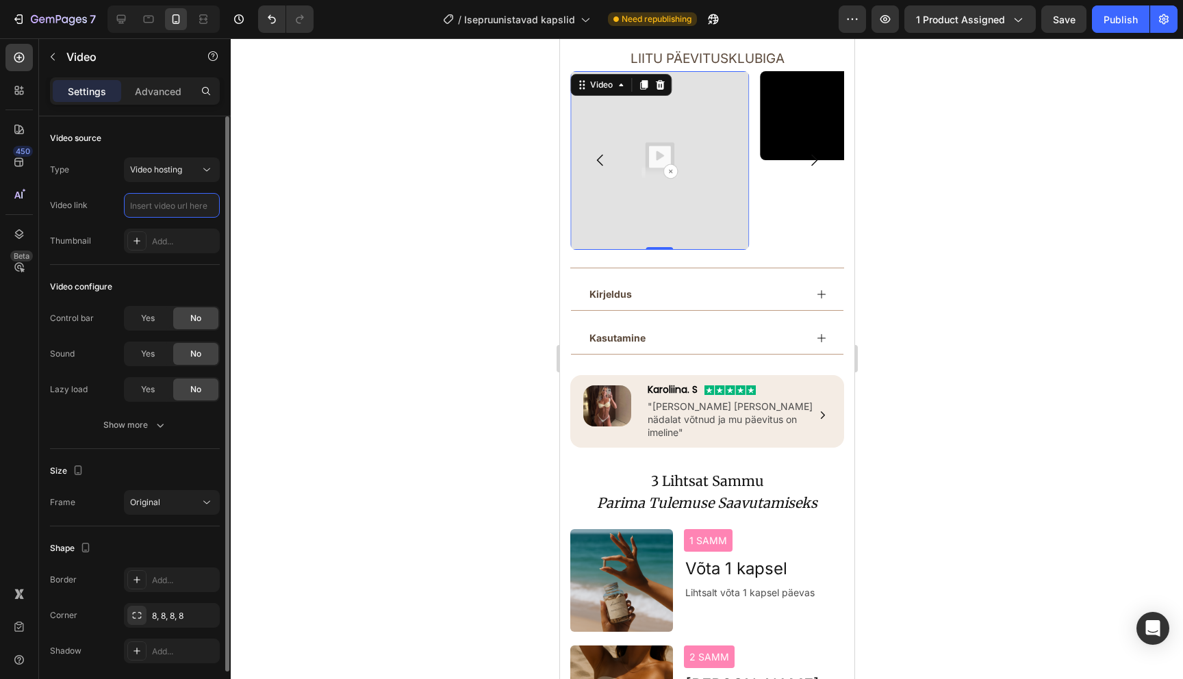
paste input "https://cdn.shopify.com/videos/c/o/v/3188b5a5a94a45a5892b6688cad725ef.mov"
type input "https://cdn.shopify.com/videos/c/o/v/3188b5a5a94a45a5892b6688cad725ef.mov"
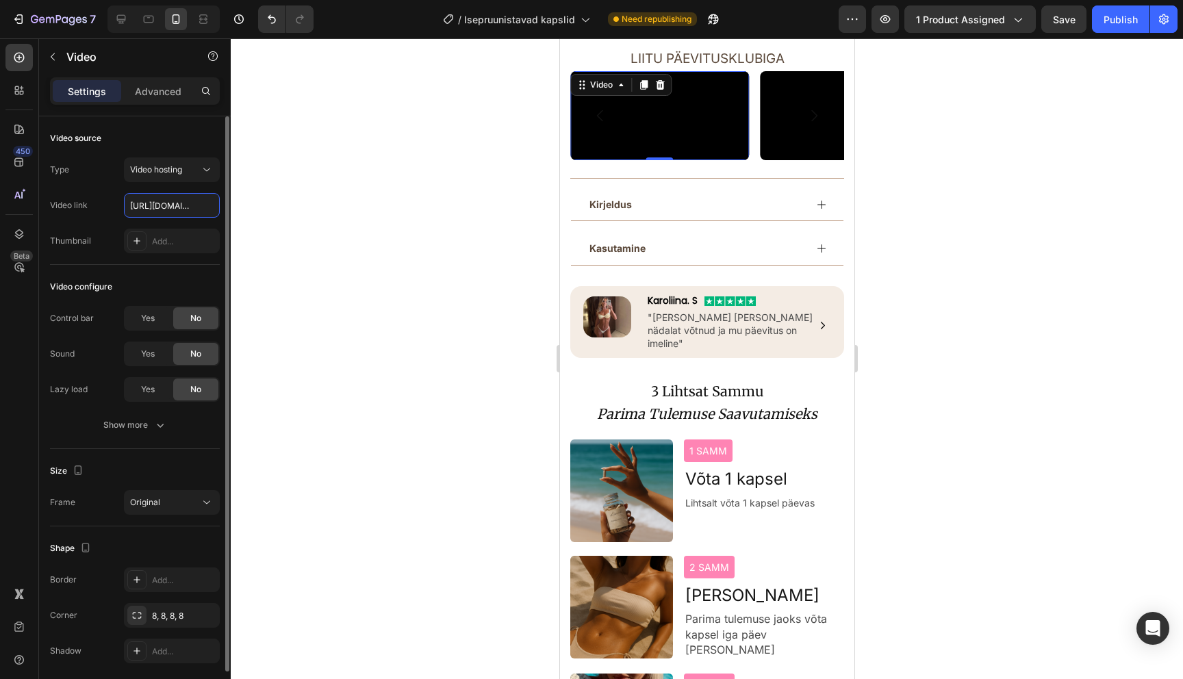
scroll to position [0, 258]
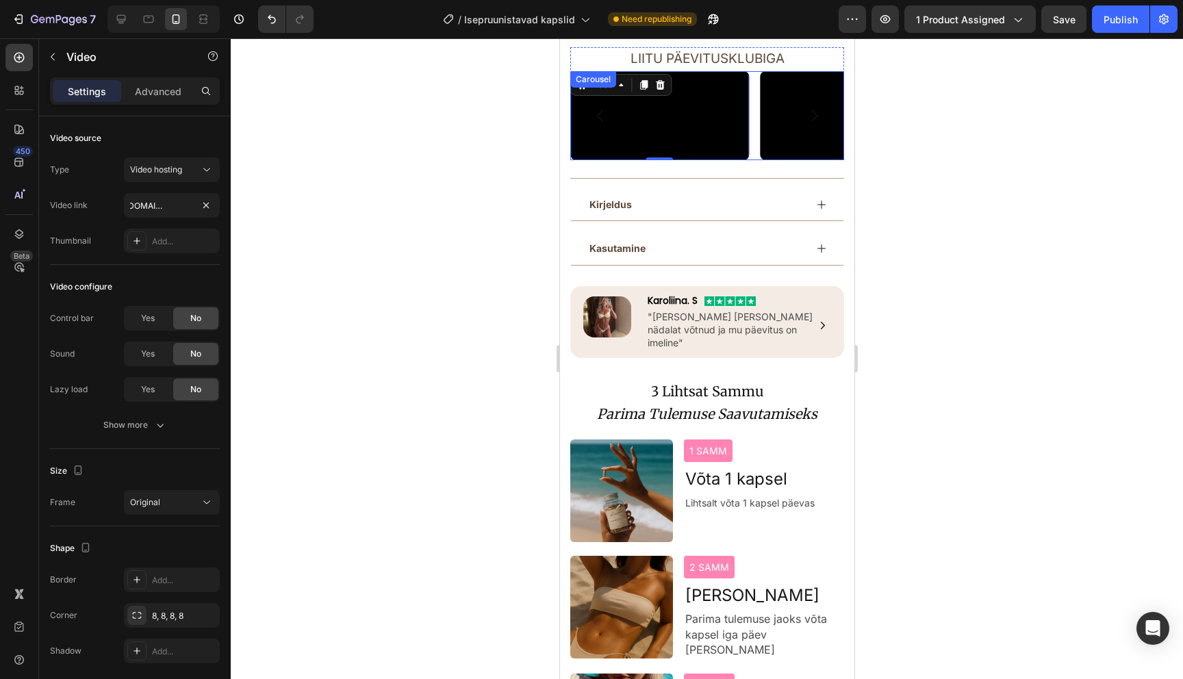
click at [603, 124] on icon "Carousel Back Arrow" at bounding box center [600, 116] width 16 height 16
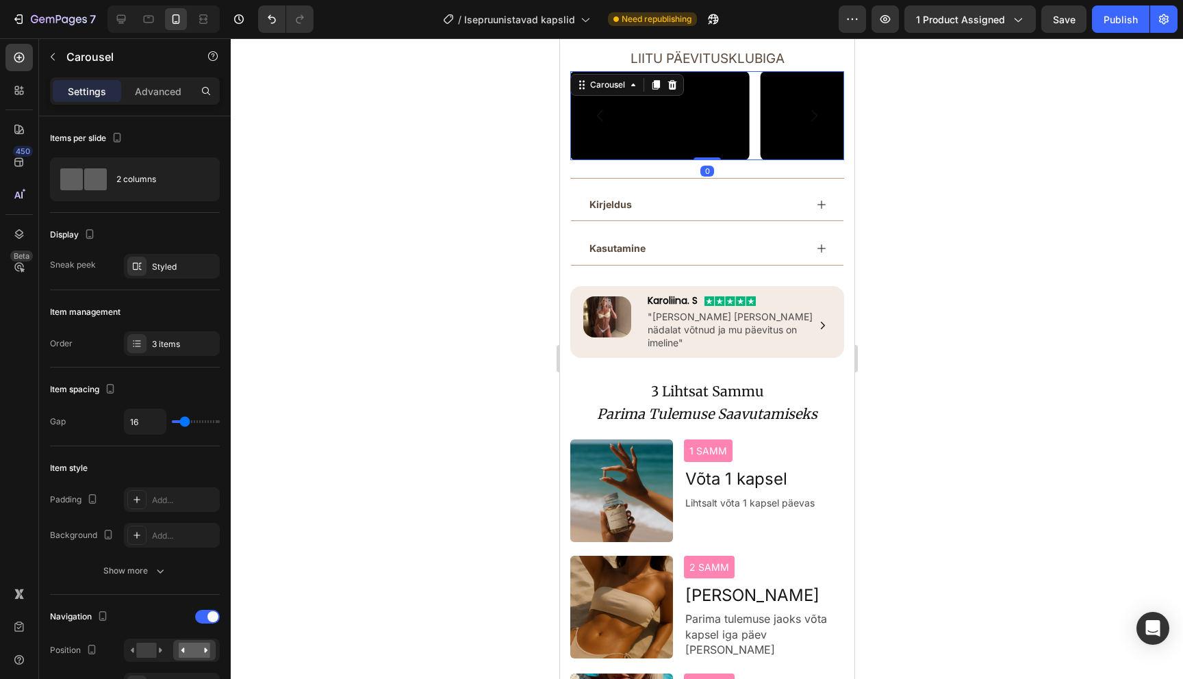
click at [603, 124] on icon "Carousel Back Arrow" at bounding box center [600, 116] width 16 height 16
click at [808, 124] on icon "Carousel Next Arrow" at bounding box center [813, 116] width 16 height 16
click at [1132, 19] on div "Publish" at bounding box center [1121, 19] width 34 height 14
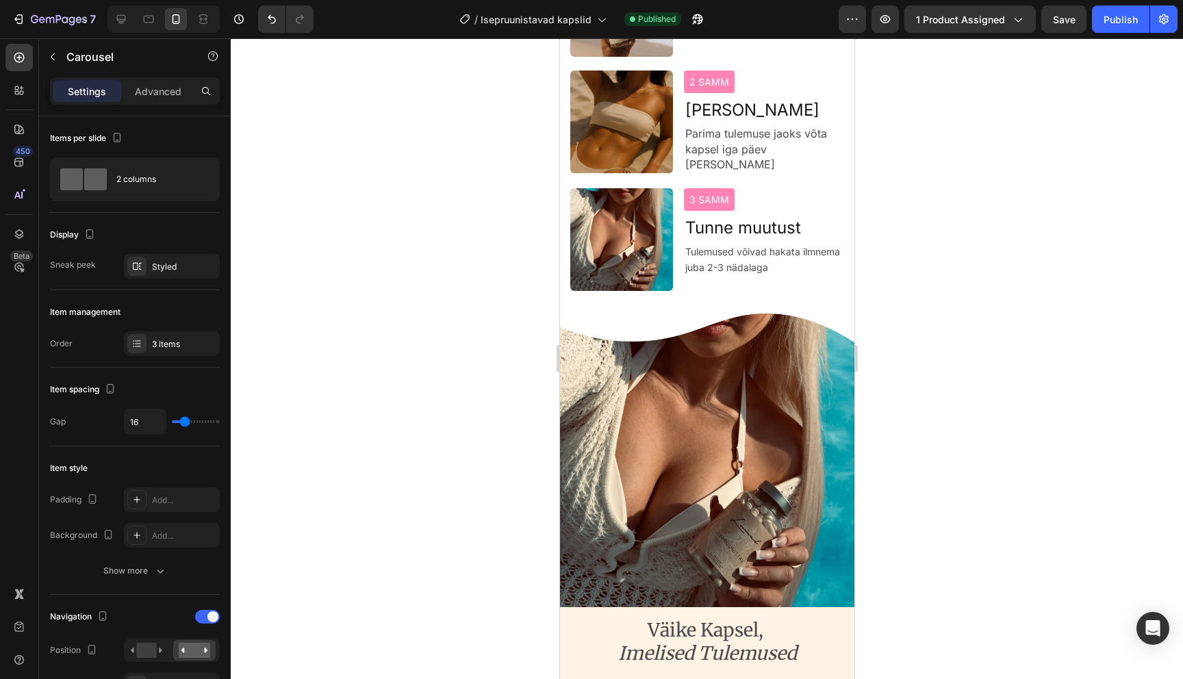
scroll to position [1511, 0]
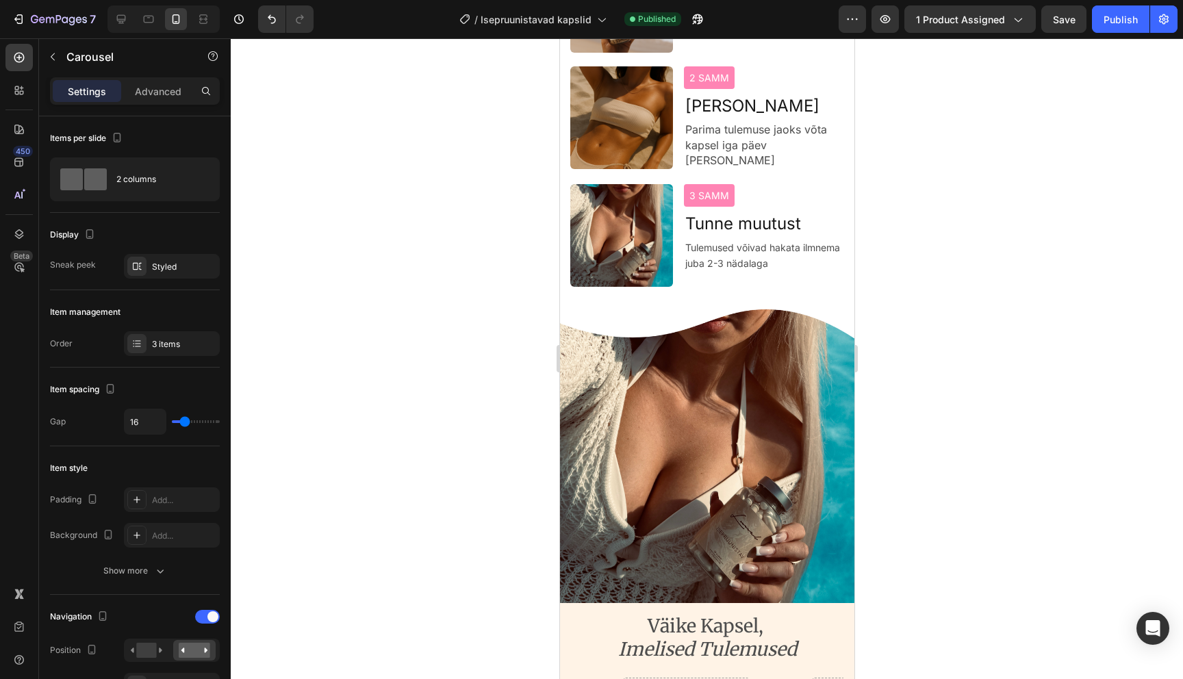
click at [932, 283] on div at bounding box center [707, 358] width 952 height 641
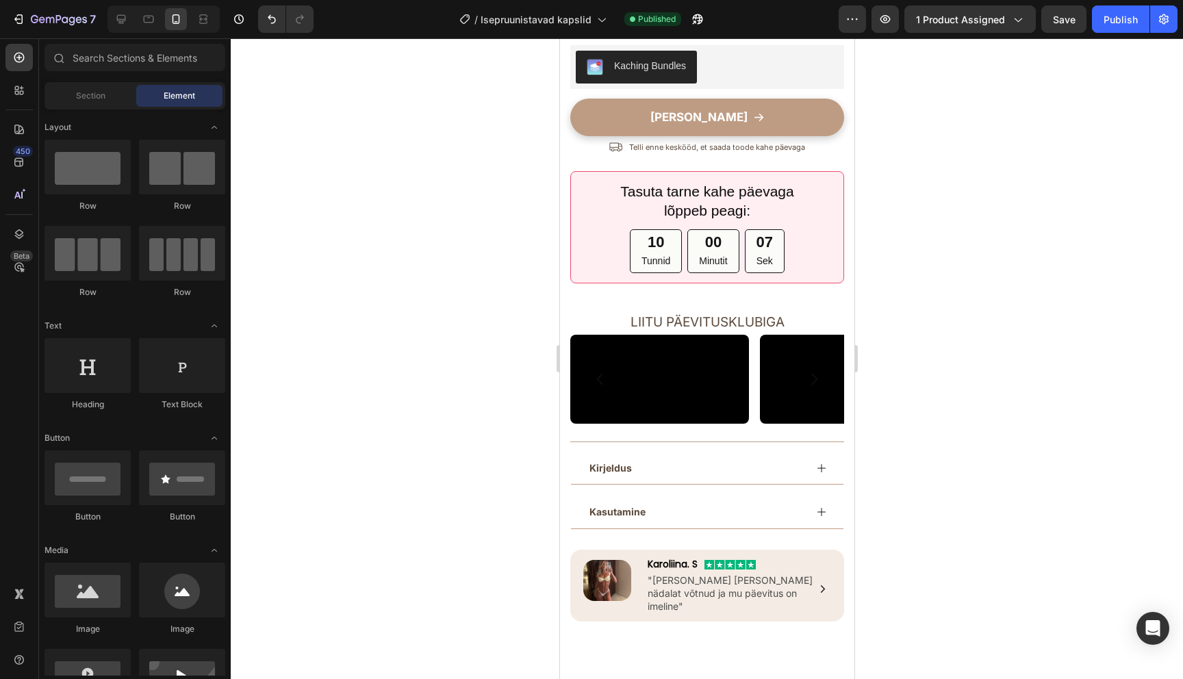
scroll to position [0, 0]
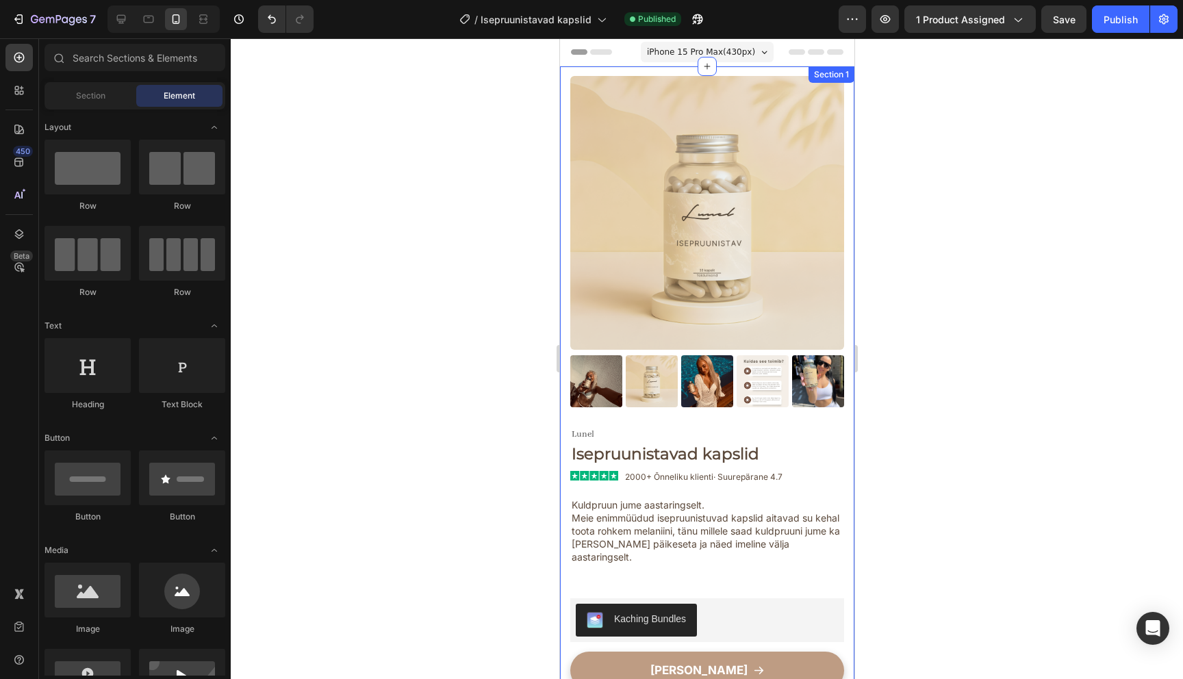
click at [944, 353] on div at bounding box center [707, 358] width 952 height 641
